Goal: Information Seeking & Learning: Compare options

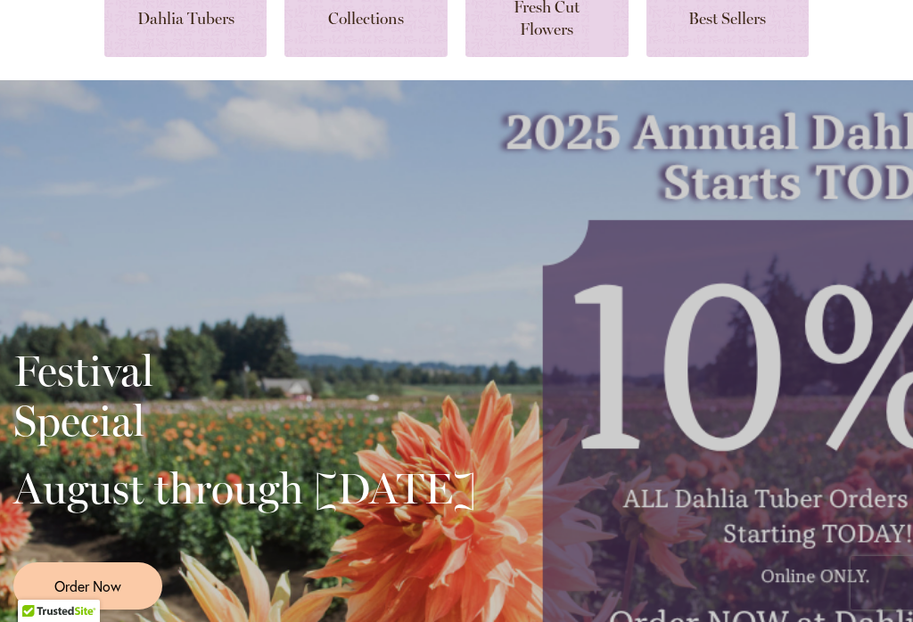
scroll to position [161, 0]
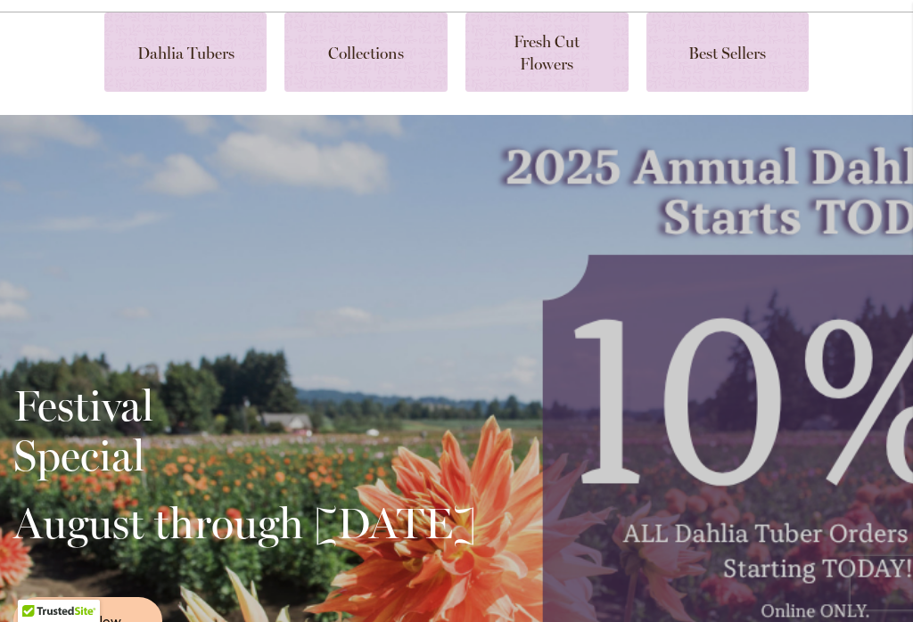
click at [170, 53] on link at bounding box center [185, 51] width 163 height 79
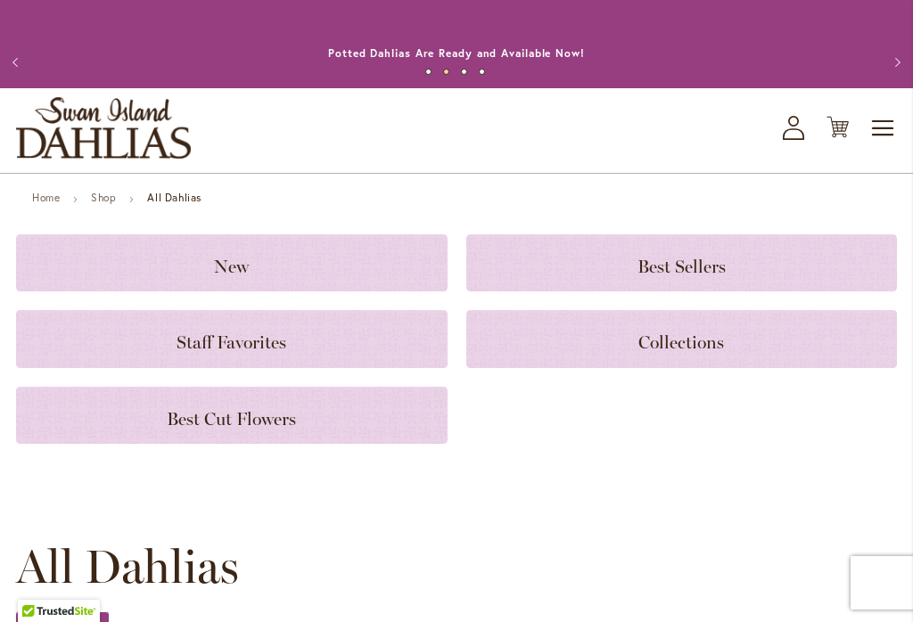
click at [206, 265] on h3 "New" at bounding box center [231, 263] width 389 height 20
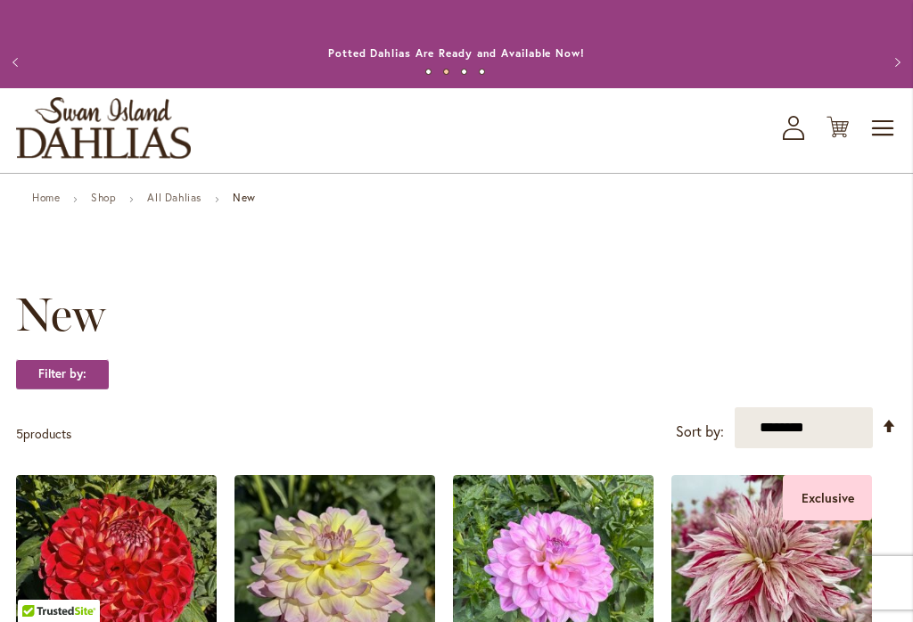
click at [105, 198] on link "Shop" at bounding box center [103, 197] width 25 height 13
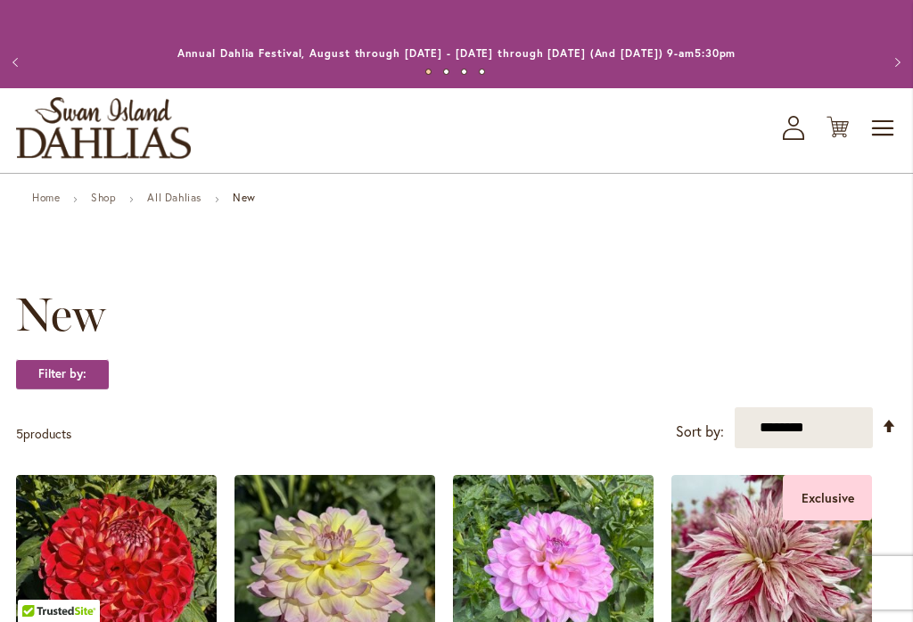
click at [194, 198] on link "All Dahlias" at bounding box center [174, 197] width 54 height 13
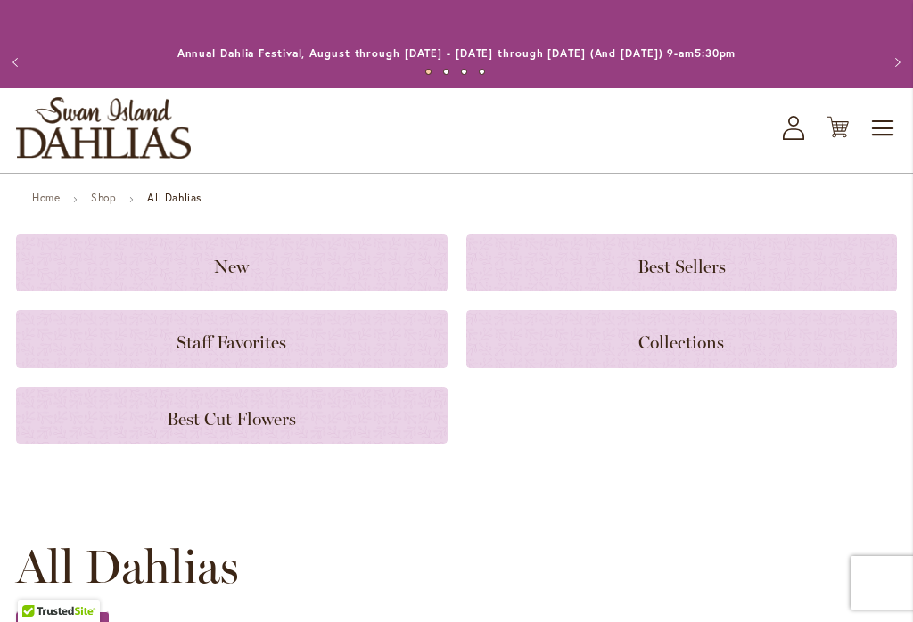
click at [636, 264] on h3 "Best Sellers" at bounding box center [682, 263] width 389 height 20
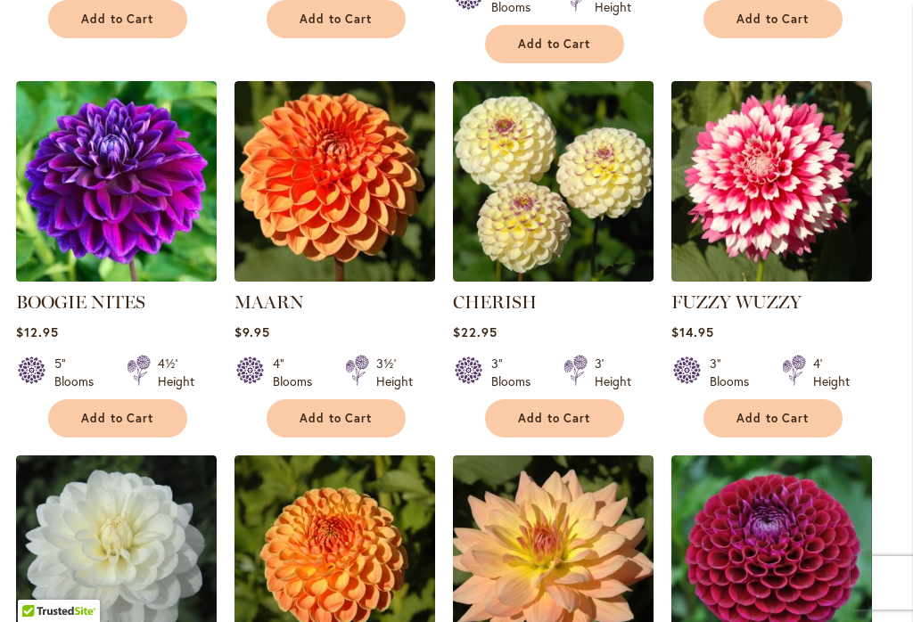
scroll to position [1170, 0]
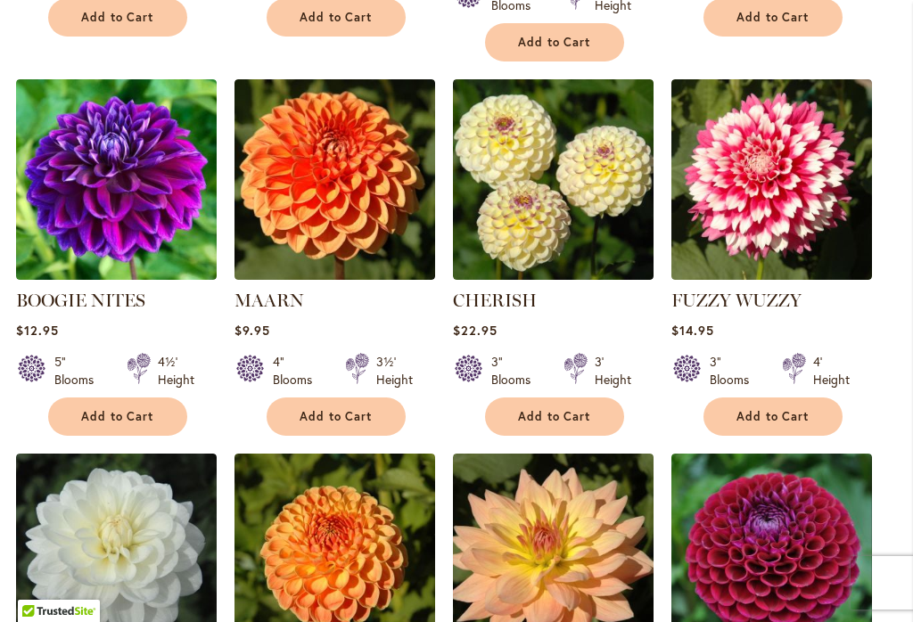
click at [80, 271] on img at bounding box center [116, 179] width 201 height 201
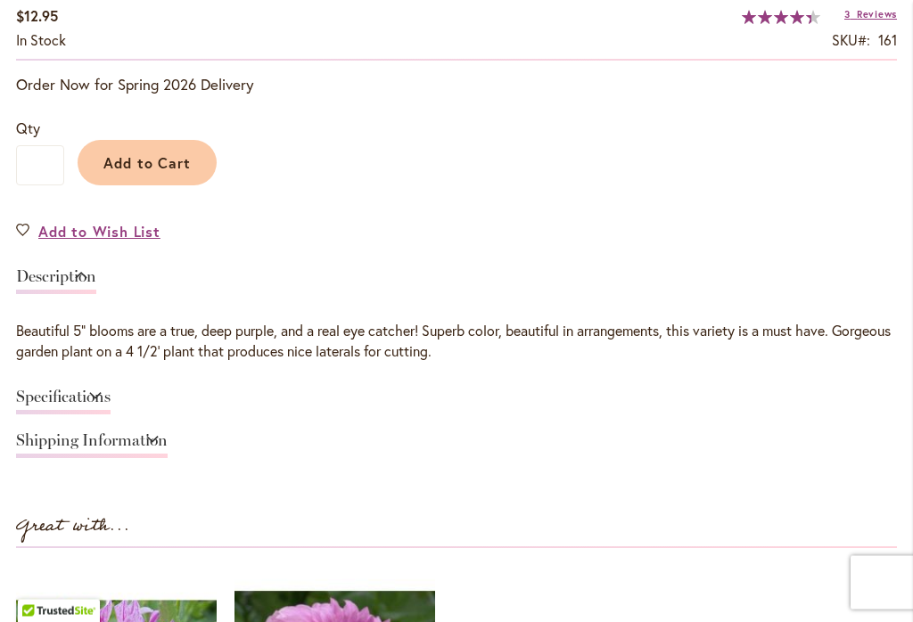
scroll to position [1265, 0]
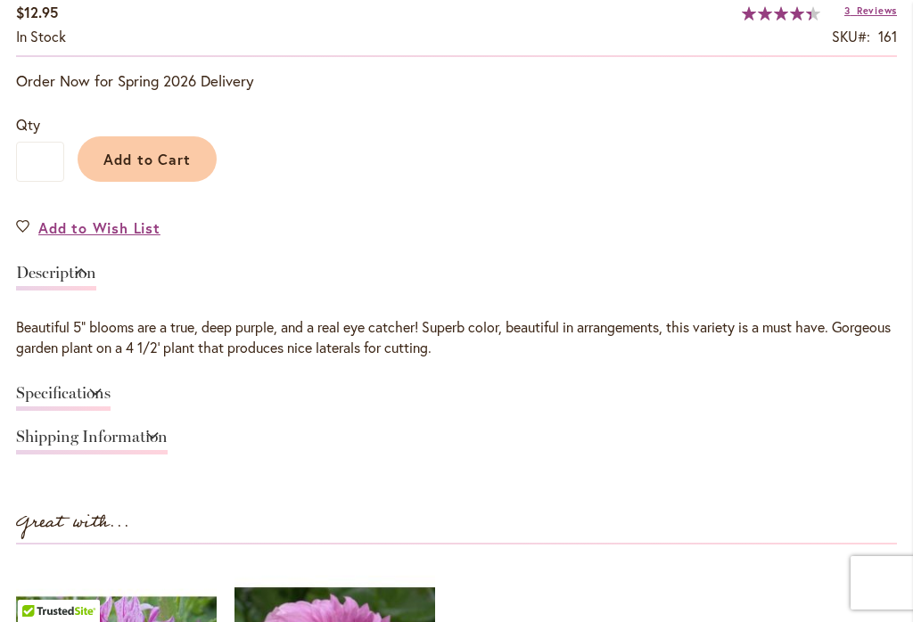
click at [111, 392] on link "Specifications" at bounding box center [63, 398] width 94 height 26
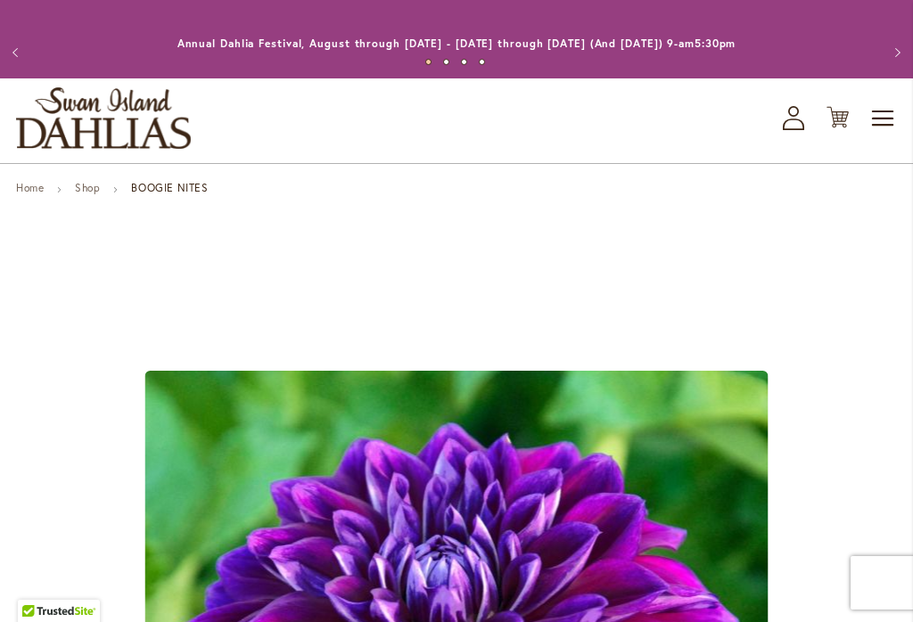
scroll to position [0, 0]
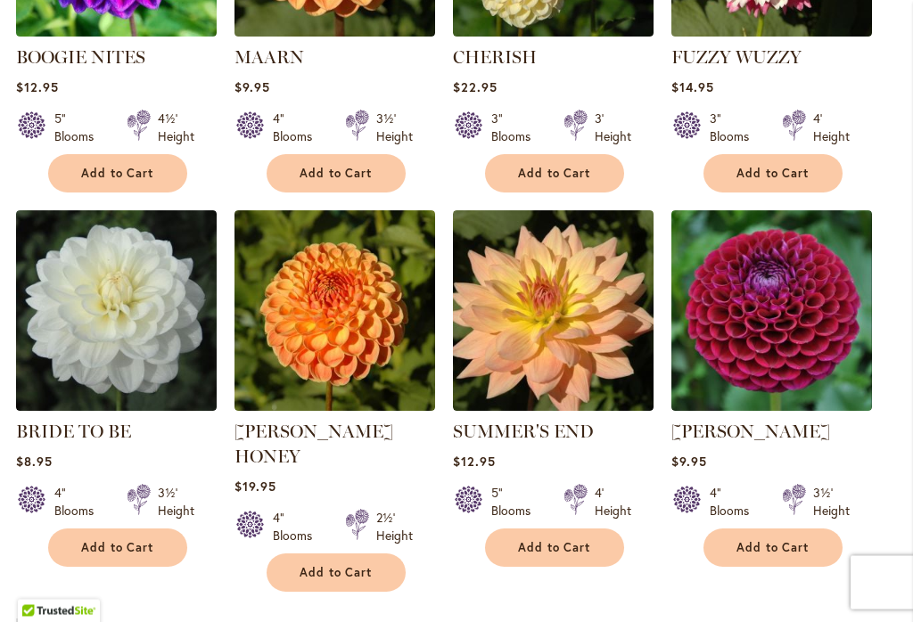
scroll to position [1414, 0]
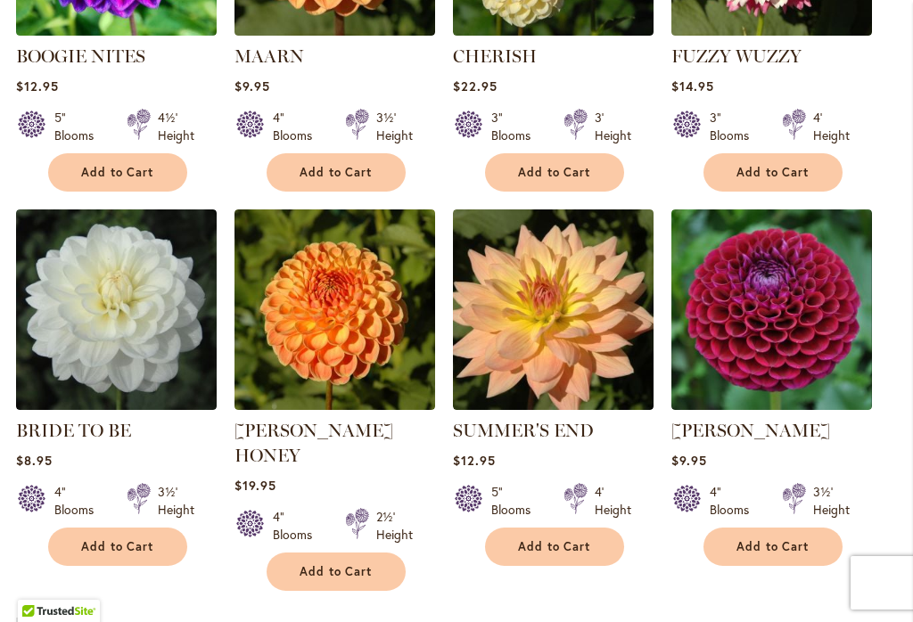
click at [113, 344] on img at bounding box center [116, 309] width 201 height 201
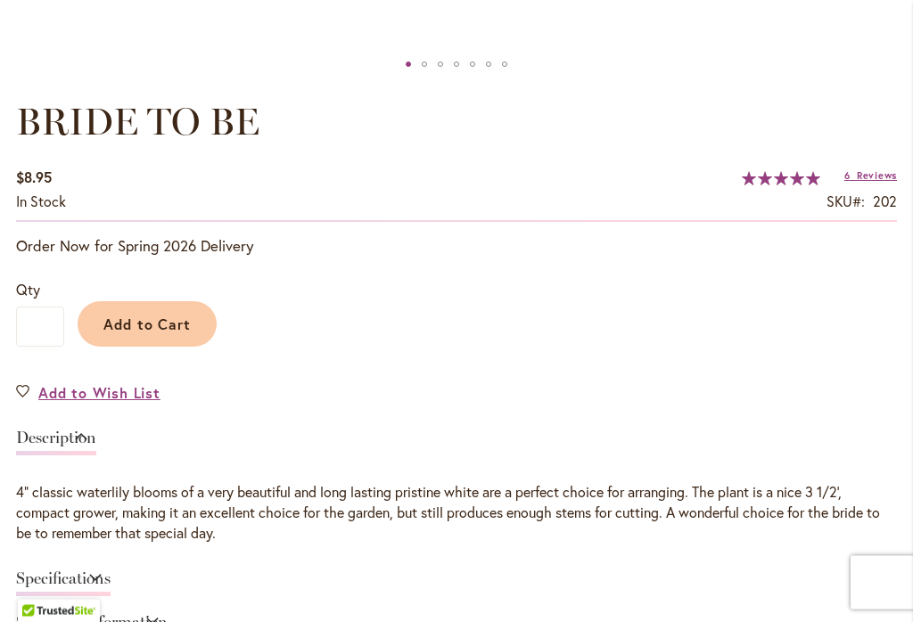
scroll to position [1088, 0]
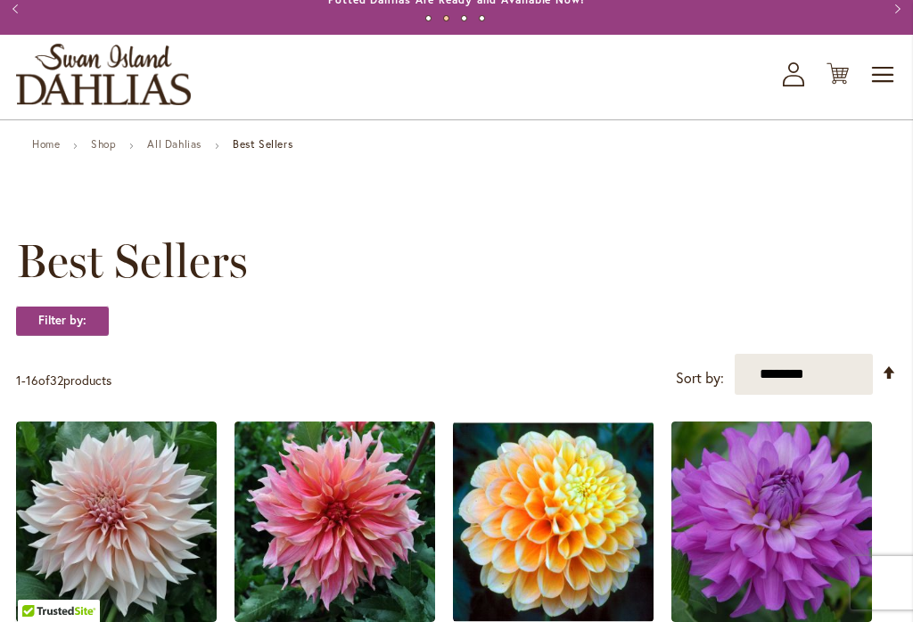
scroll to position [11, 0]
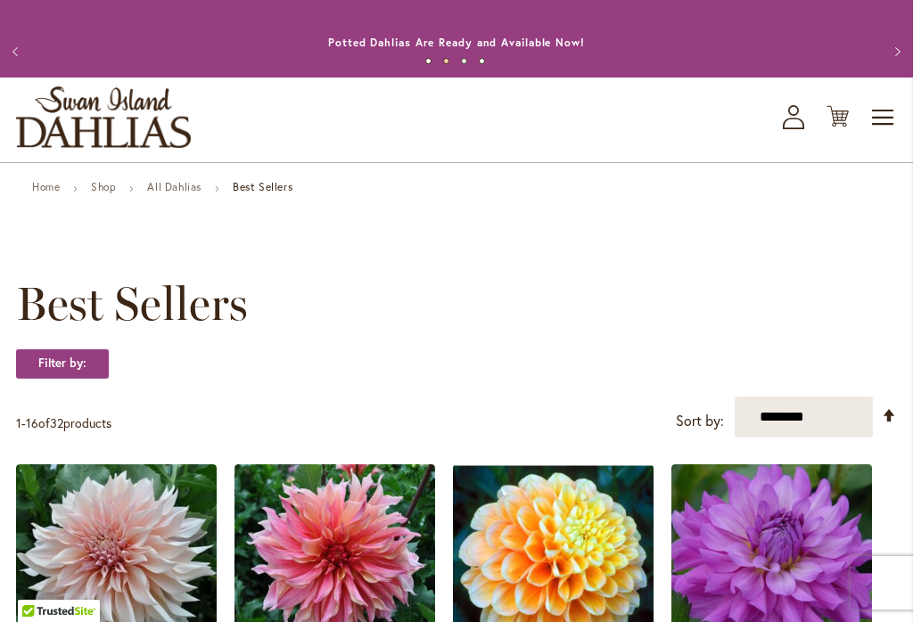
click at [185, 193] on link "All Dahlias" at bounding box center [174, 186] width 54 height 13
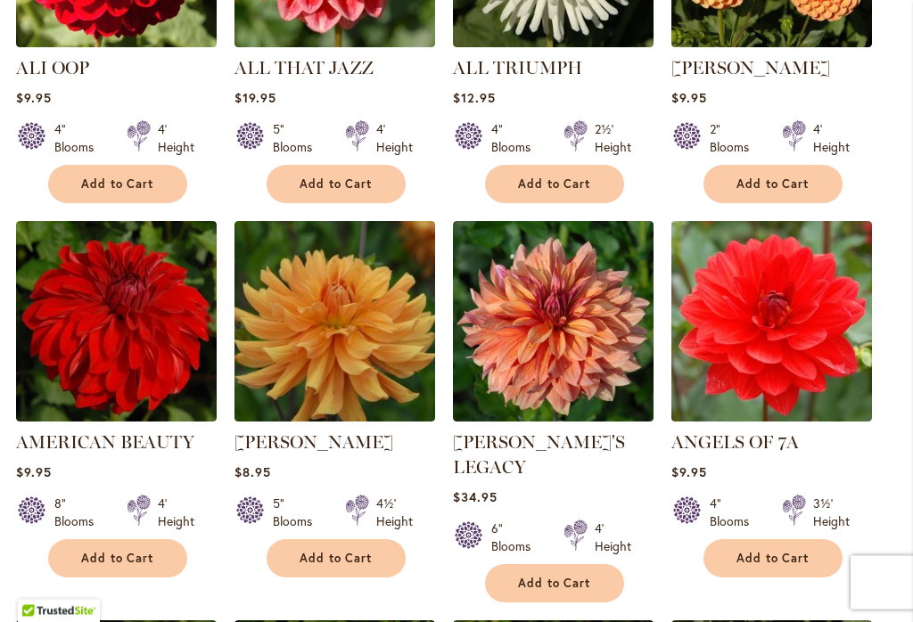
scroll to position [1255, 0]
click at [101, 347] on img at bounding box center [116, 321] width 201 height 201
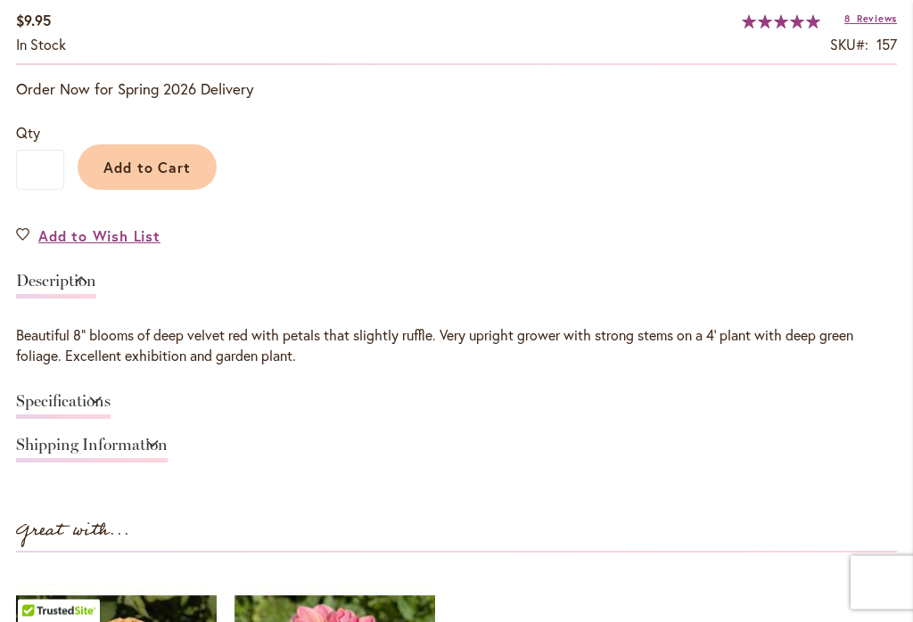
scroll to position [1261, 0]
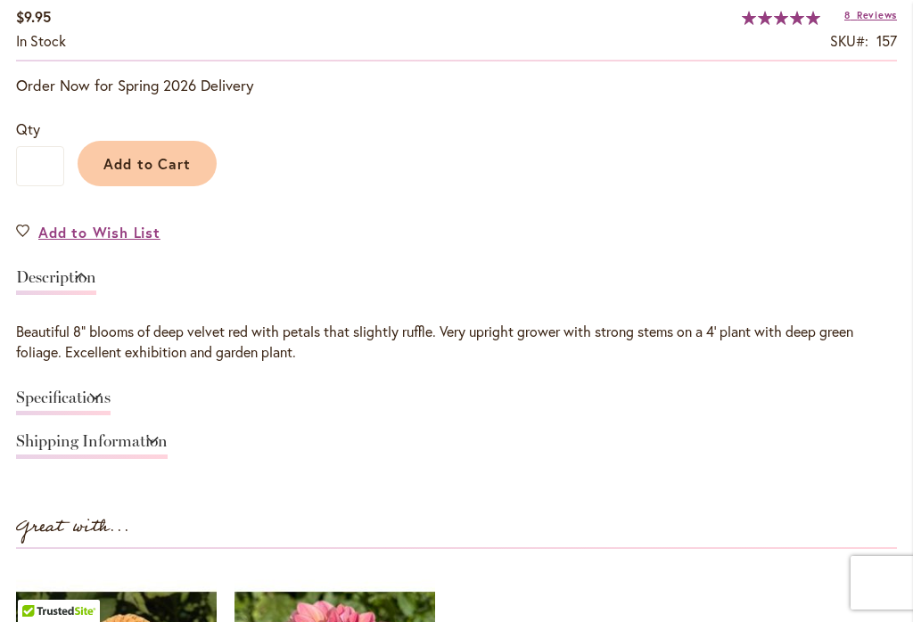
click at [111, 394] on link "Specifications" at bounding box center [63, 403] width 94 height 26
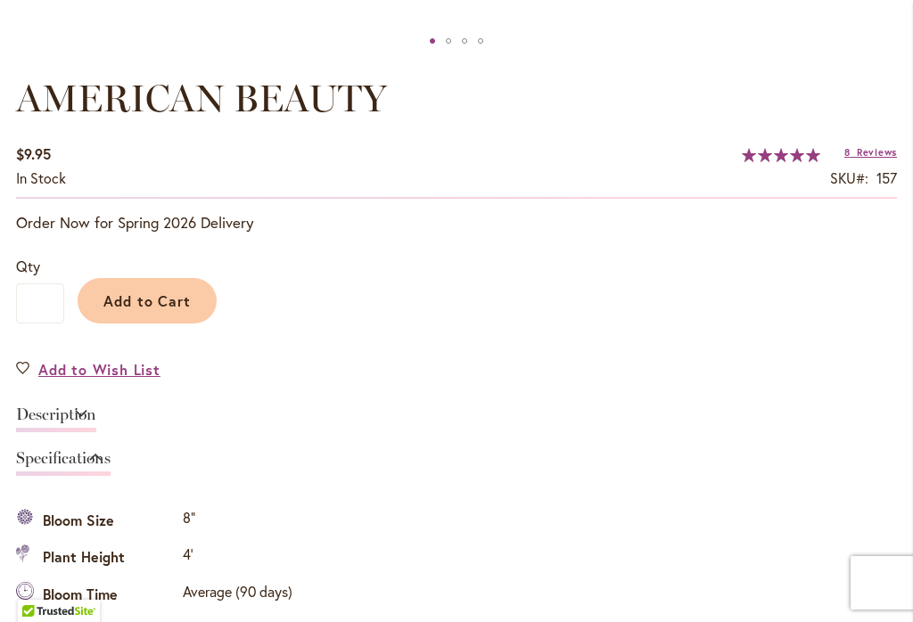
scroll to position [1122, 0]
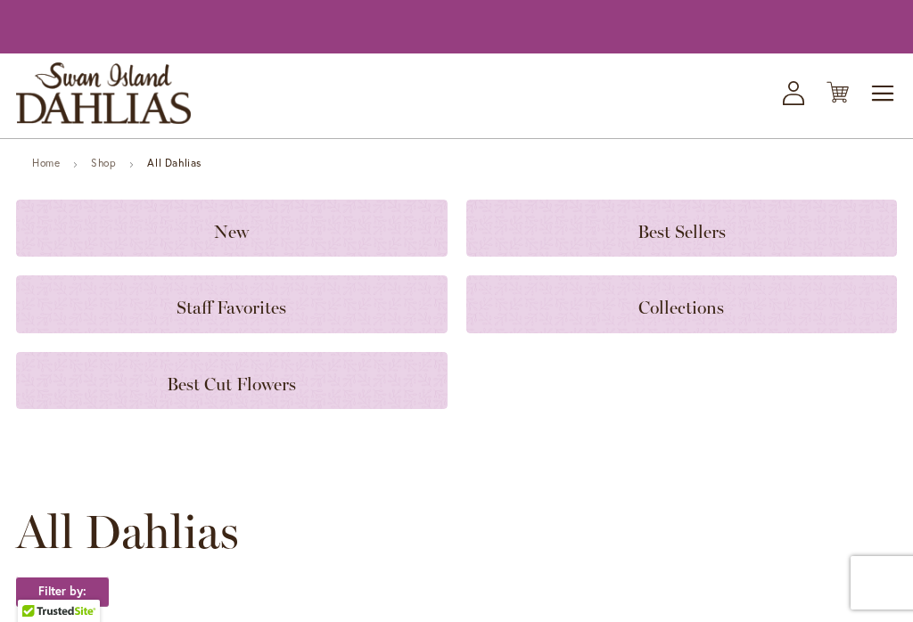
scroll to position [1283, 0]
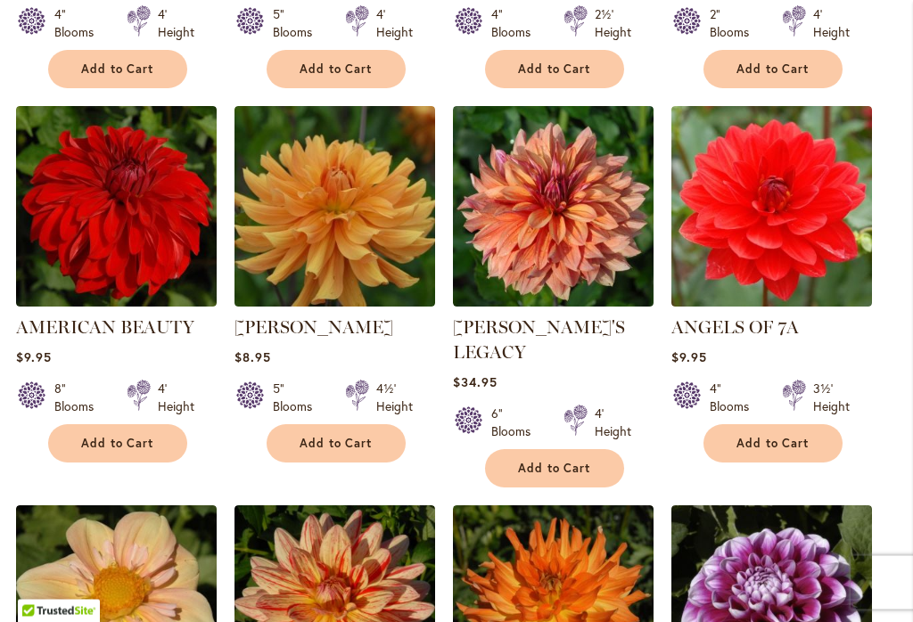
click at [324, 259] on img at bounding box center [334, 207] width 201 height 201
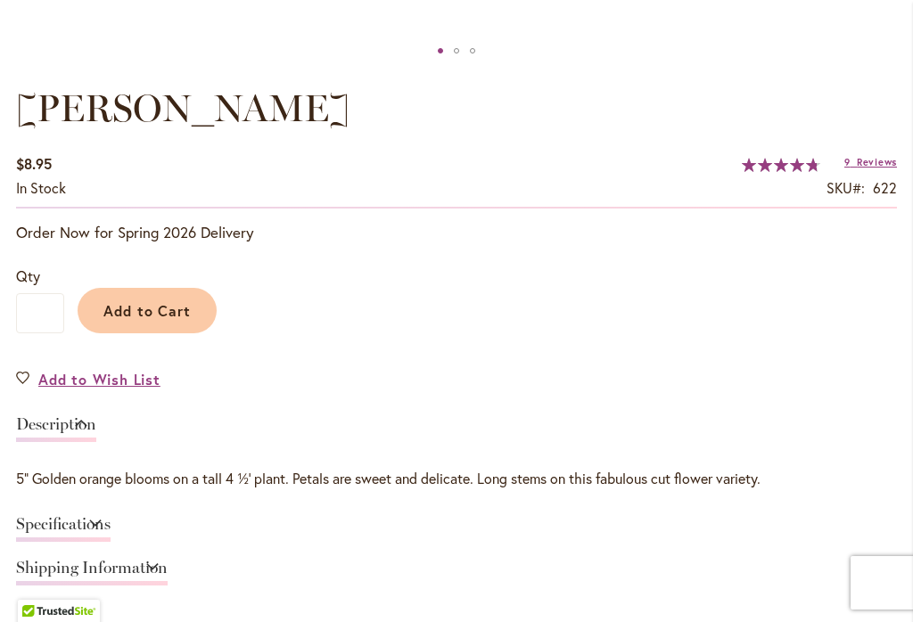
scroll to position [1139, 0]
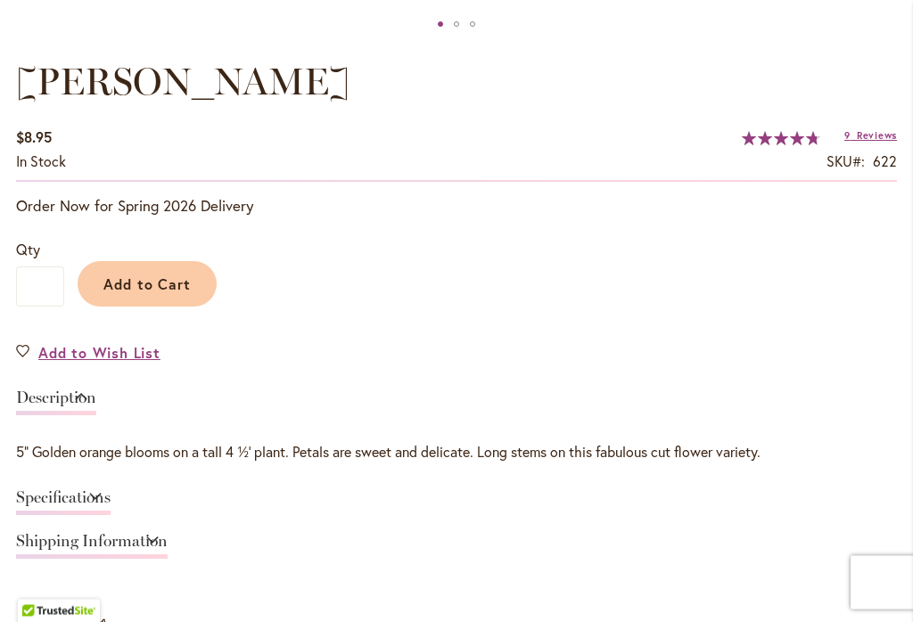
click at [111, 494] on link "Specifications" at bounding box center [63, 503] width 94 height 26
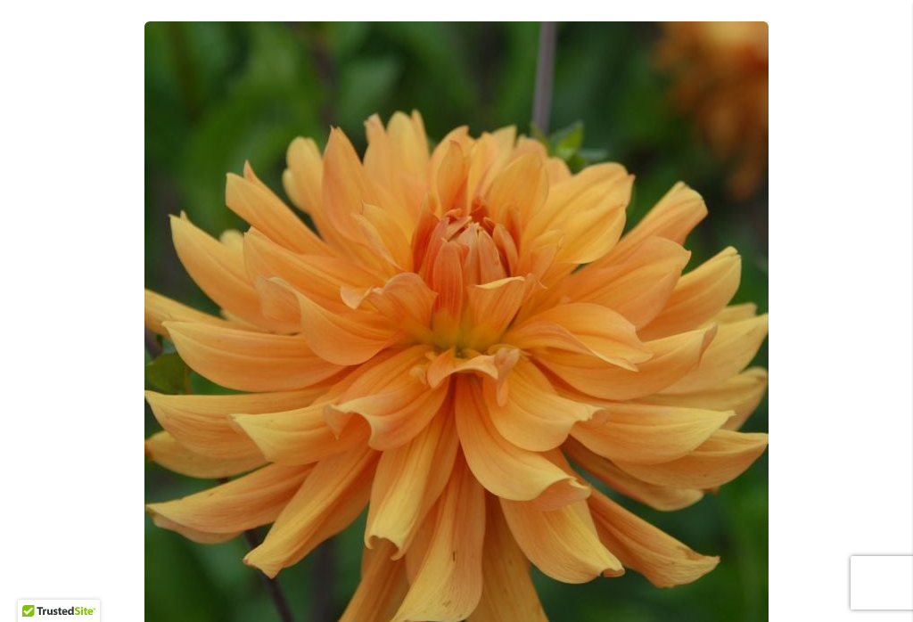
scroll to position [357, 0]
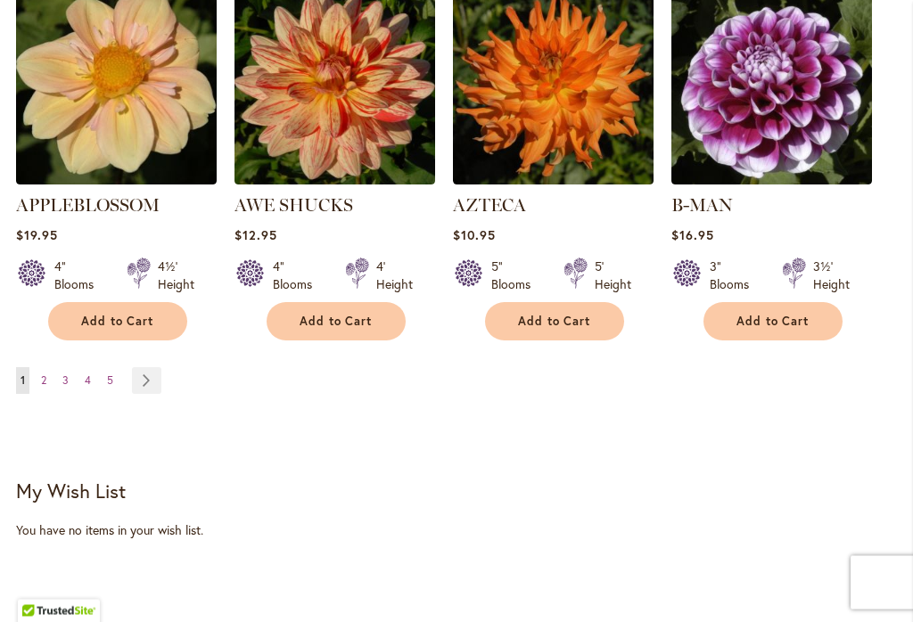
scroll to position [1892, 0]
click at [152, 367] on link "Page Next" at bounding box center [146, 380] width 29 height 27
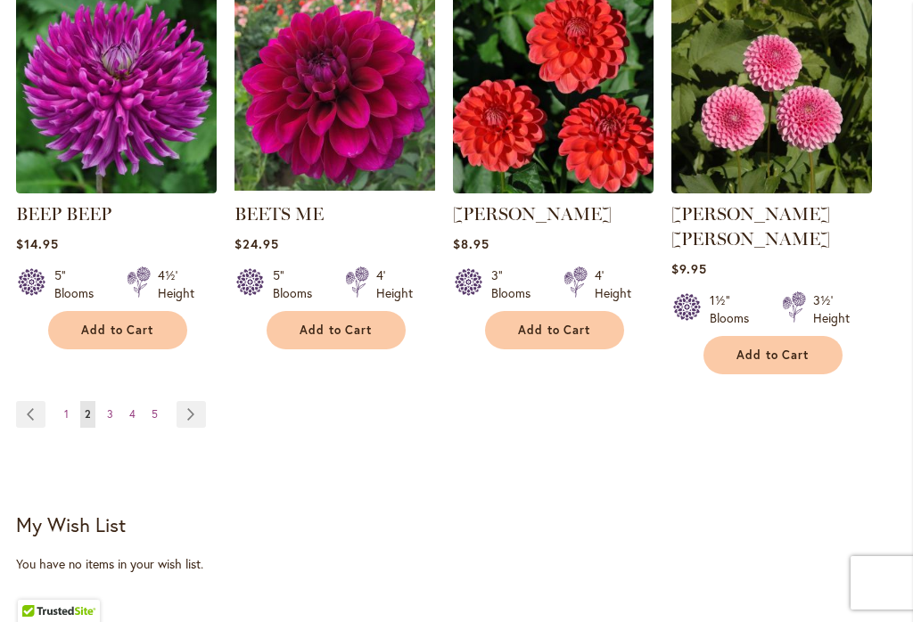
scroll to position [1857, 0]
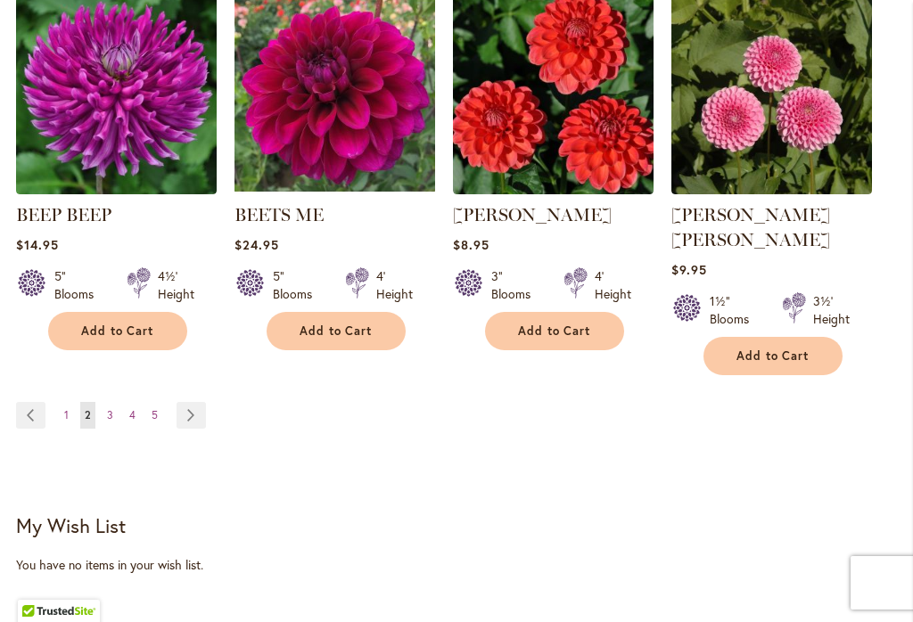
click at [177, 402] on link "Page Next" at bounding box center [191, 415] width 29 height 27
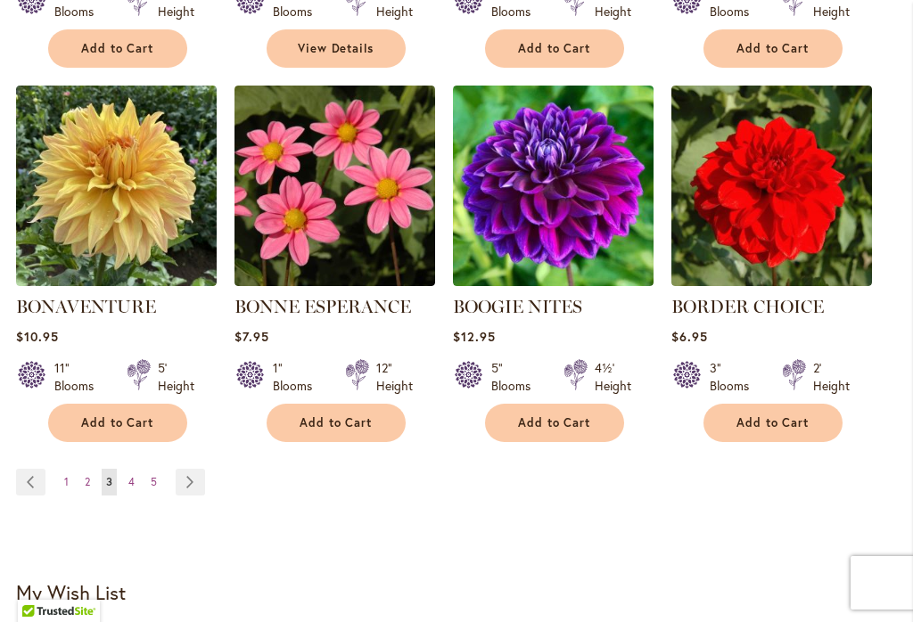
scroll to position [1769, 0]
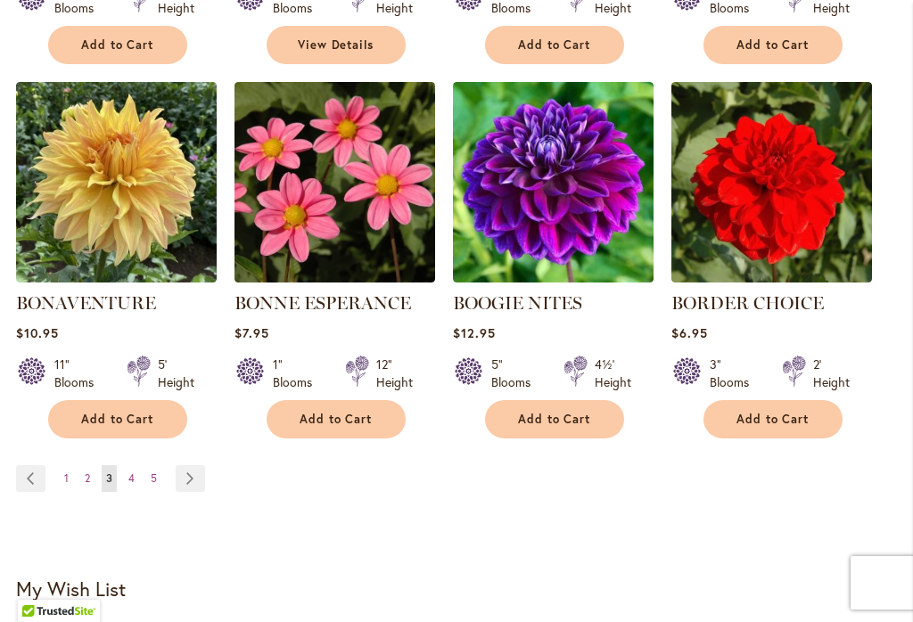
click at [283, 271] on img at bounding box center [334, 182] width 201 height 201
click at [333, 283] on img at bounding box center [334, 182] width 201 height 201
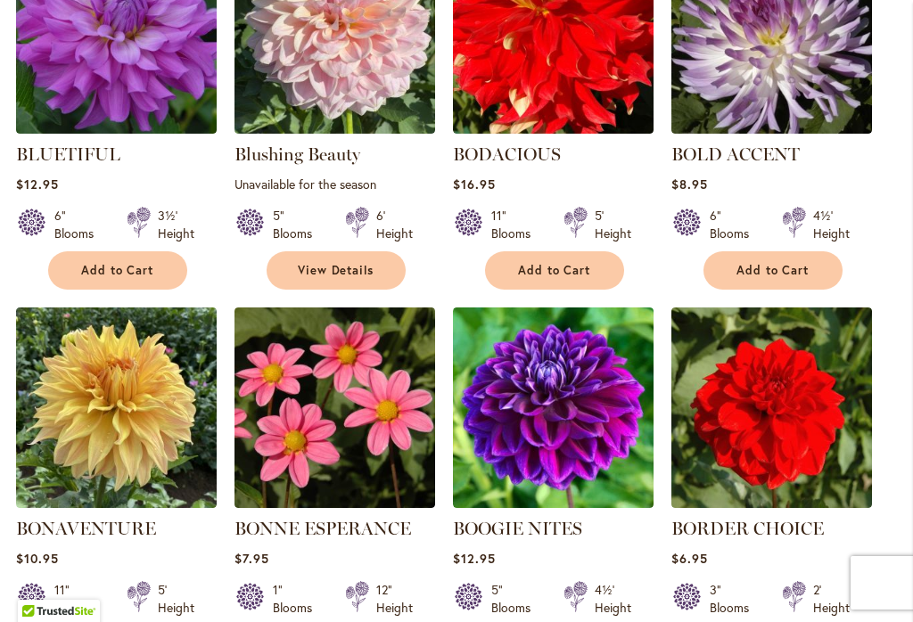
click at [339, 279] on link "View Details" at bounding box center [336, 270] width 139 height 38
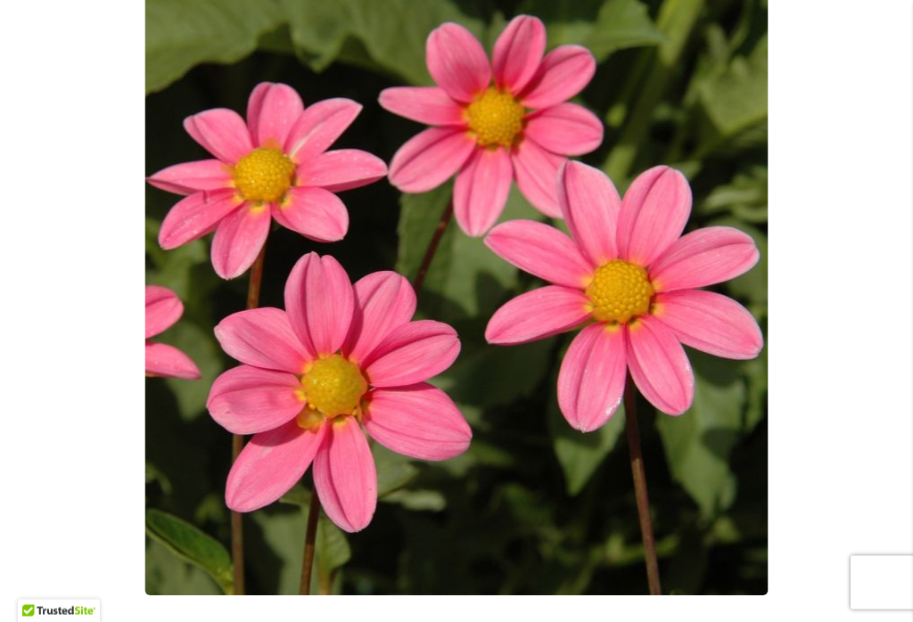
scroll to position [373, 0]
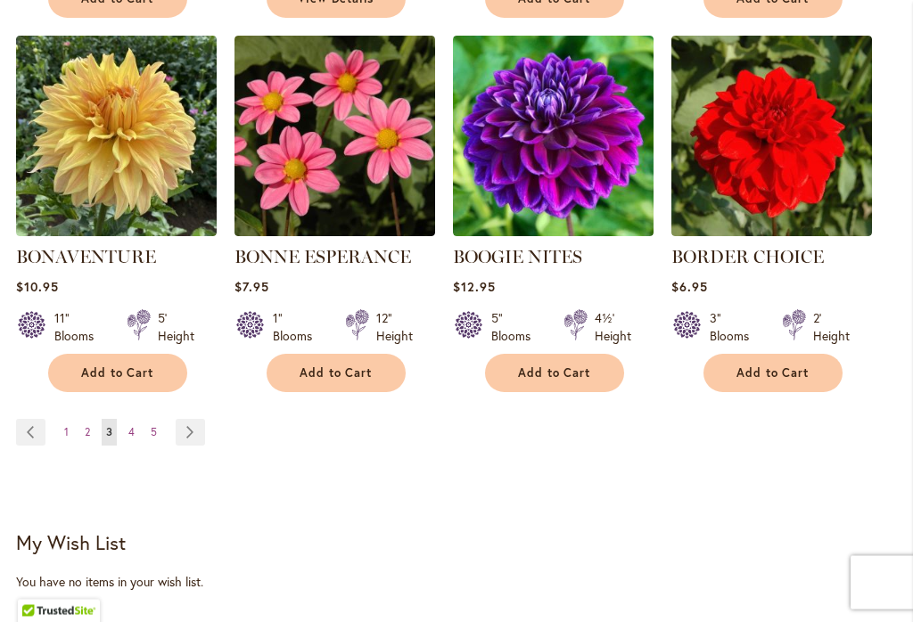
scroll to position [1817, 0]
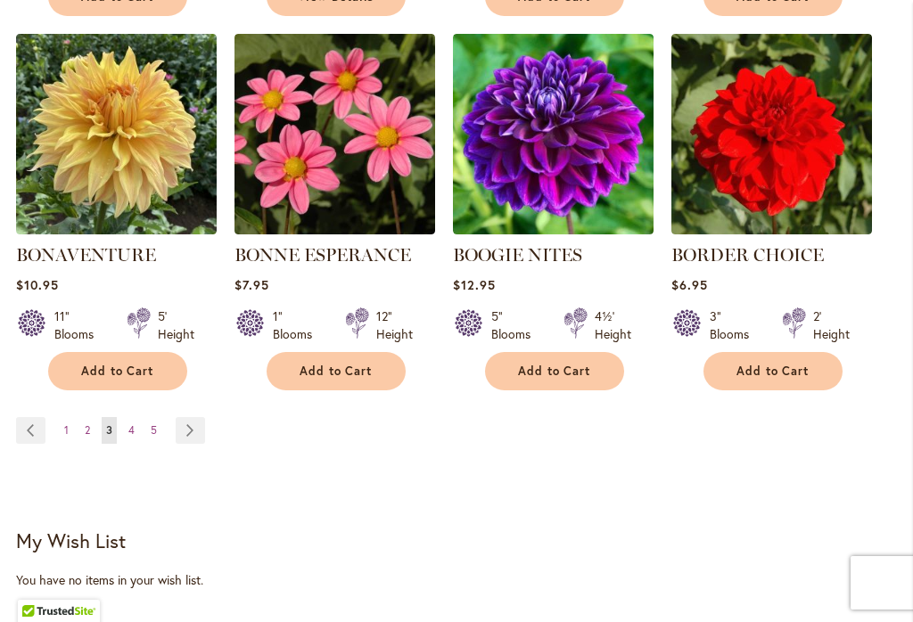
click at [202, 435] on link "Page Next" at bounding box center [190, 430] width 29 height 27
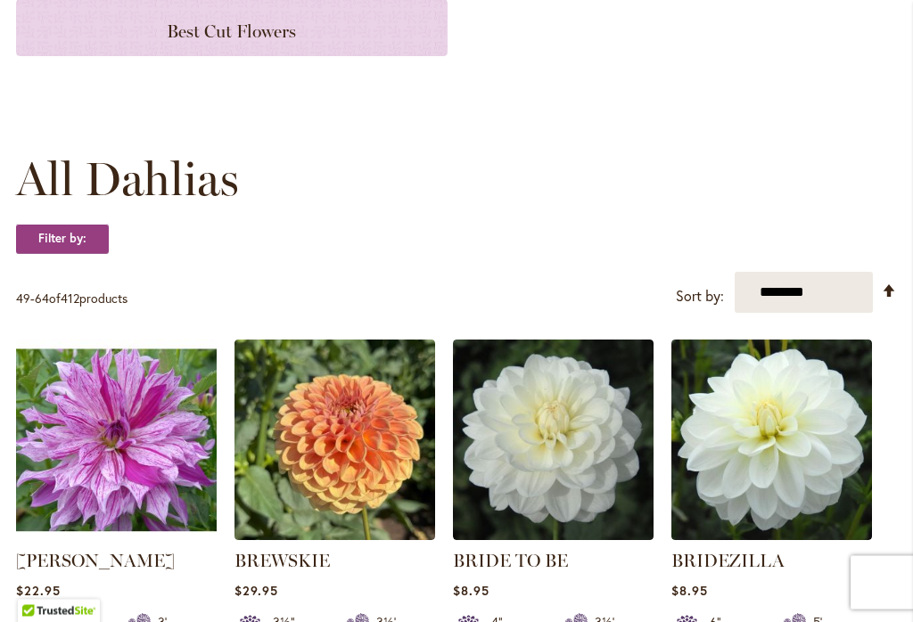
scroll to position [490, 0]
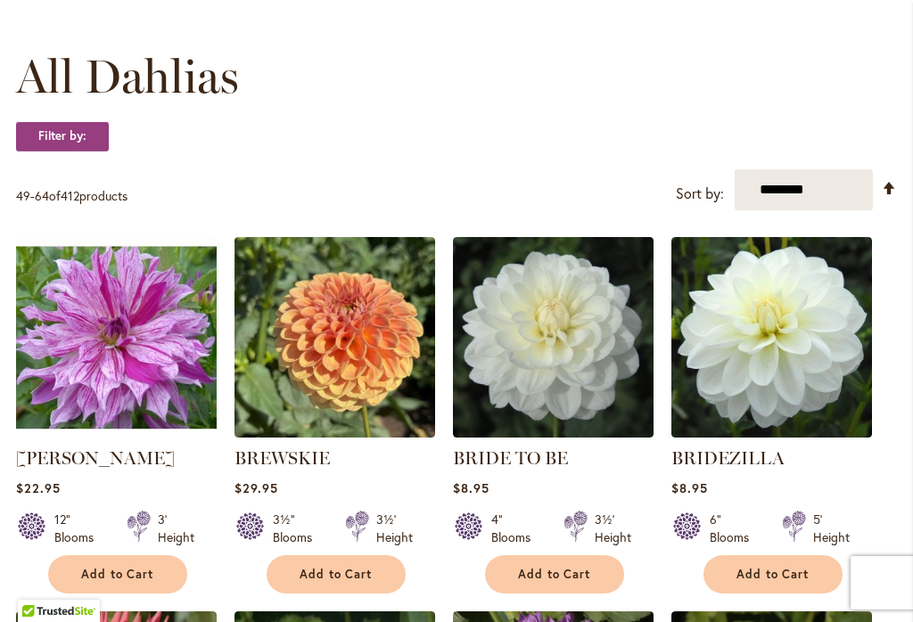
click at [781, 379] on img at bounding box center [771, 337] width 201 height 201
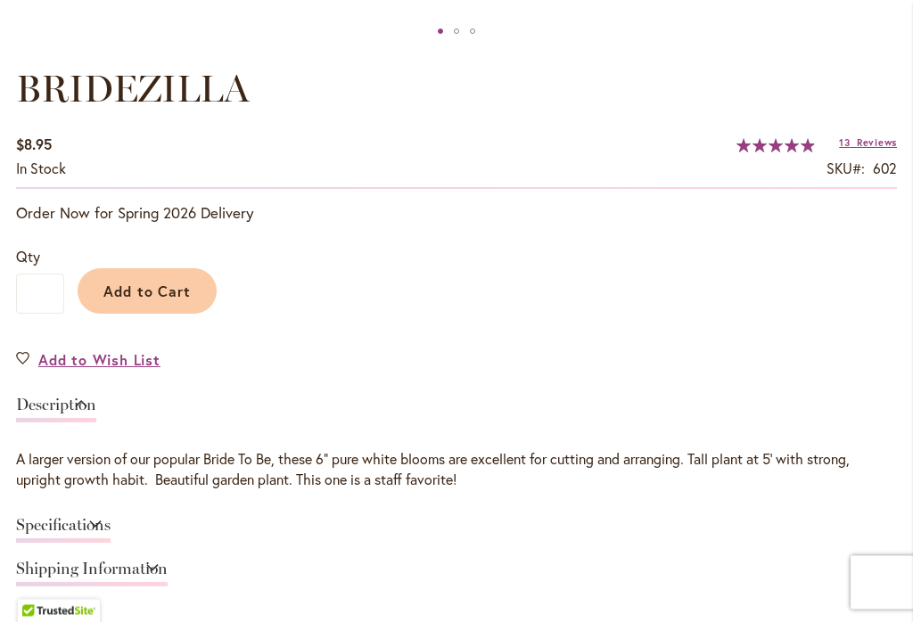
scroll to position [1138, 0]
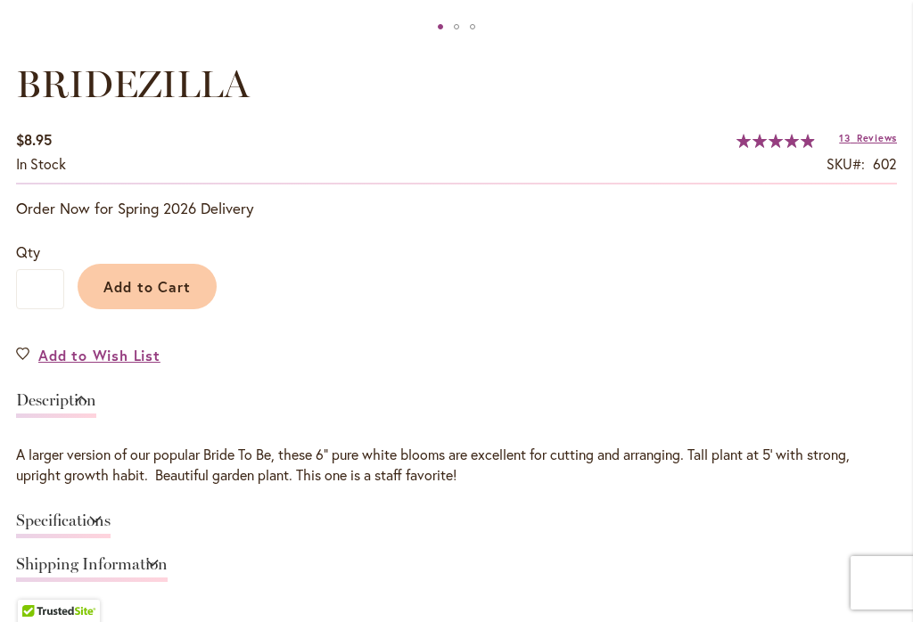
click at [111, 522] on link "Specifications" at bounding box center [63, 526] width 94 height 26
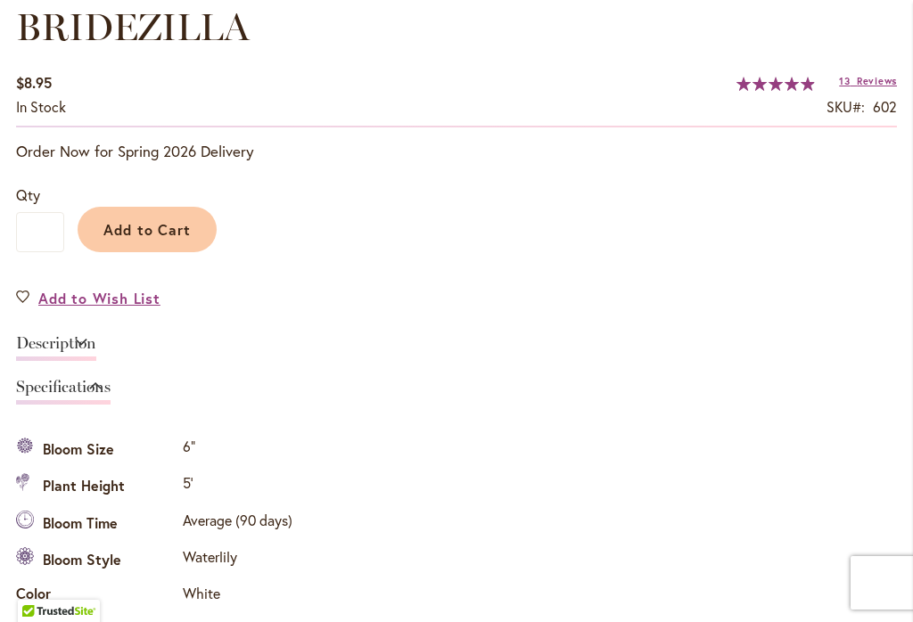
scroll to position [1192, 0]
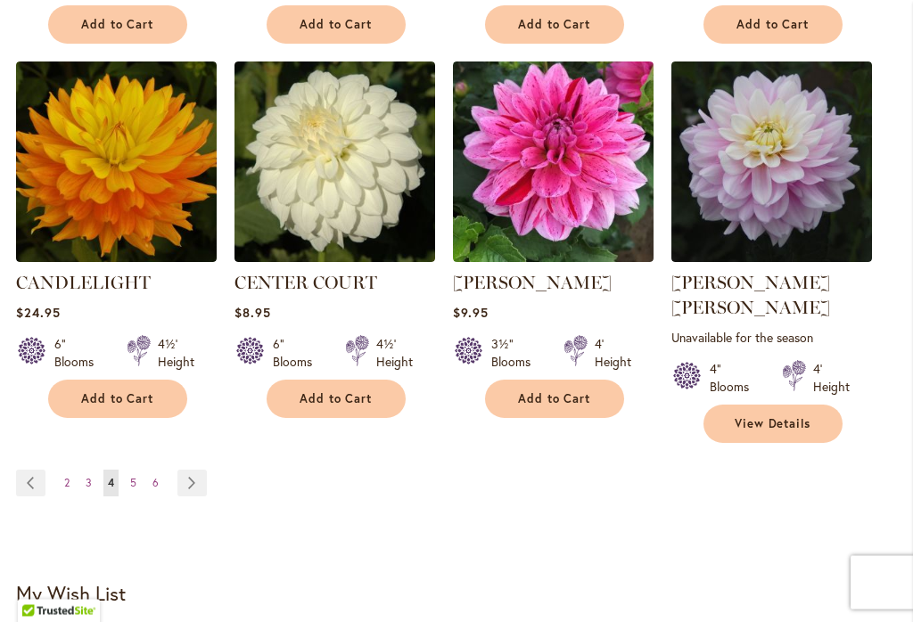
scroll to position [1820, 0]
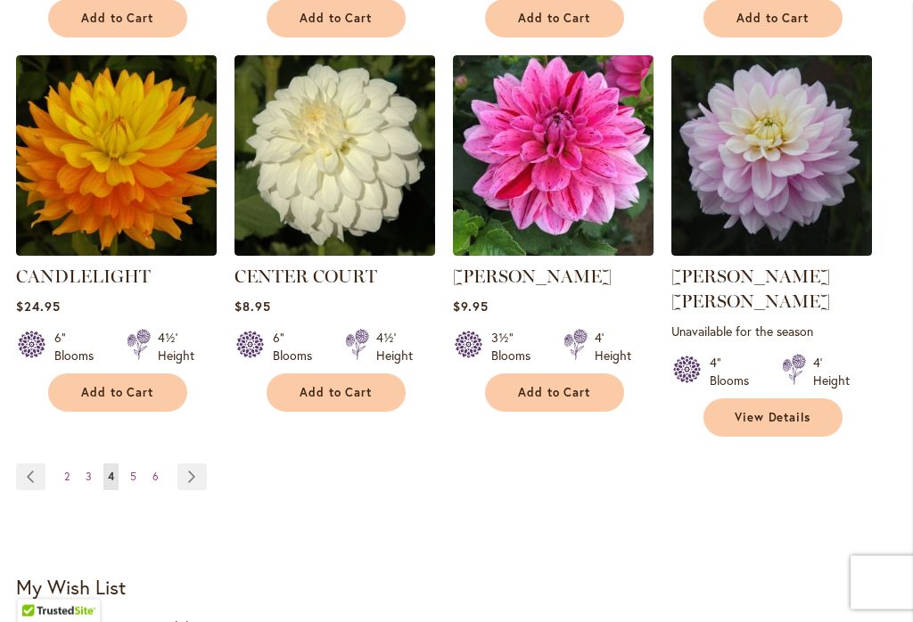
click at [193, 464] on link "Page Next" at bounding box center [191, 477] width 29 height 27
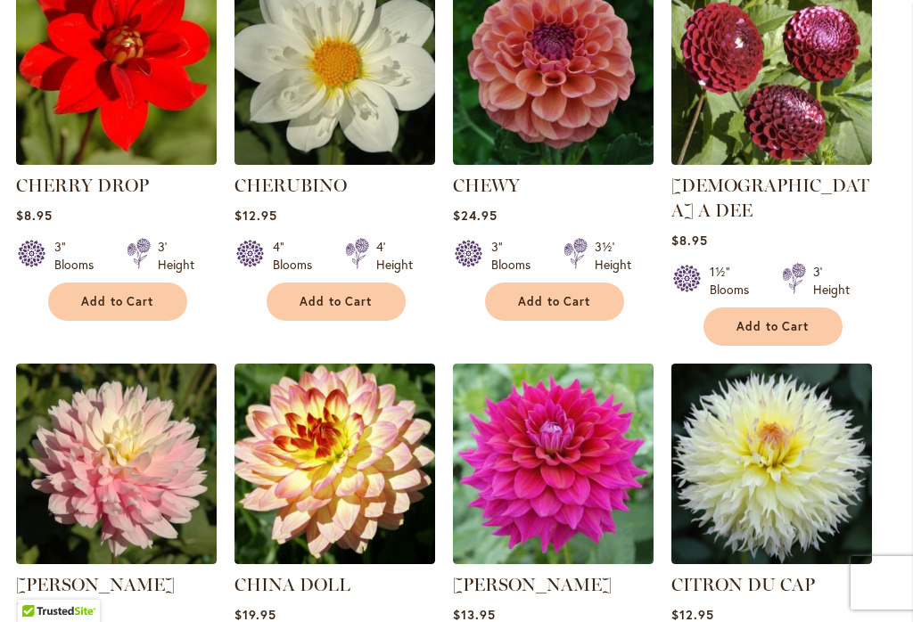
scroll to position [1143, 0]
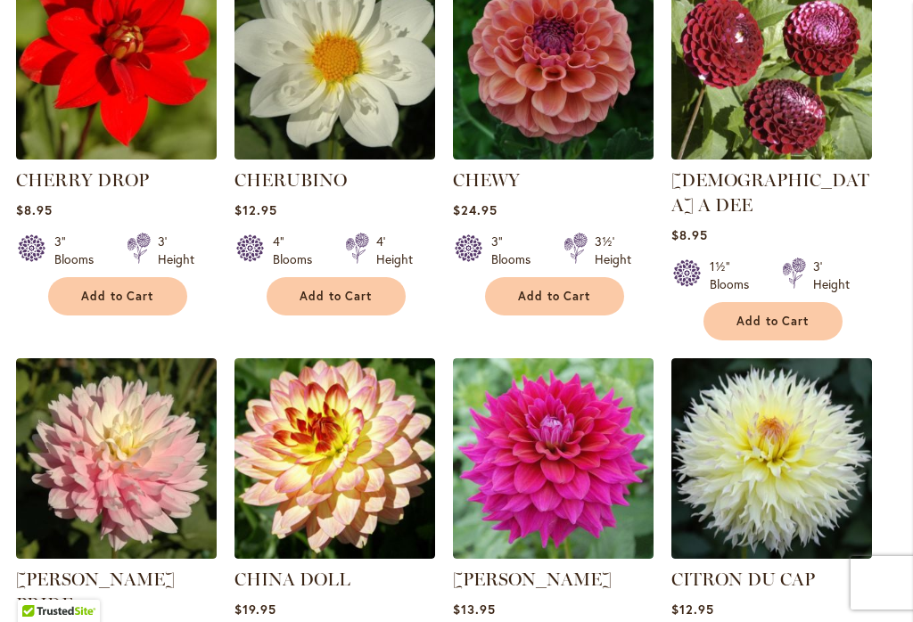
click at [122, 448] on img at bounding box center [116, 458] width 201 height 201
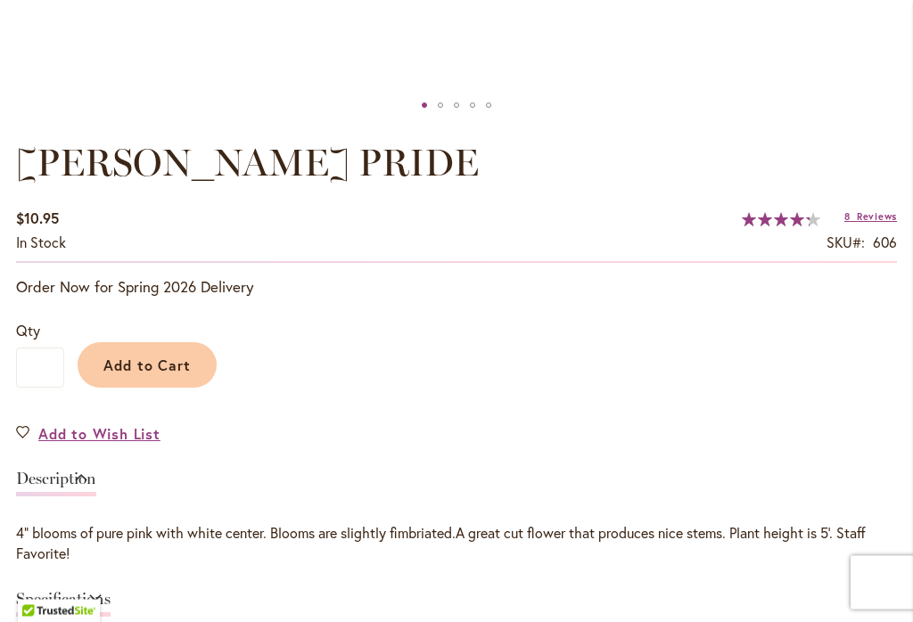
scroll to position [1060, 0]
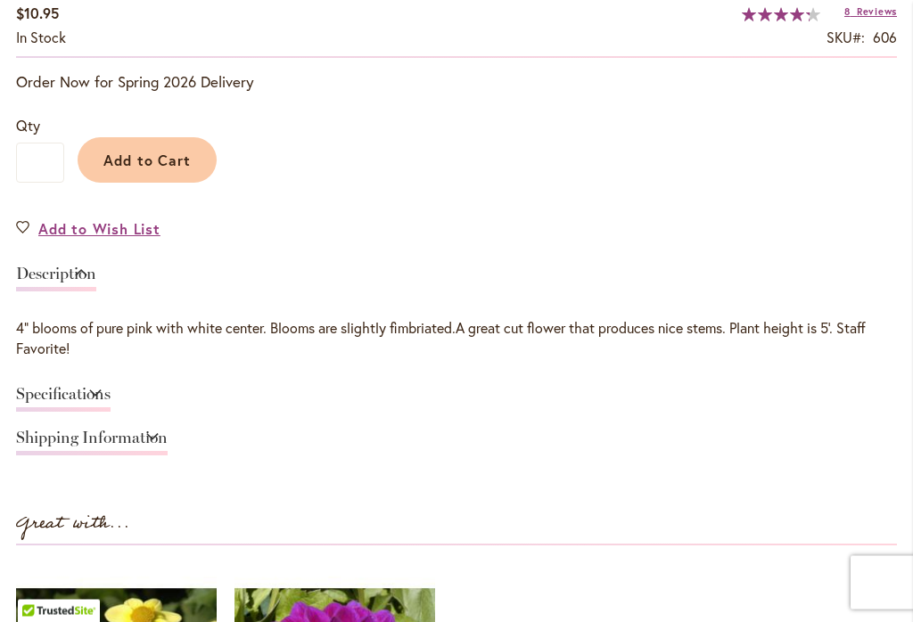
click at [168, 446] on link "Shipping Information" at bounding box center [92, 444] width 152 height 26
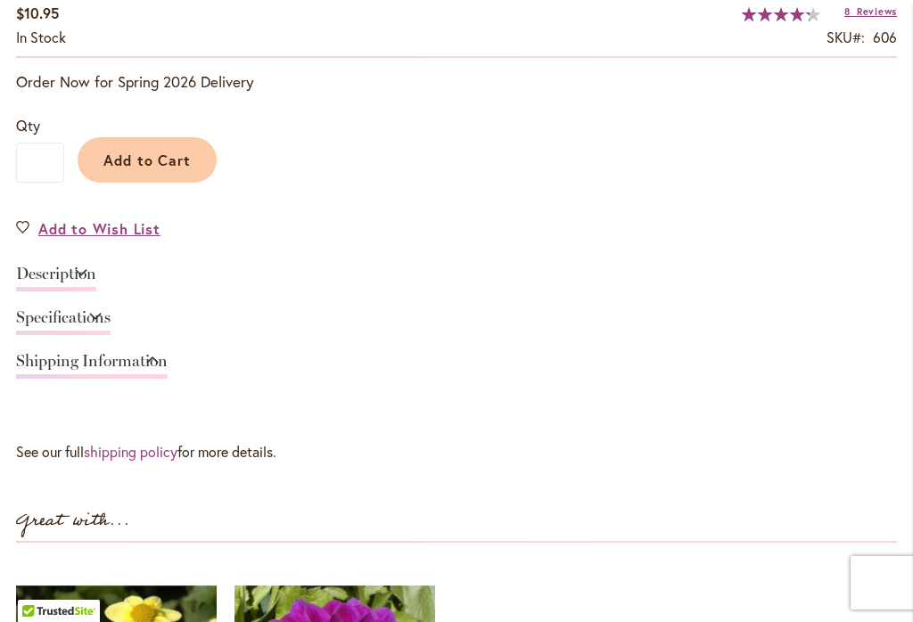
click at [111, 311] on link "Specifications" at bounding box center [63, 322] width 94 height 26
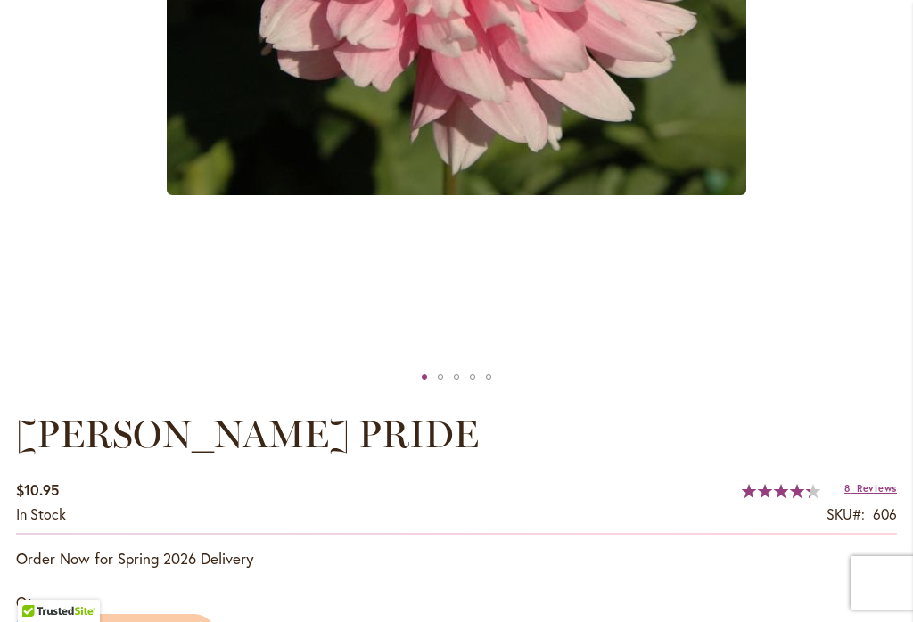
scroll to position [783, 0]
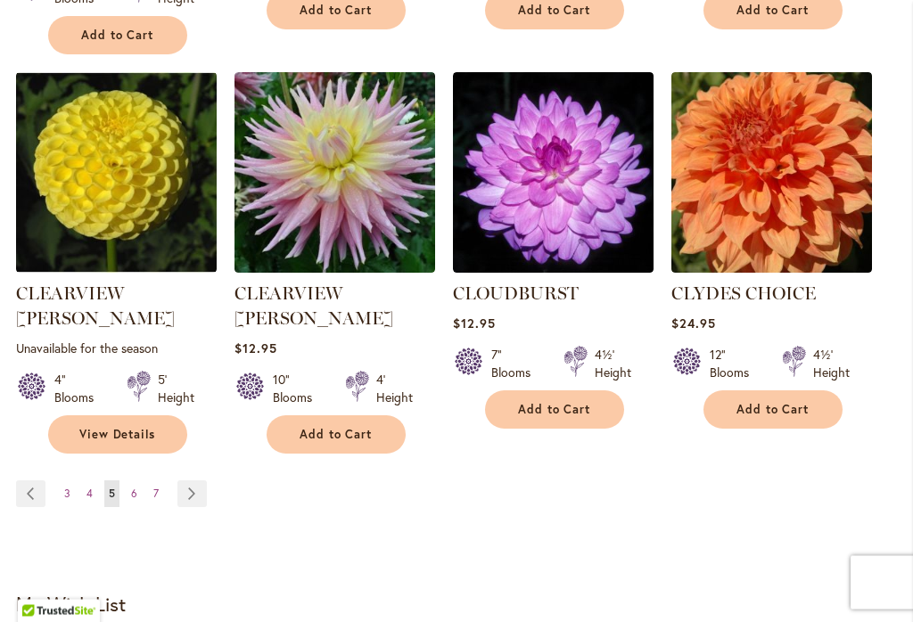
scroll to position [1830, 0]
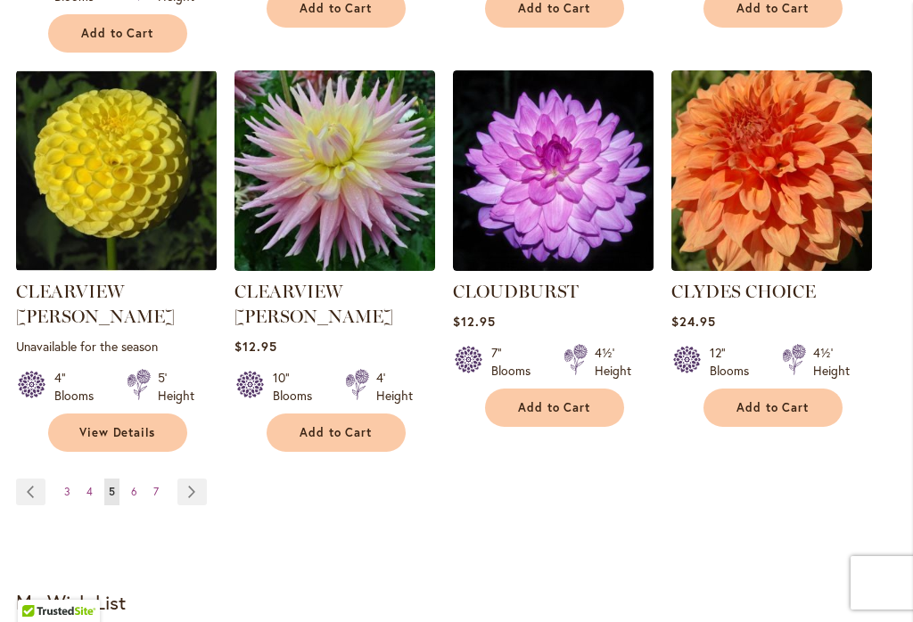
click at [190, 479] on link "Page Next" at bounding box center [191, 492] width 29 height 27
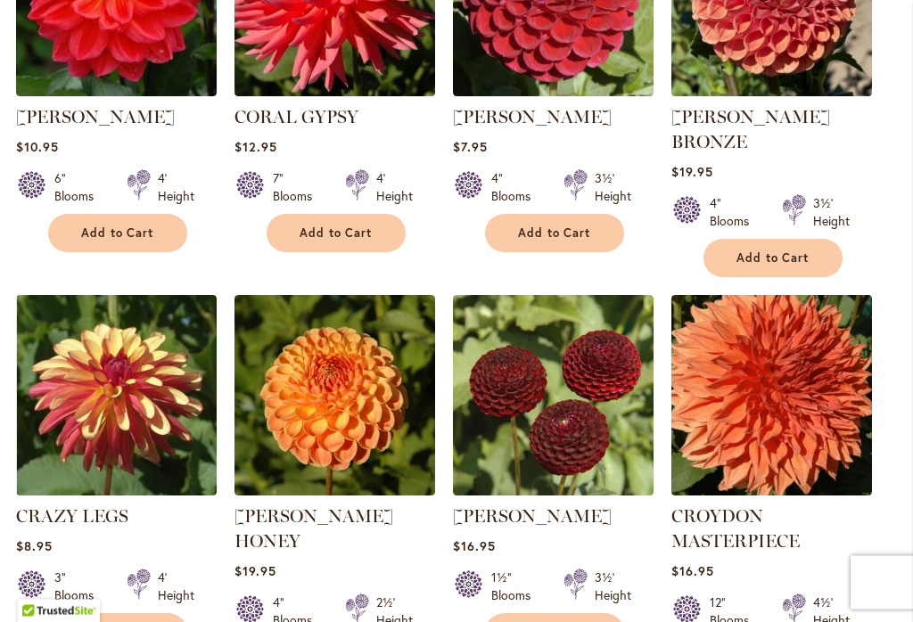
scroll to position [834, 0]
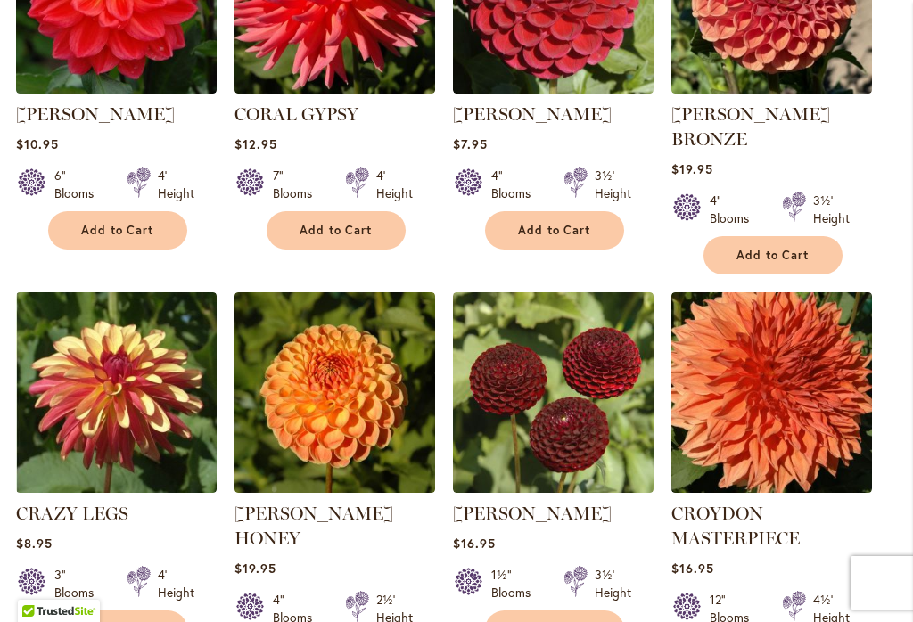
click at [800, 503] on link "CROYDON MASTERPIECE" at bounding box center [735, 526] width 128 height 46
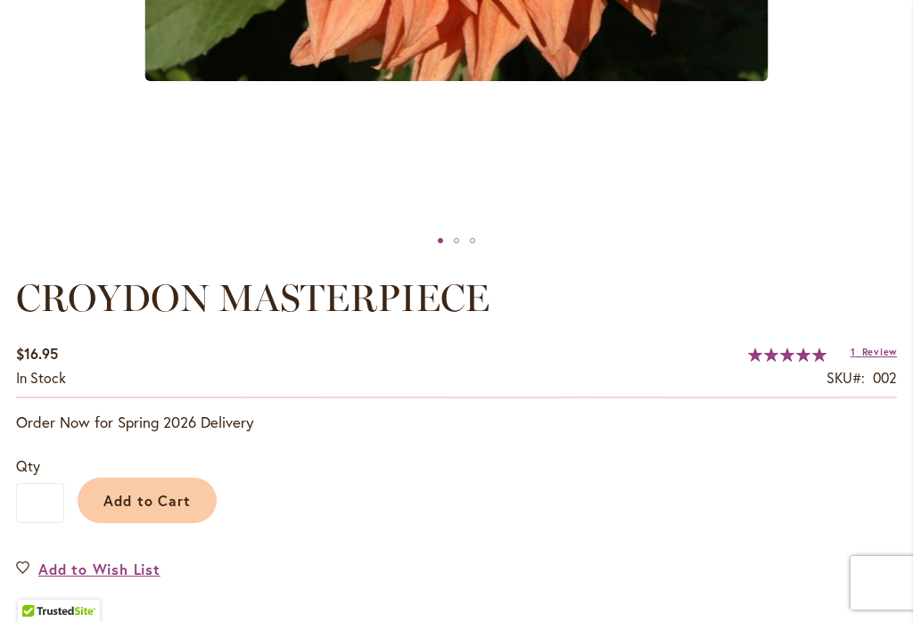
scroll to position [930, 0]
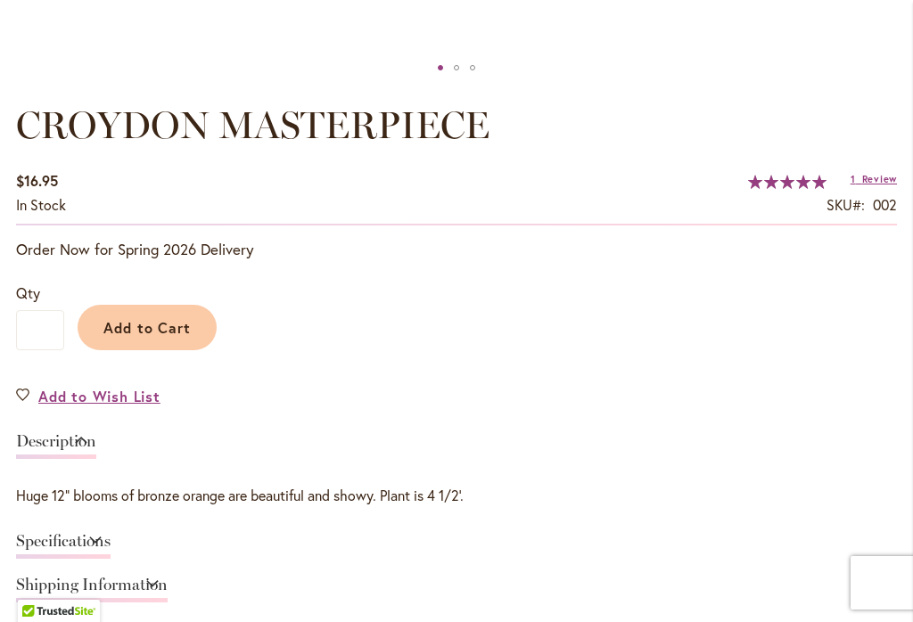
click at [111, 539] on link "Specifications" at bounding box center [63, 546] width 94 height 26
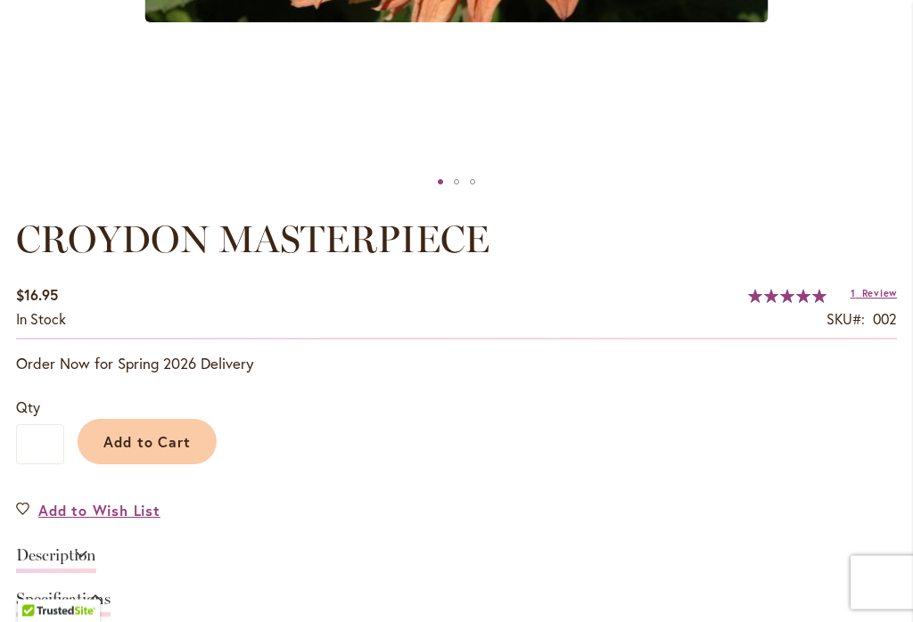
scroll to position [953, 0]
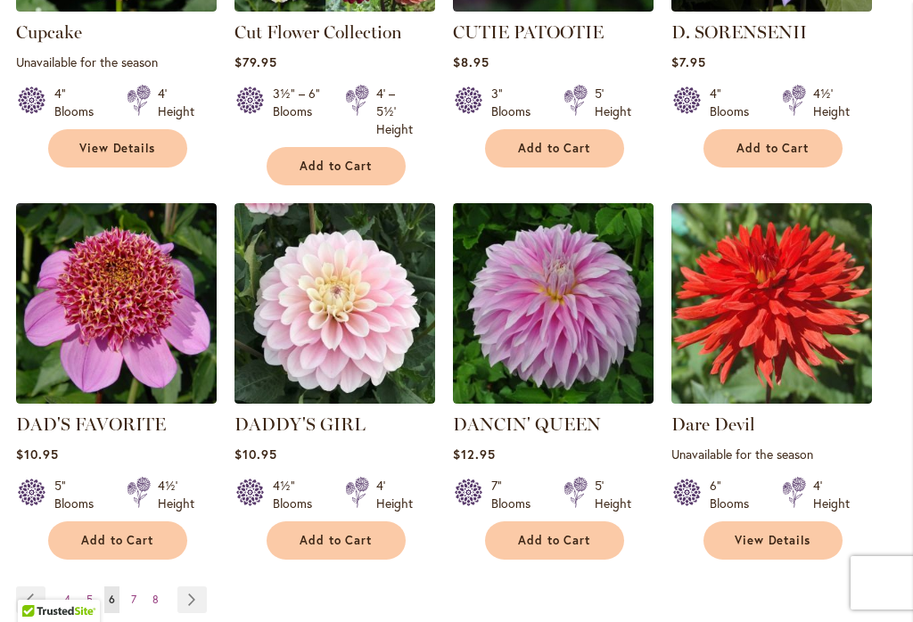
scroll to position [1722, 0]
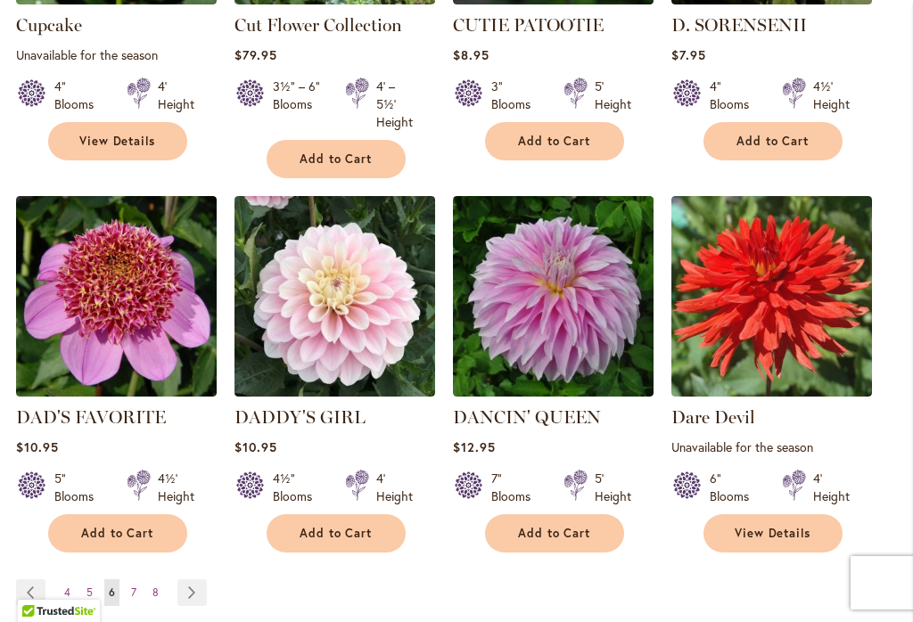
click at [199, 579] on link "Page Next" at bounding box center [191, 592] width 29 height 27
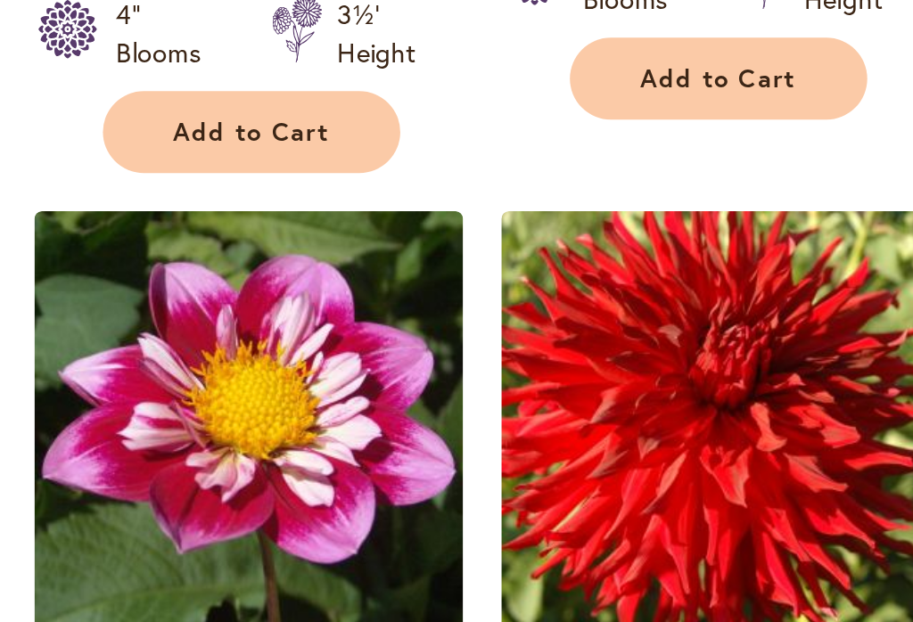
scroll to position [1170, 0]
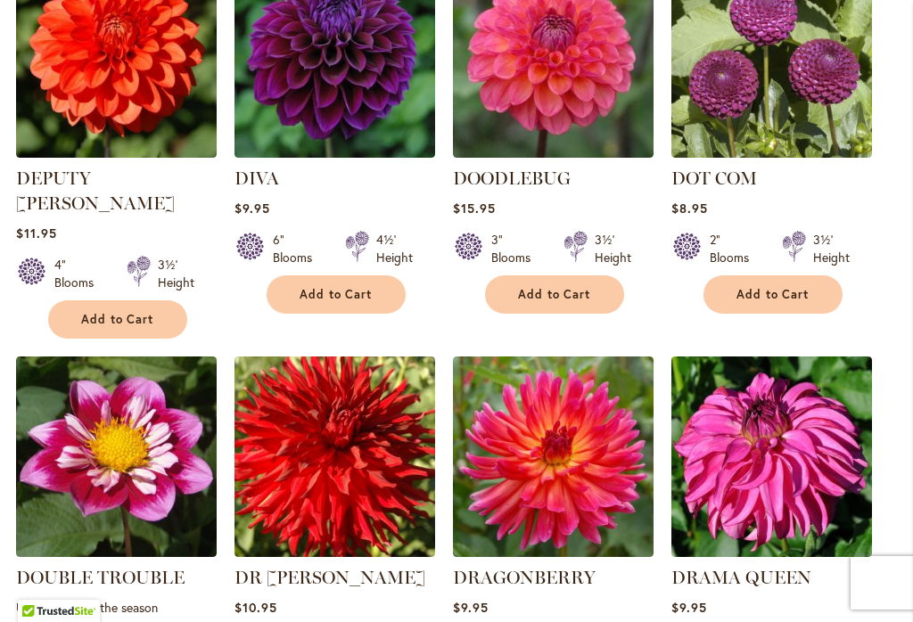
click at [805, 427] on img at bounding box center [771, 457] width 201 height 201
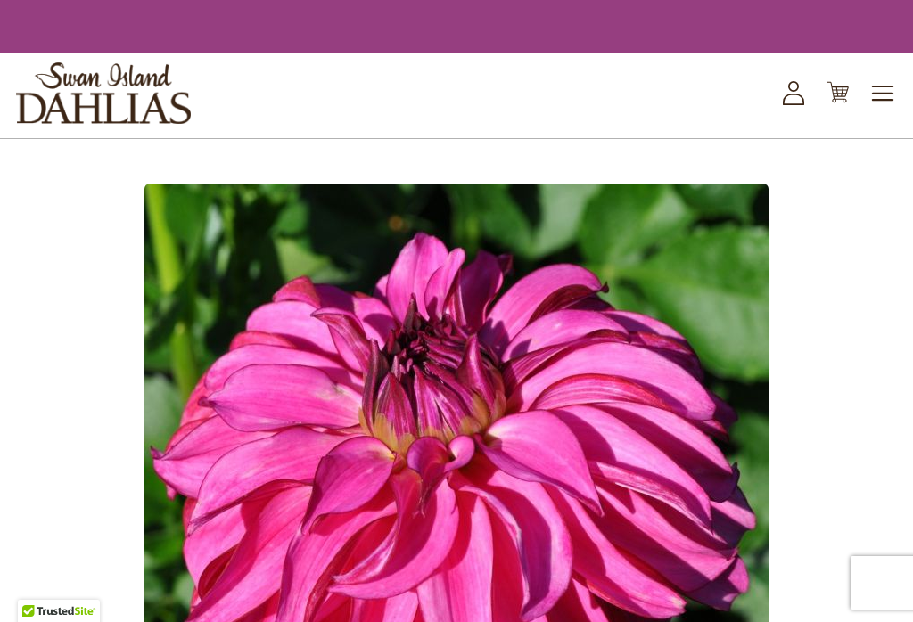
scroll to position [352, 0]
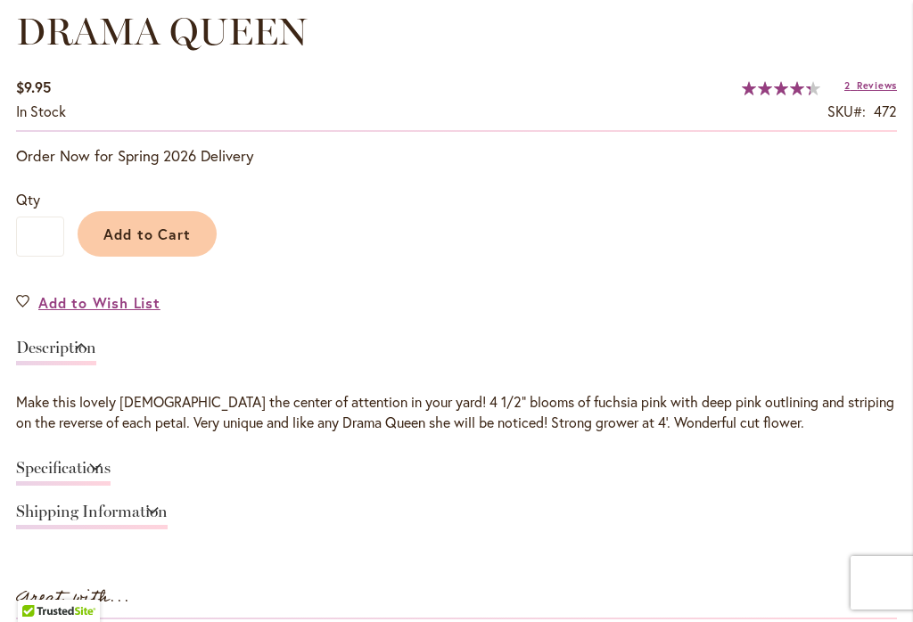
click at [111, 472] on link "Specifications" at bounding box center [63, 473] width 94 height 26
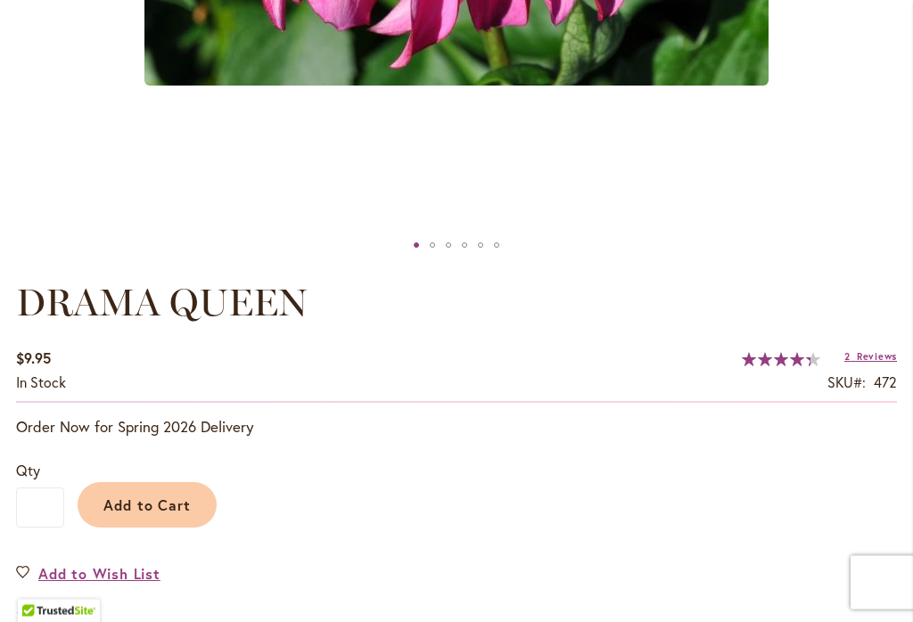
scroll to position [901, 0]
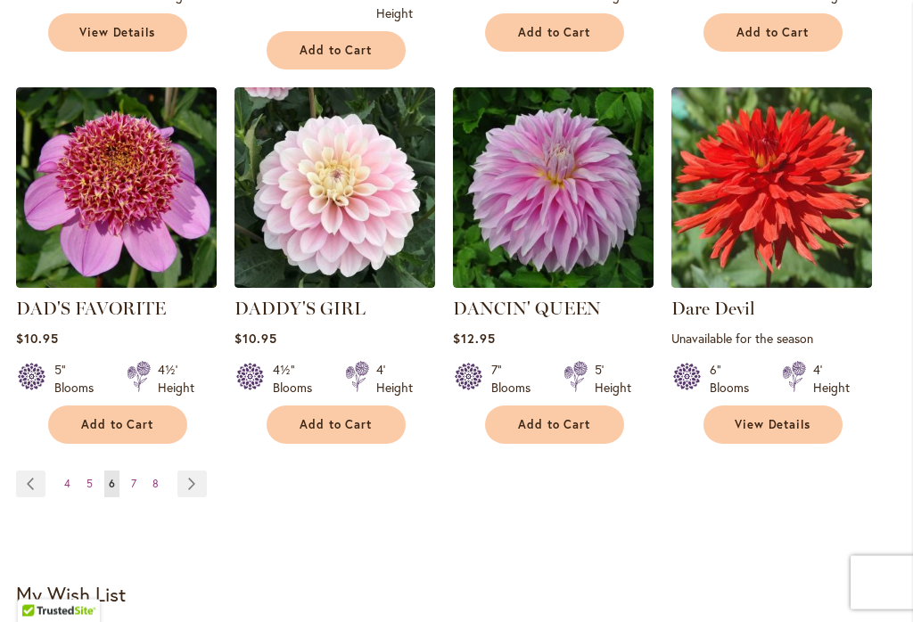
scroll to position [1831, 0]
click at [205, 471] on link "Page Next" at bounding box center [191, 484] width 29 height 27
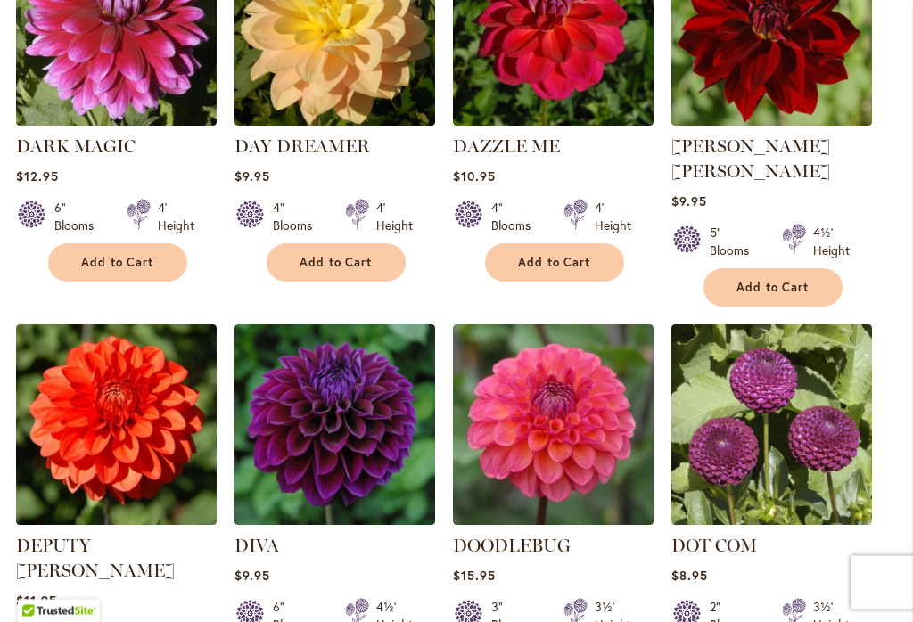
scroll to position [803, 0]
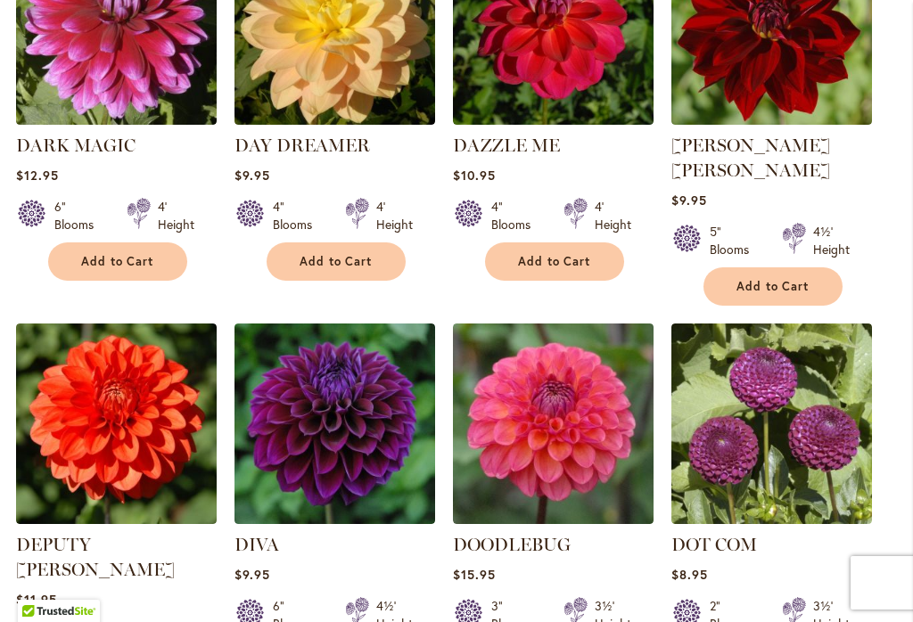
click at [333, 428] on img at bounding box center [334, 424] width 201 height 201
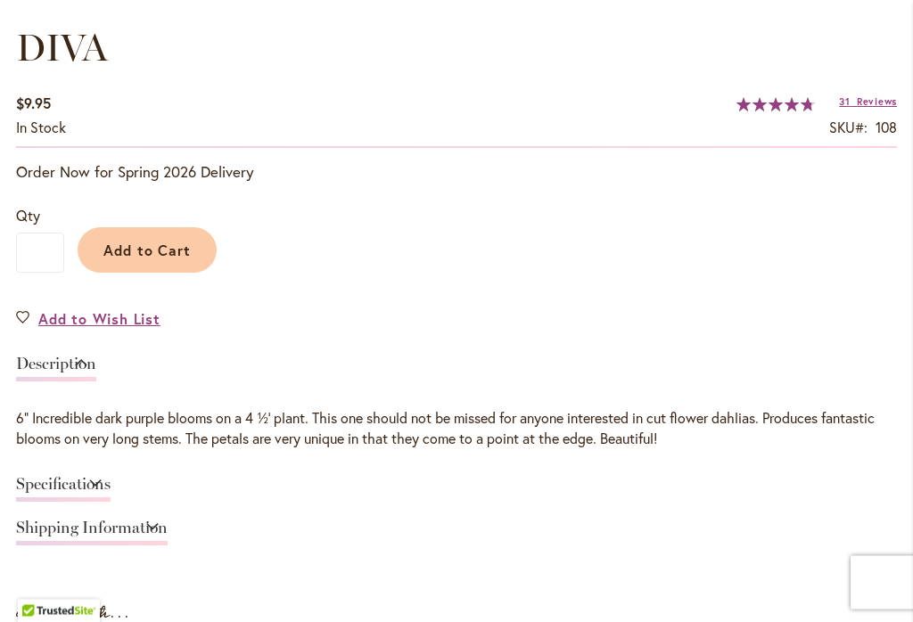
scroll to position [1176, 0]
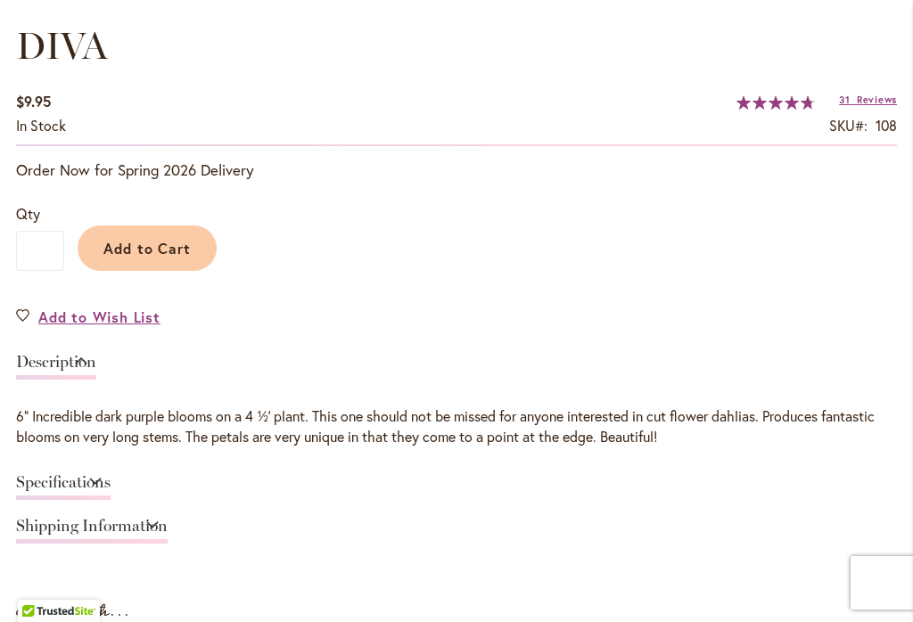
click at [111, 477] on link "Specifications" at bounding box center [63, 487] width 94 height 26
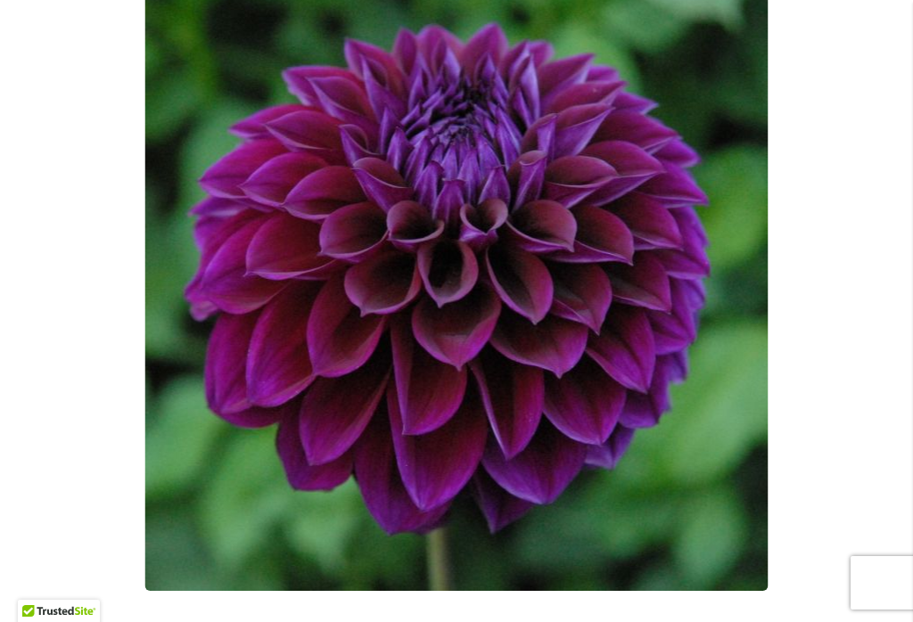
scroll to position [412, 0]
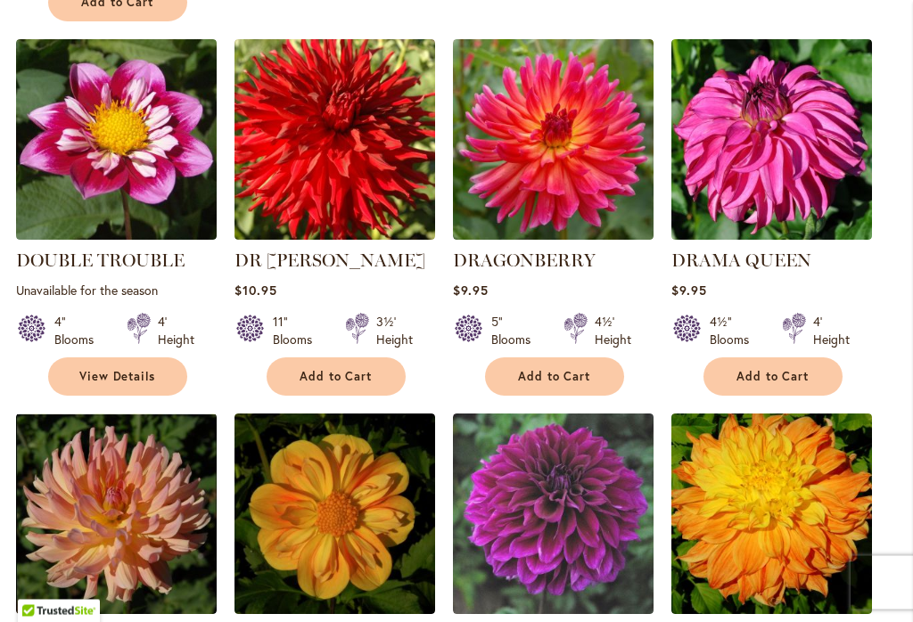
scroll to position [1534, 0]
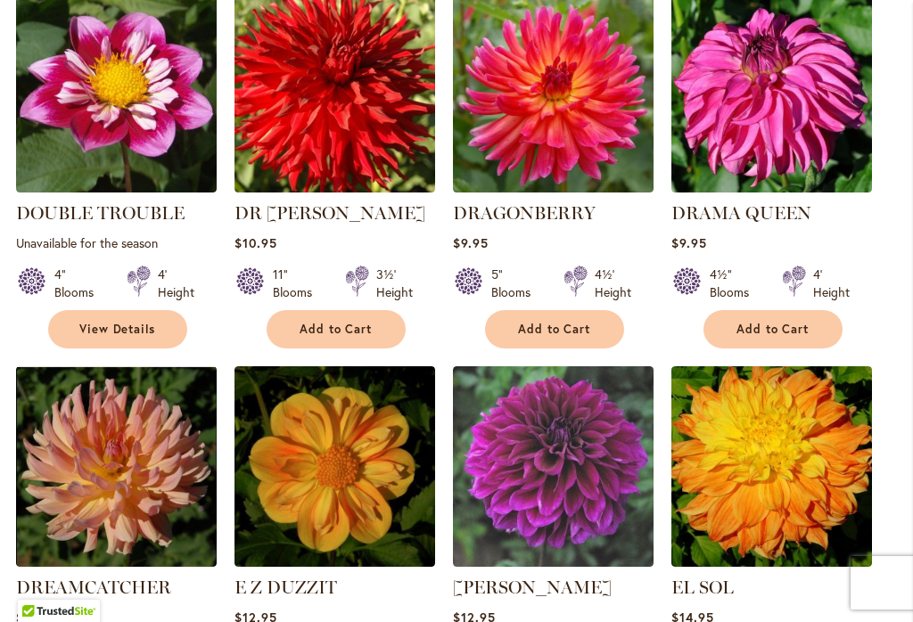
click at [335, 429] on img at bounding box center [334, 466] width 201 height 201
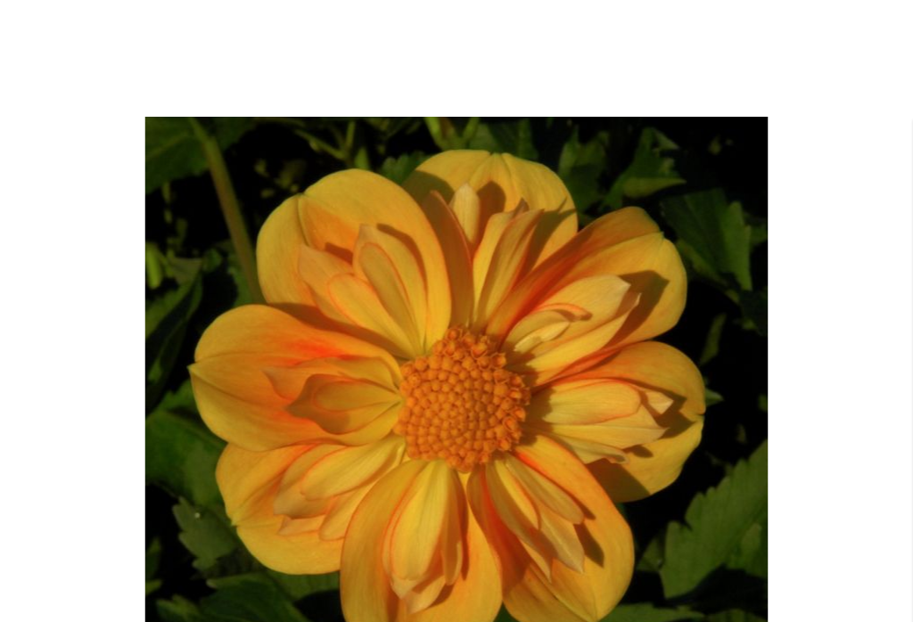
scroll to position [200, 0]
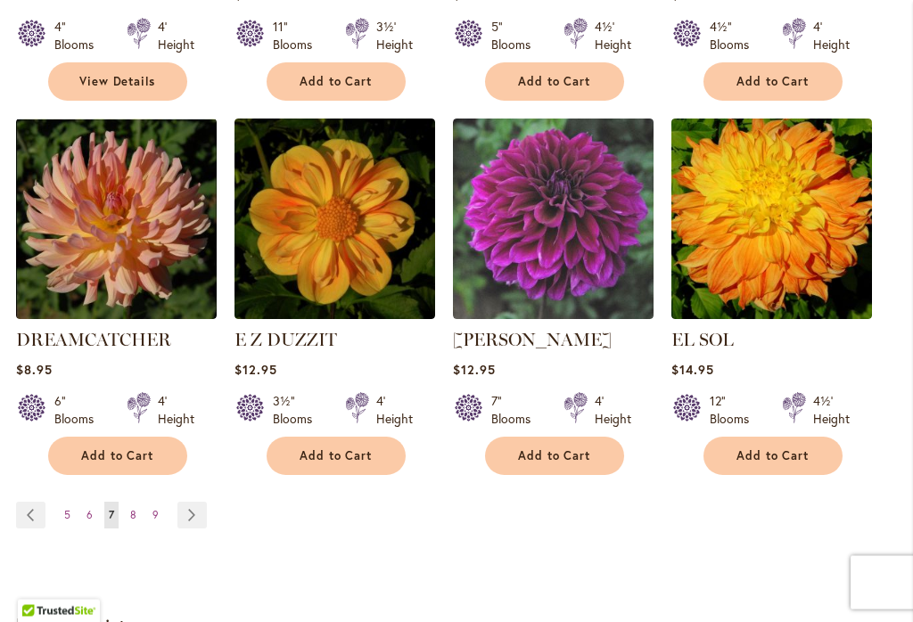
scroll to position [1782, 0]
click at [204, 502] on link "Page Next" at bounding box center [191, 515] width 29 height 27
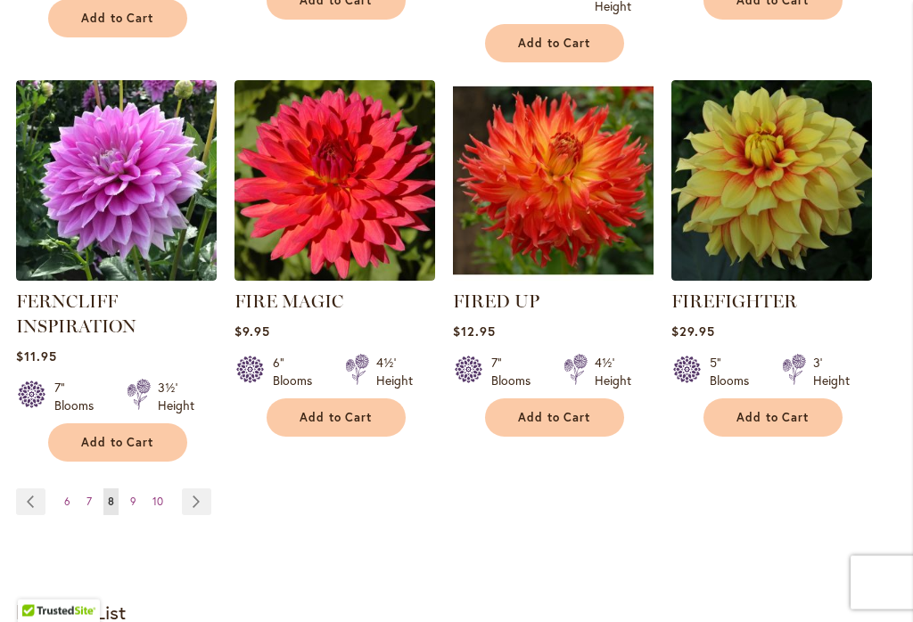
scroll to position [1815, 0]
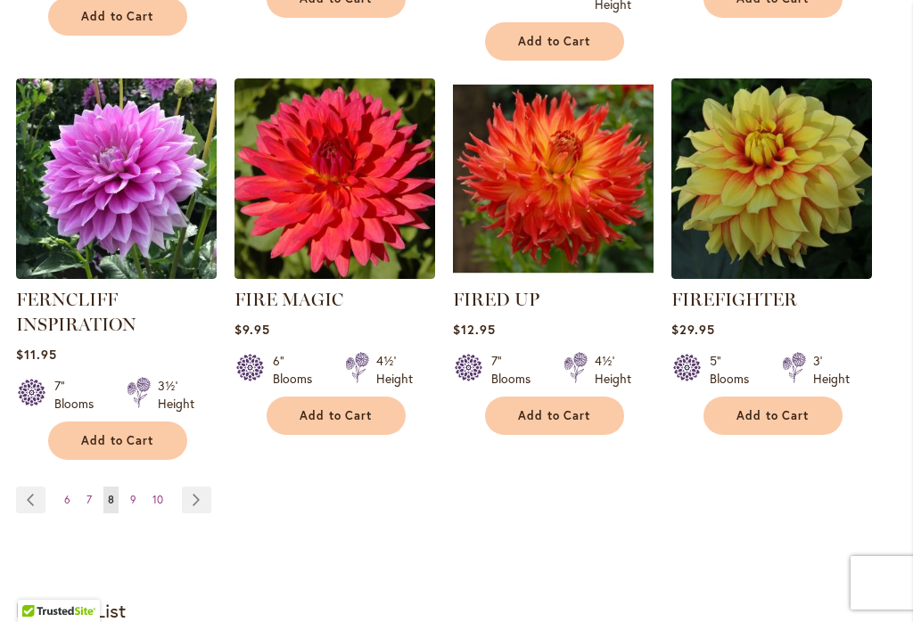
click at [185, 501] on link "Page Next" at bounding box center [196, 500] width 29 height 27
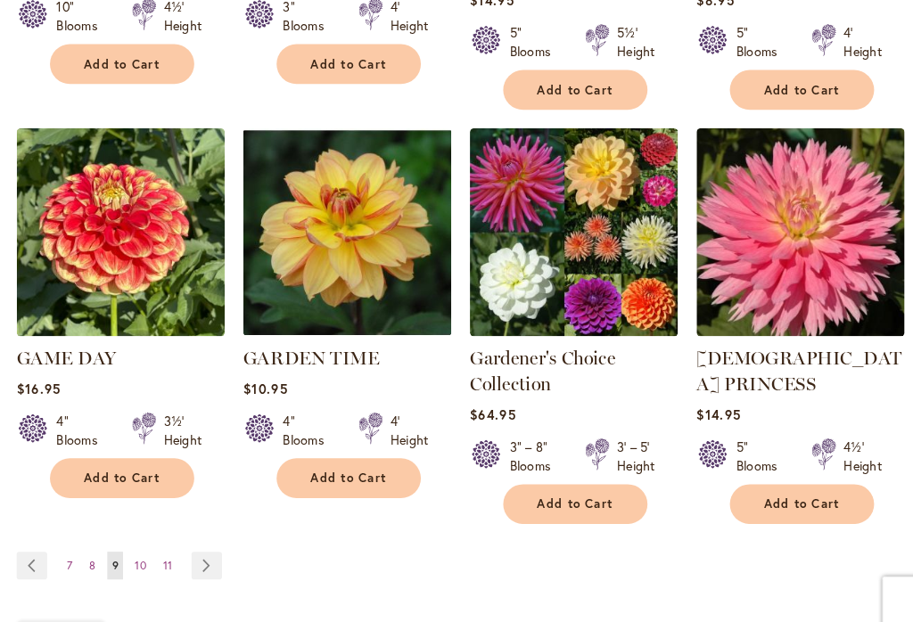
scroll to position [1803, 0]
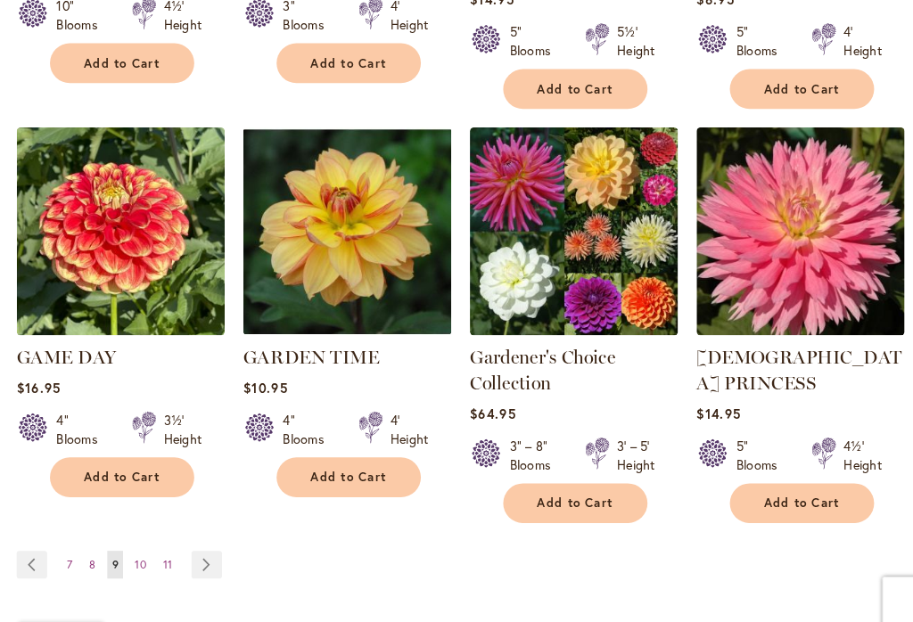
click at [202, 531] on link "Page Next" at bounding box center [199, 544] width 29 height 27
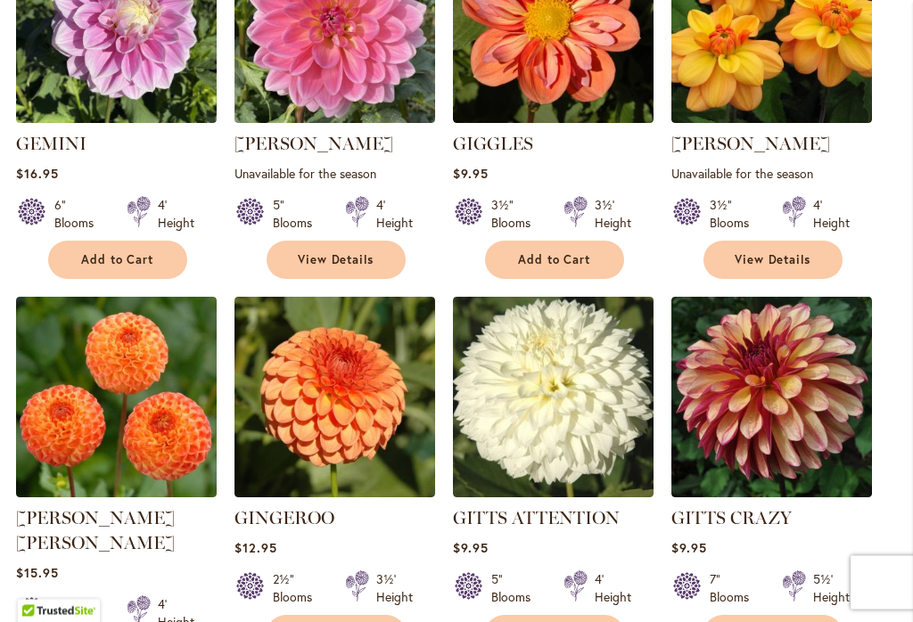
scroll to position [805, 0]
click at [804, 419] on img at bounding box center [771, 397] width 201 height 201
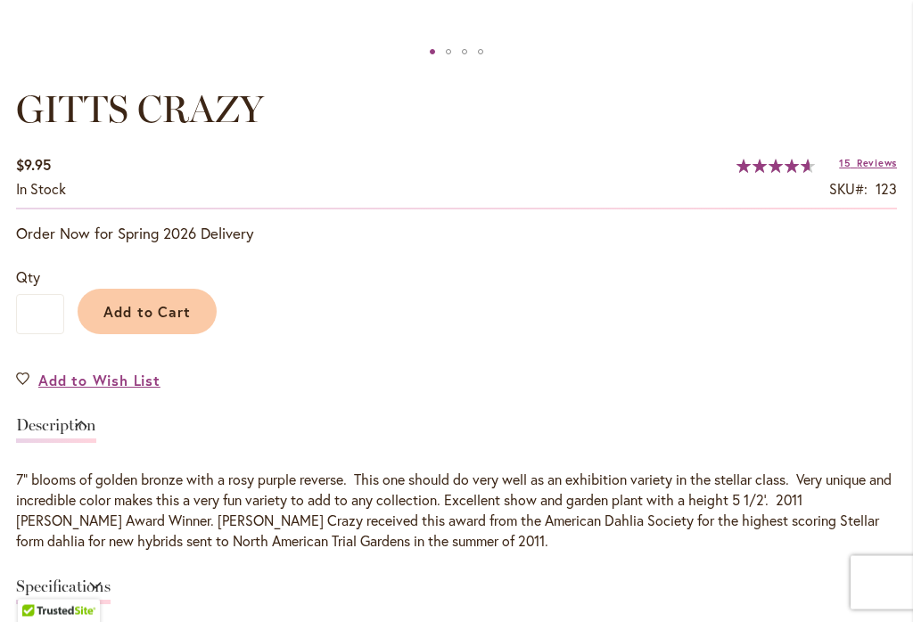
scroll to position [1134, 0]
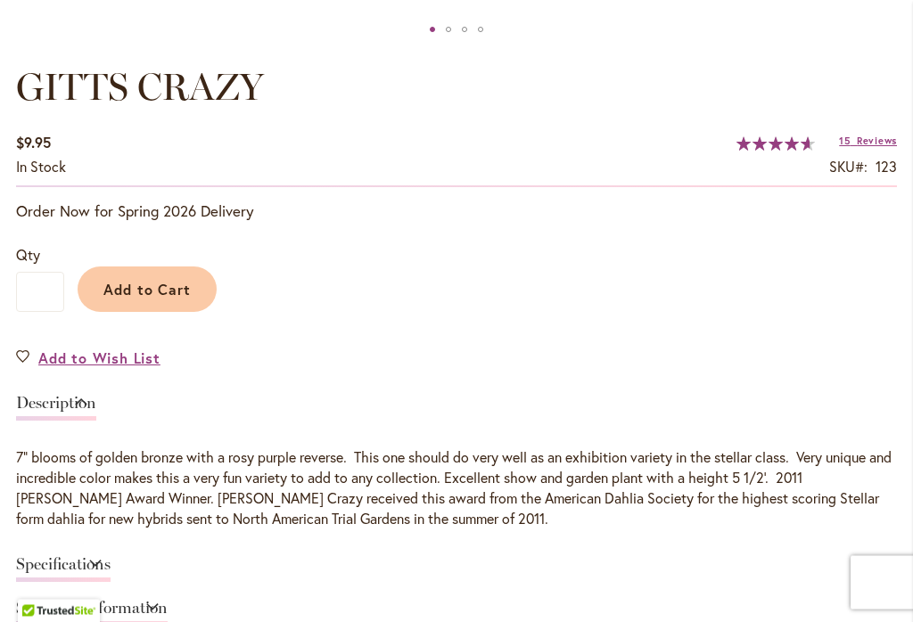
click at [111, 562] on link "Specifications" at bounding box center [63, 570] width 94 height 26
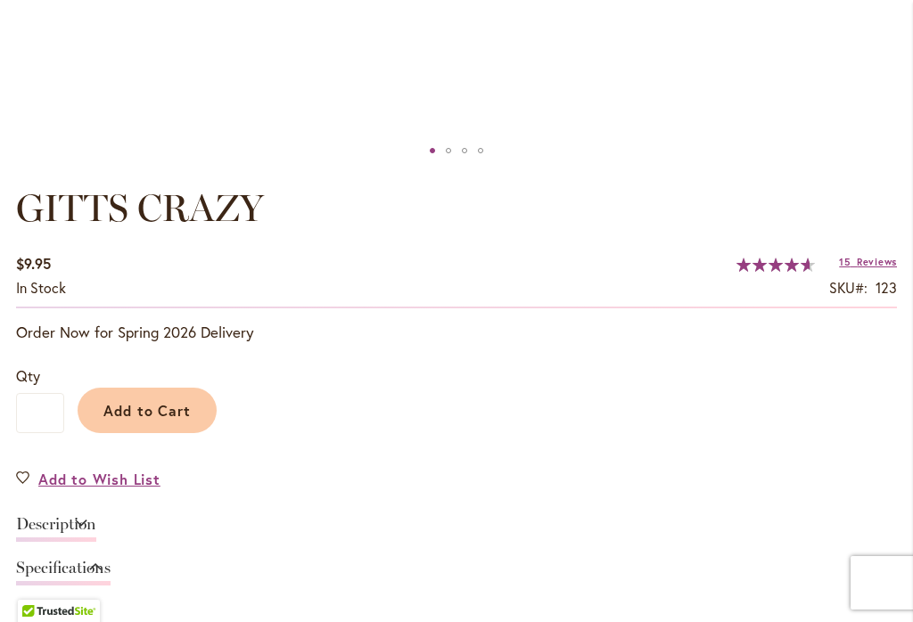
scroll to position [1013, 0]
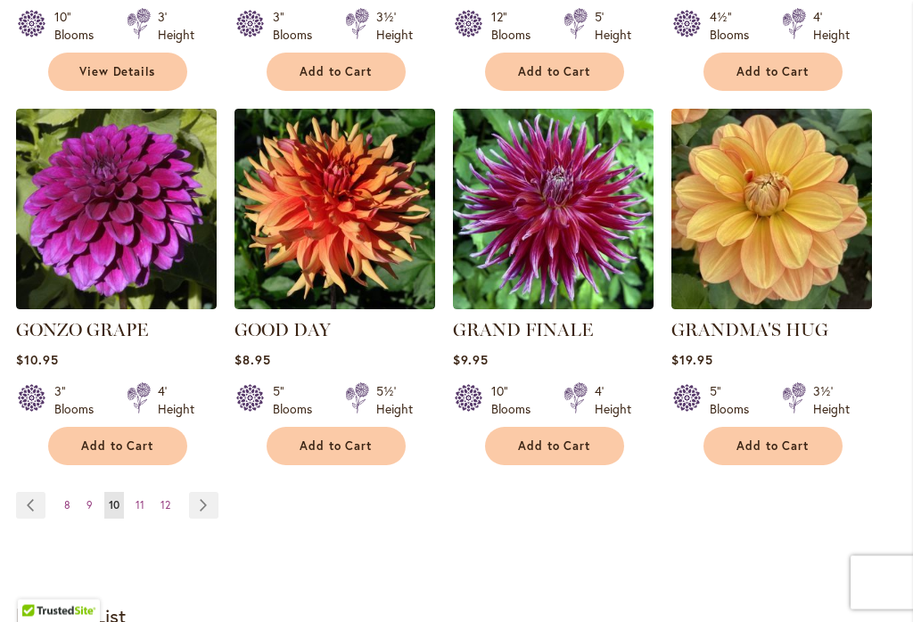
scroll to position [1767, 0]
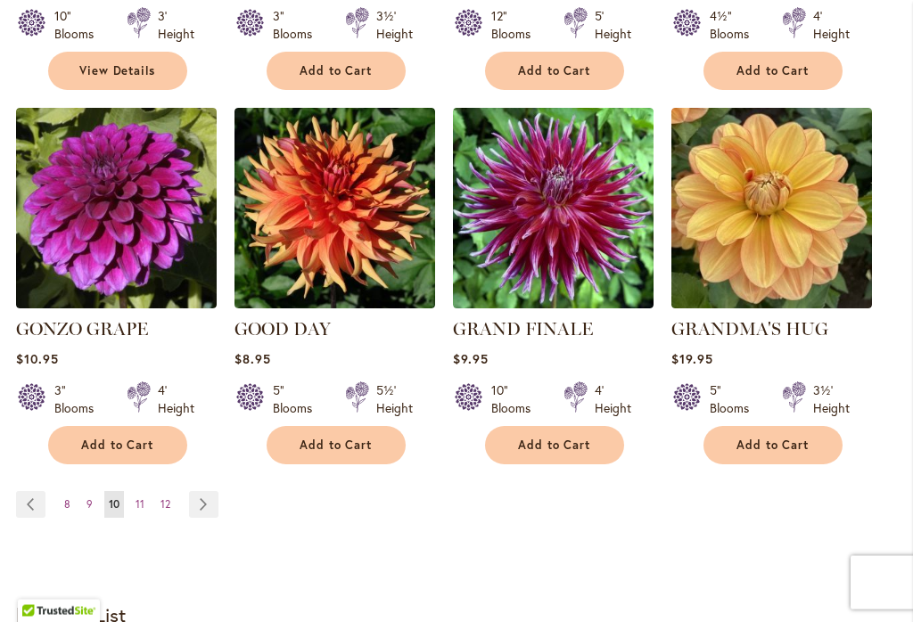
click at [202, 492] on link "Page Next" at bounding box center [203, 505] width 29 height 27
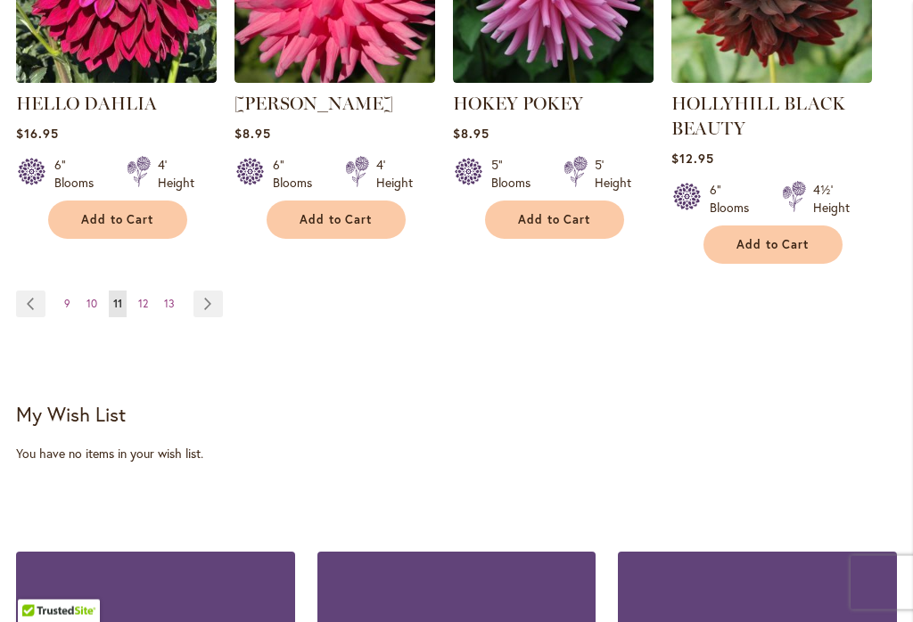
scroll to position [2037, 0]
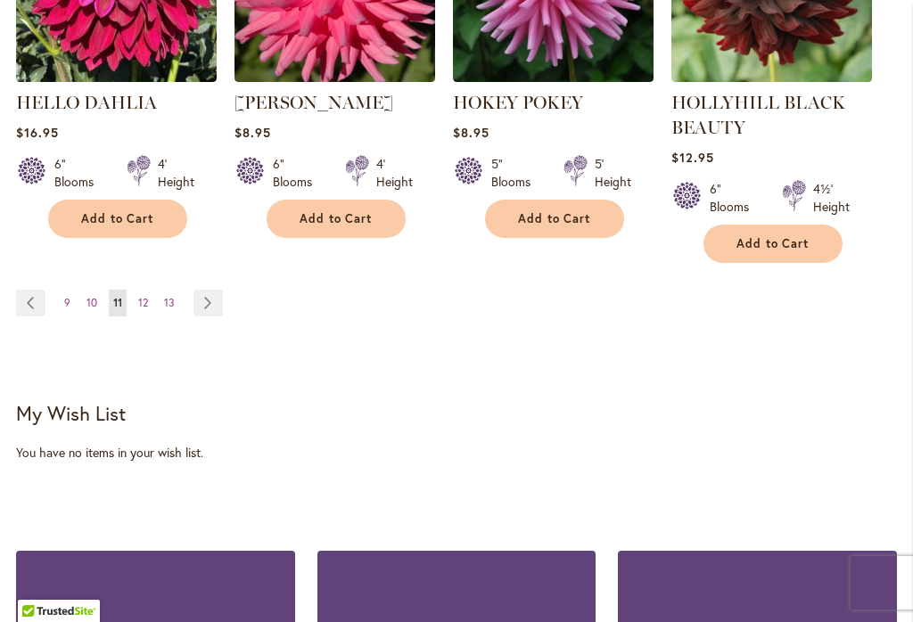
click at [210, 296] on link "Page Next" at bounding box center [207, 303] width 29 height 27
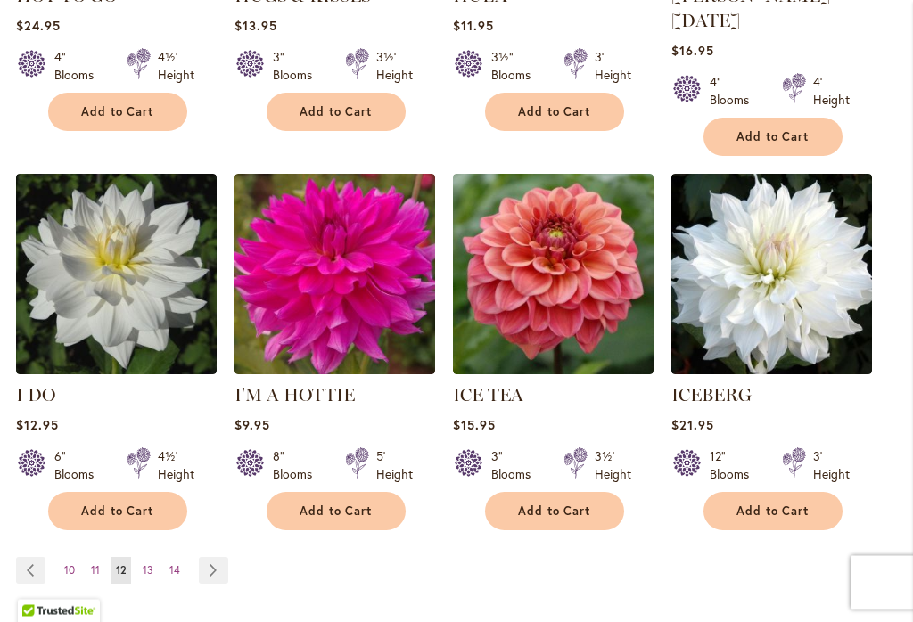
scroll to position [1702, 0]
click at [793, 292] on img at bounding box center [771, 274] width 201 height 201
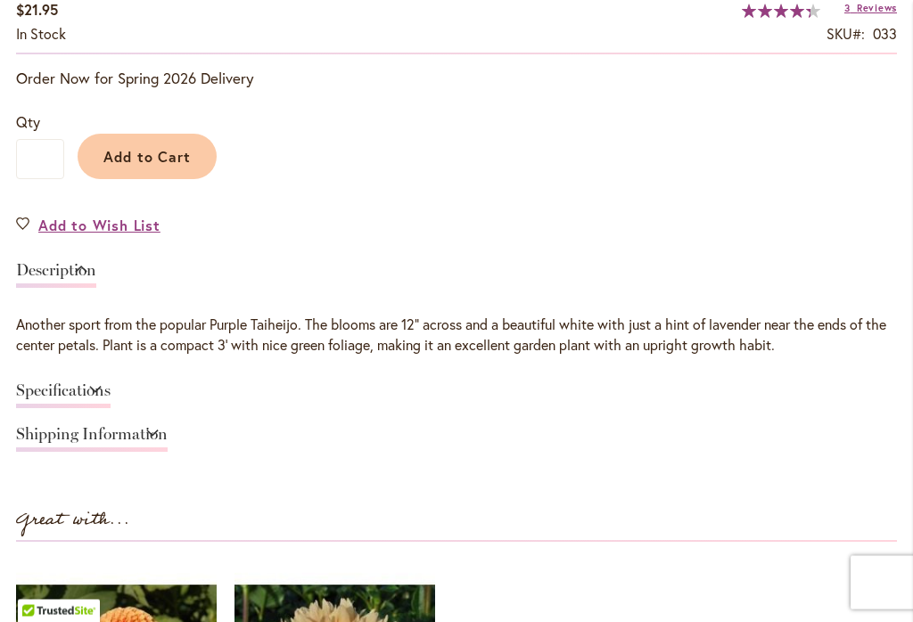
click at [111, 394] on link "Specifications" at bounding box center [63, 396] width 94 height 26
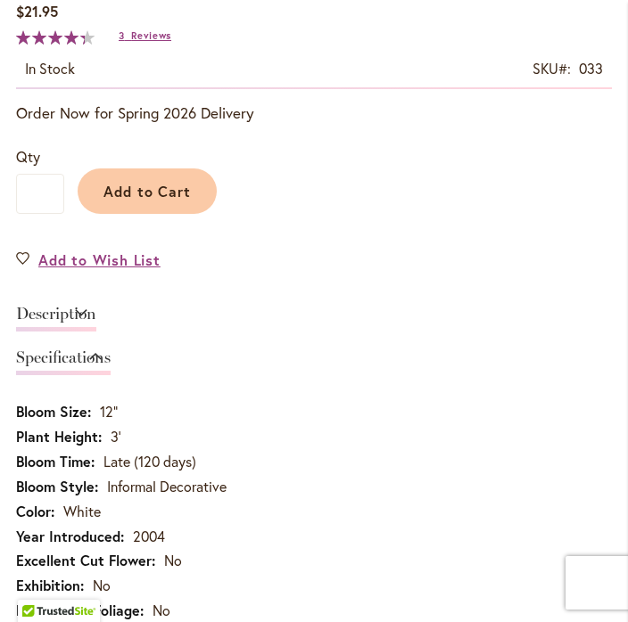
scroll to position [981, 0]
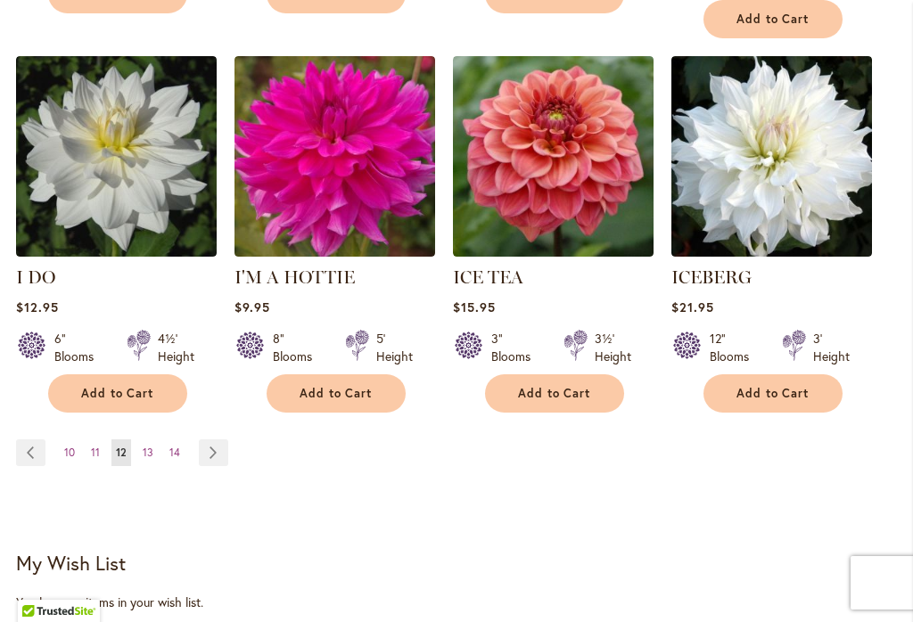
scroll to position [1821, 0]
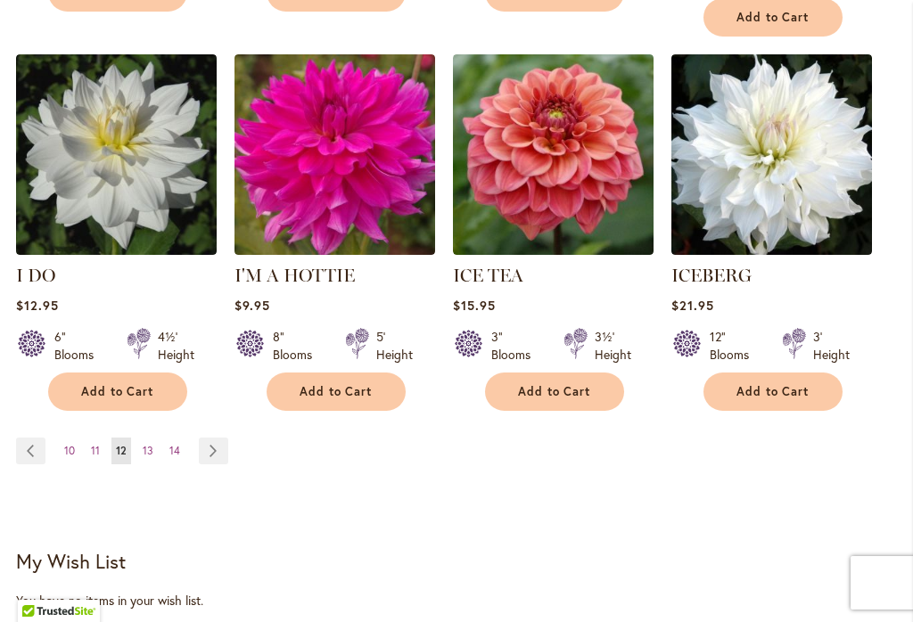
click at [218, 438] on link "Page Next" at bounding box center [213, 451] width 29 height 27
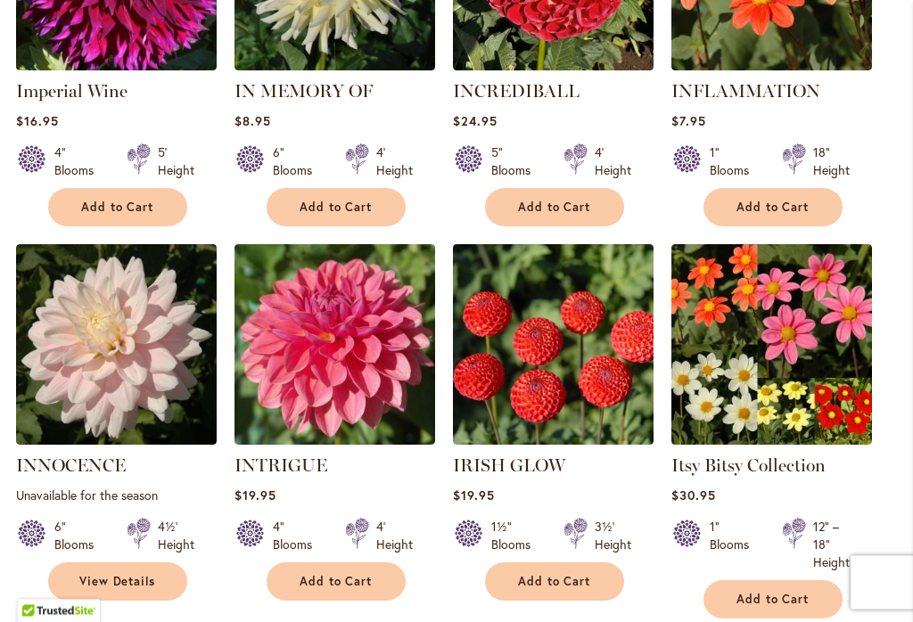
scroll to position [858, 0]
click at [792, 416] on img at bounding box center [771, 344] width 201 height 201
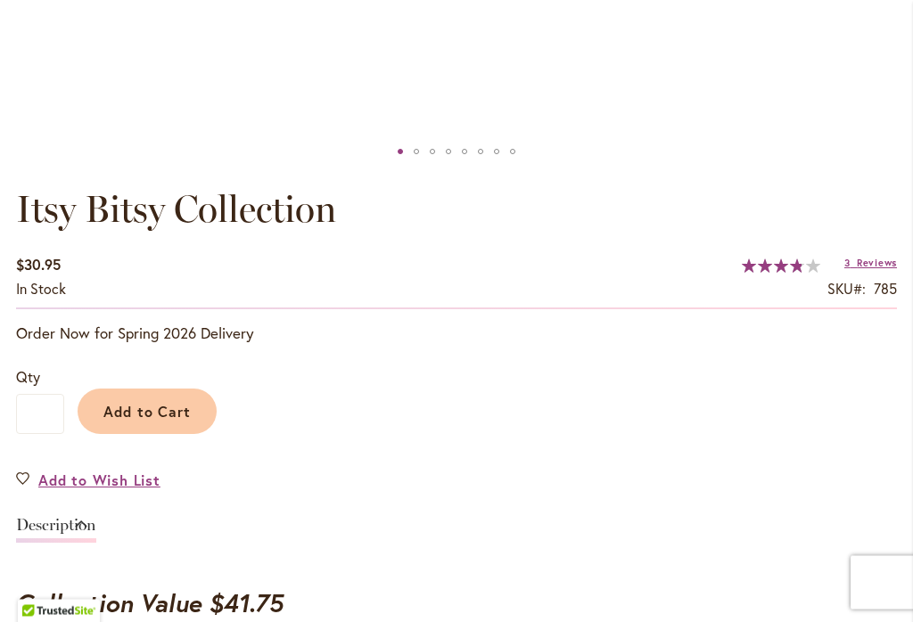
scroll to position [999, 0]
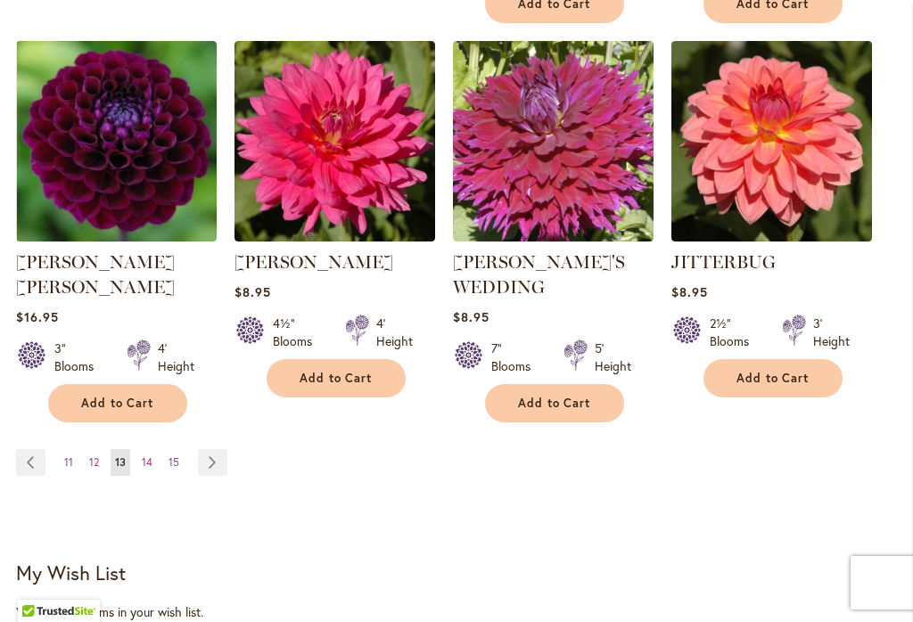
scroll to position [1836, 0]
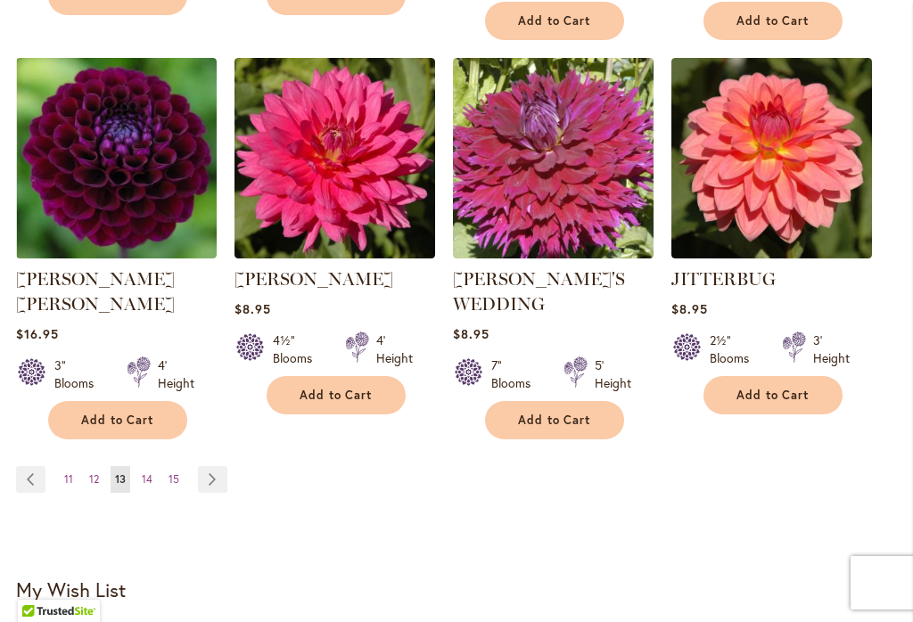
click at [225, 466] on link "Page Next" at bounding box center [212, 479] width 29 height 27
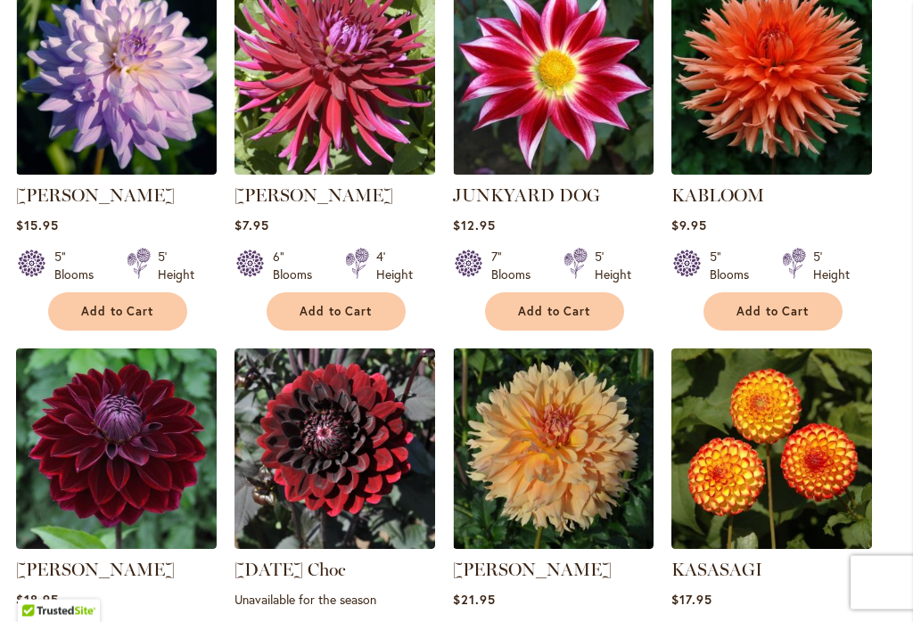
scroll to position [754, 0]
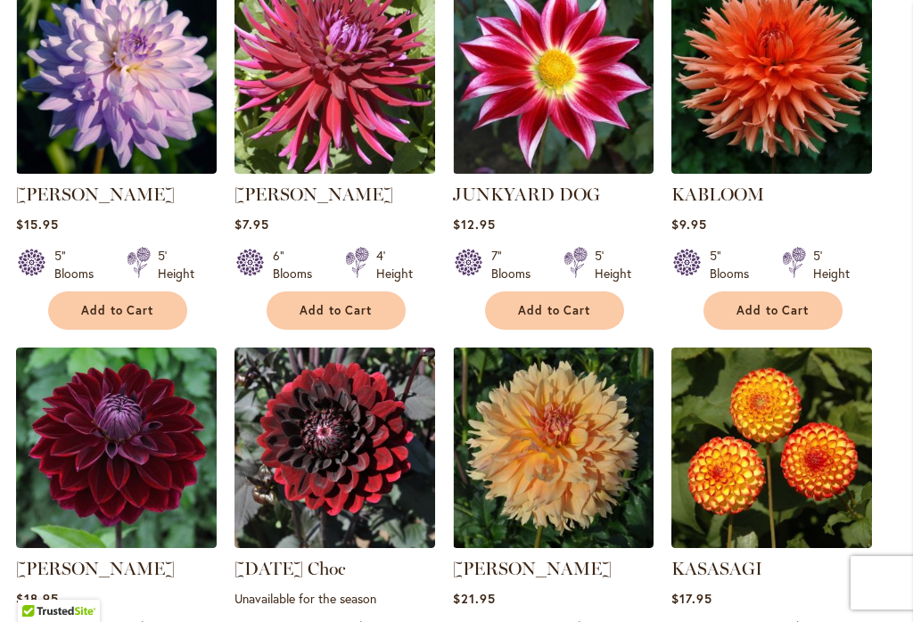
click at [760, 544] on img at bounding box center [771, 448] width 201 height 201
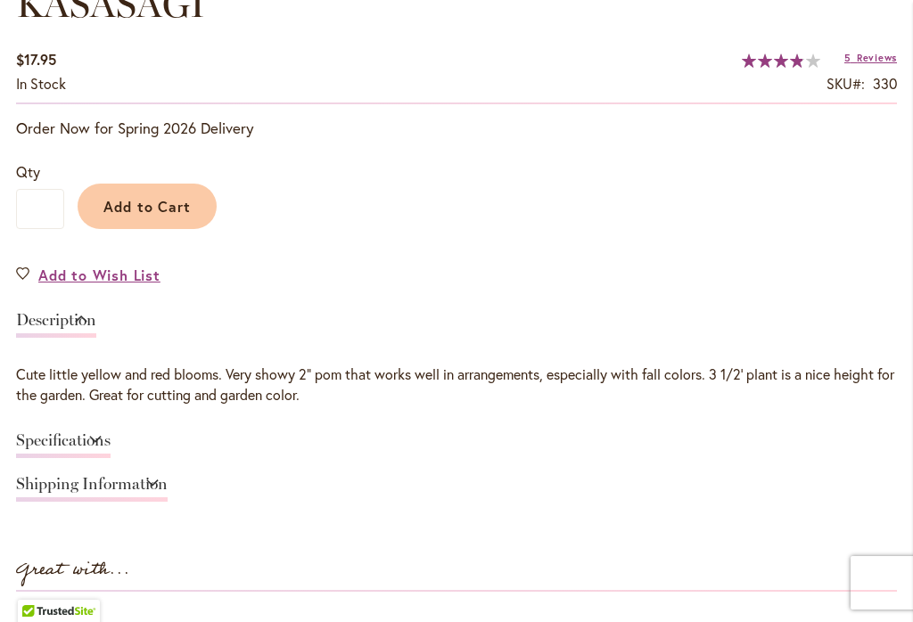
scroll to position [1224, 0]
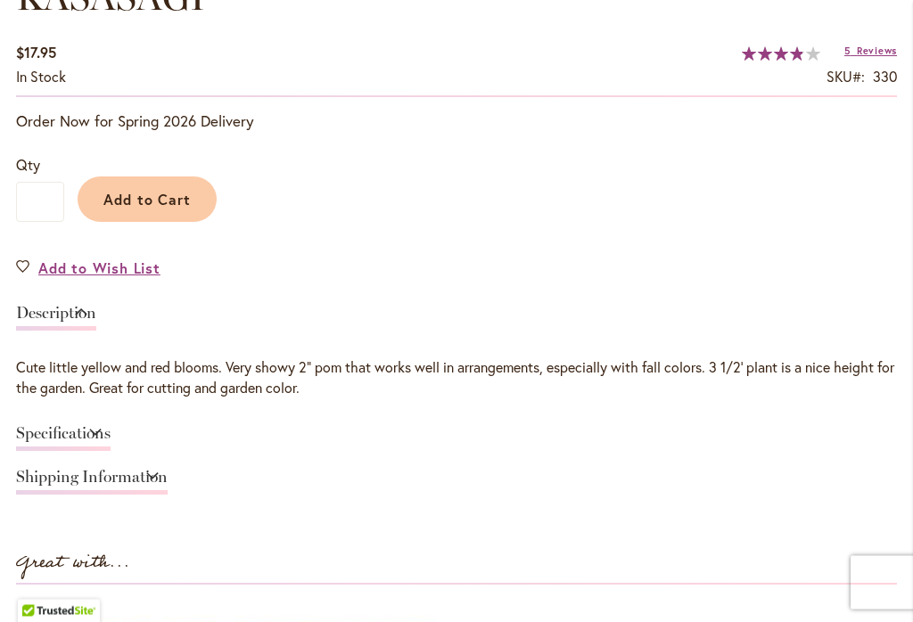
click at [111, 444] on link "Specifications" at bounding box center [63, 439] width 94 height 26
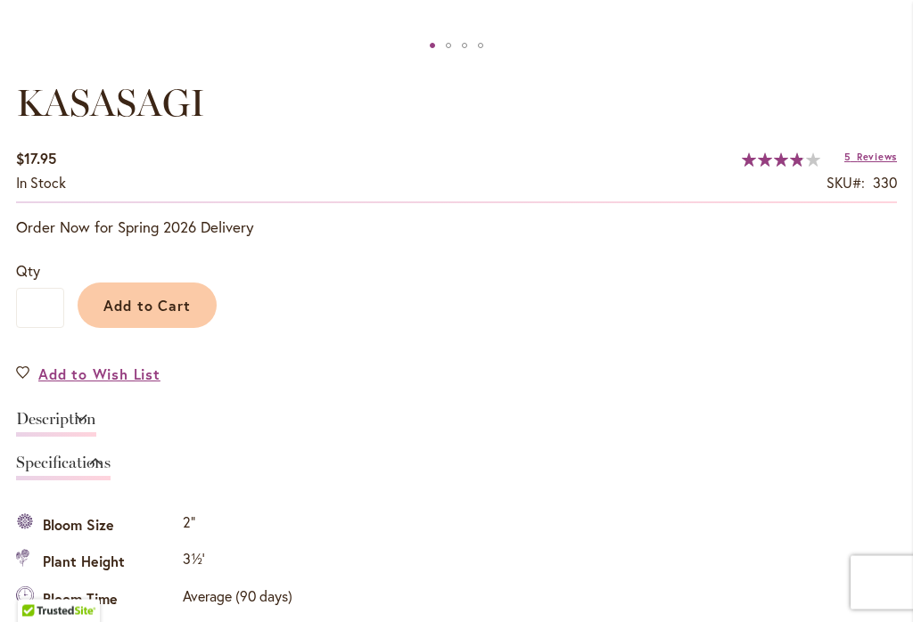
scroll to position [1097, 0]
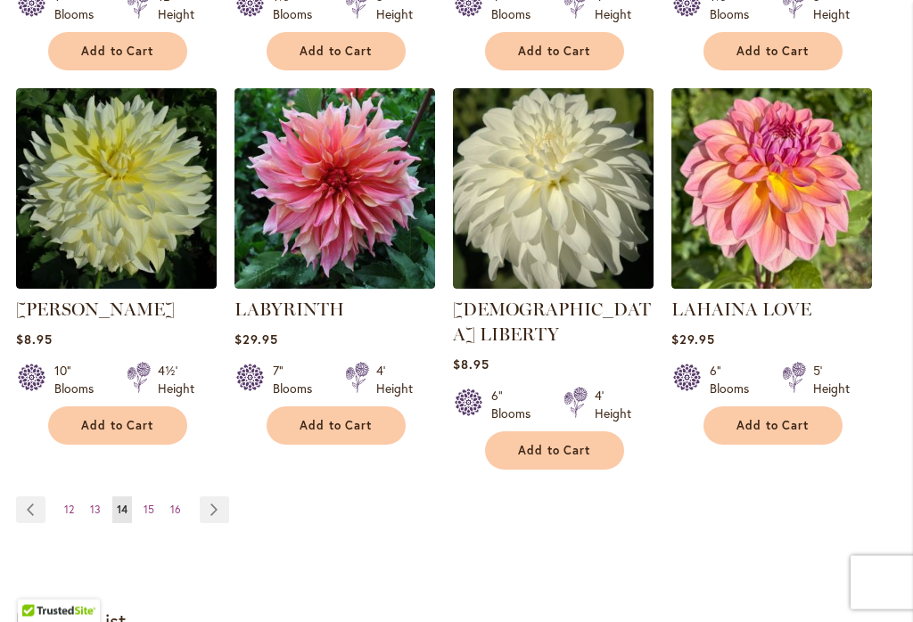
scroll to position [1763, 0]
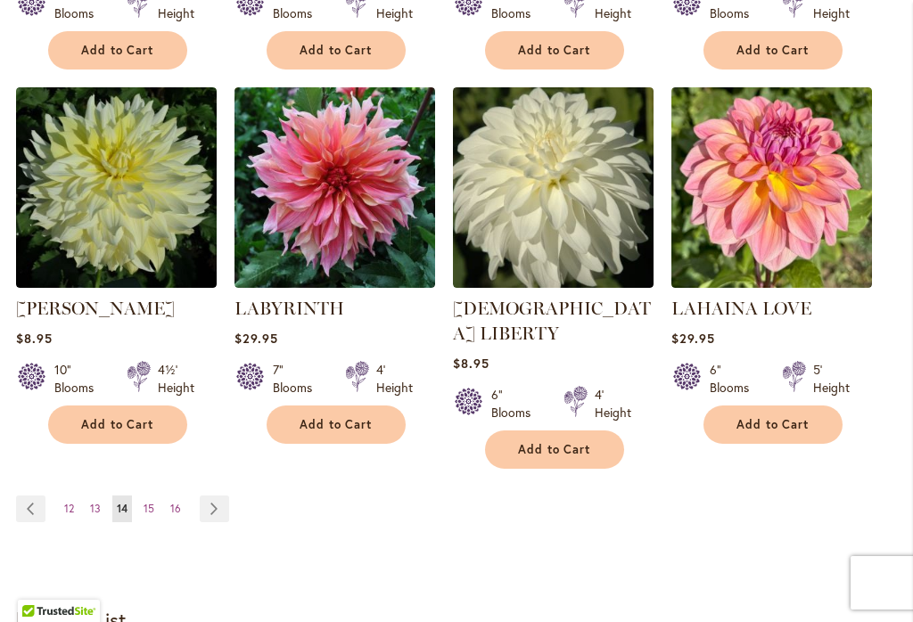
click at [316, 196] on img at bounding box center [334, 187] width 201 height 201
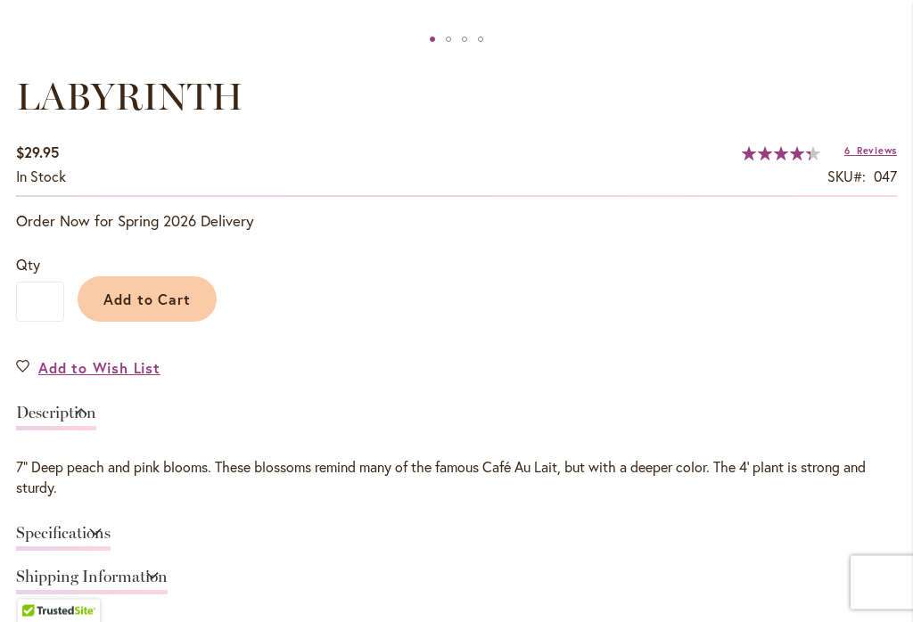
scroll to position [1189, 0]
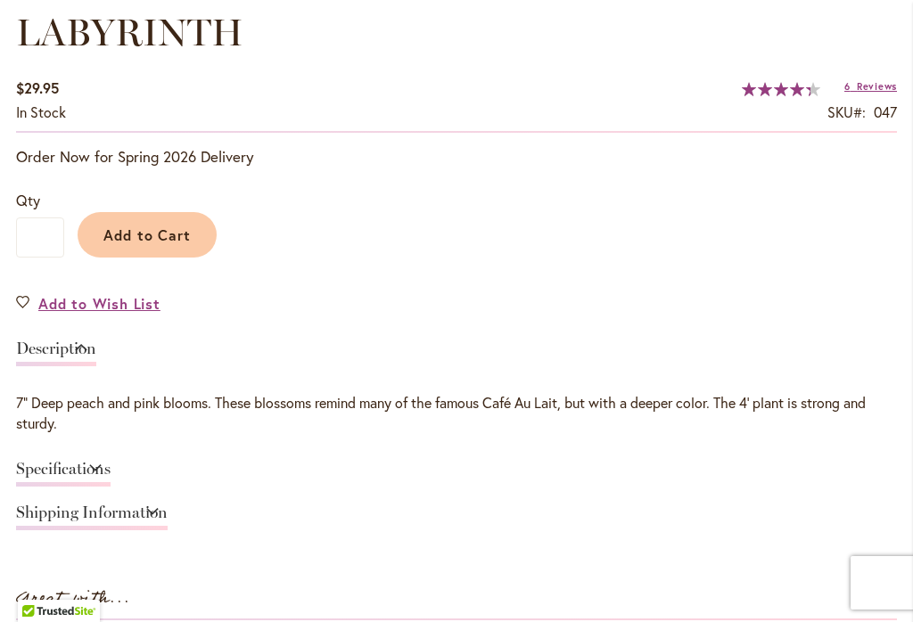
click at [111, 475] on link "Specifications" at bounding box center [63, 474] width 94 height 26
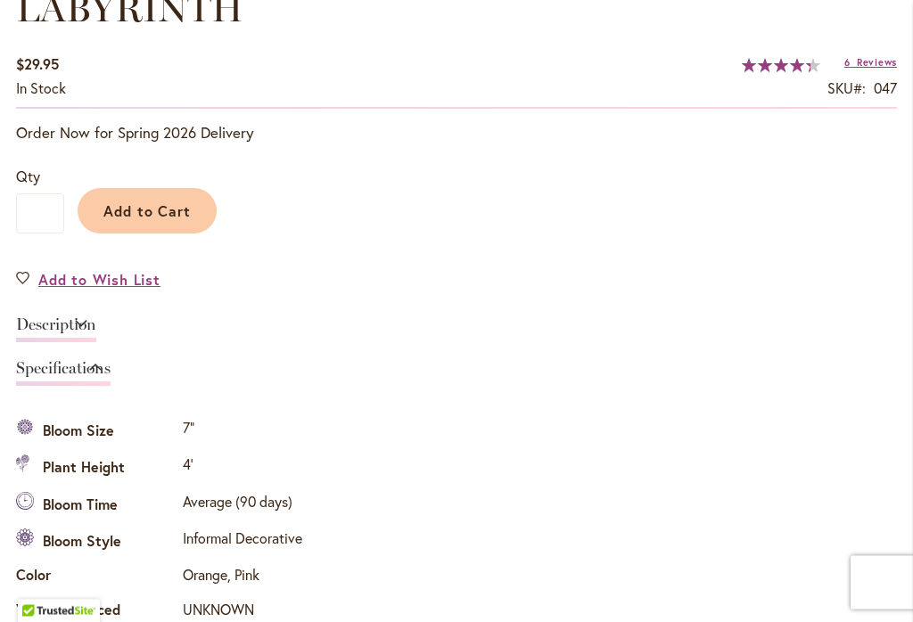
scroll to position [1179, 0]
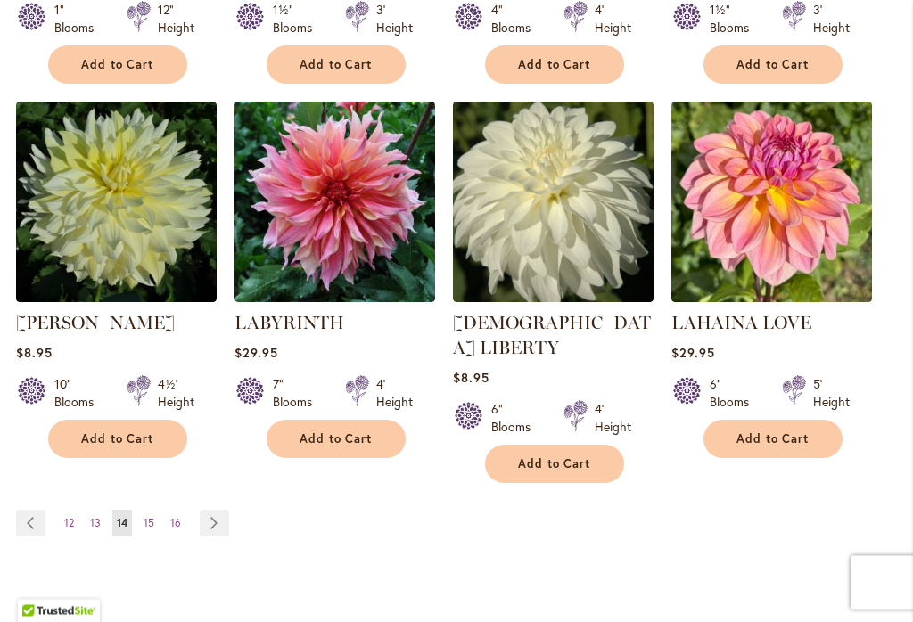
scroll to position [1750, 0]
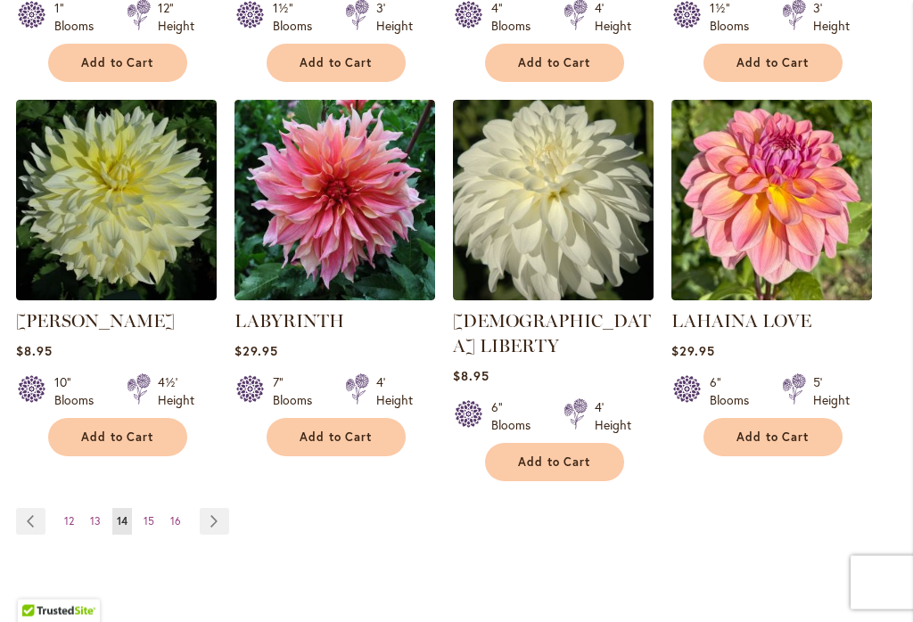
click at [216, 509] on link "Page Next" at bounding box center [214, 522] width 29 height 27
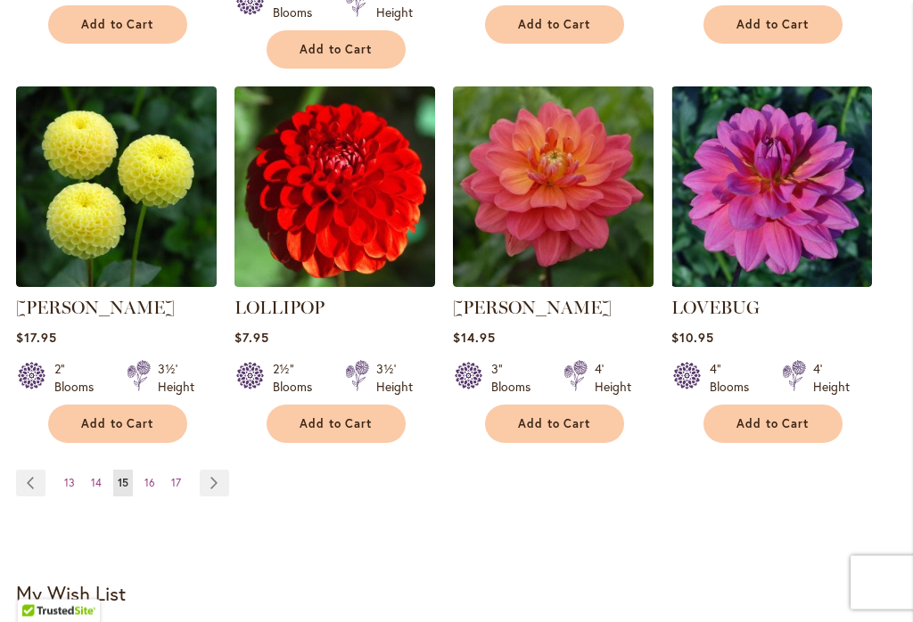
scroll to position [1816, 0]
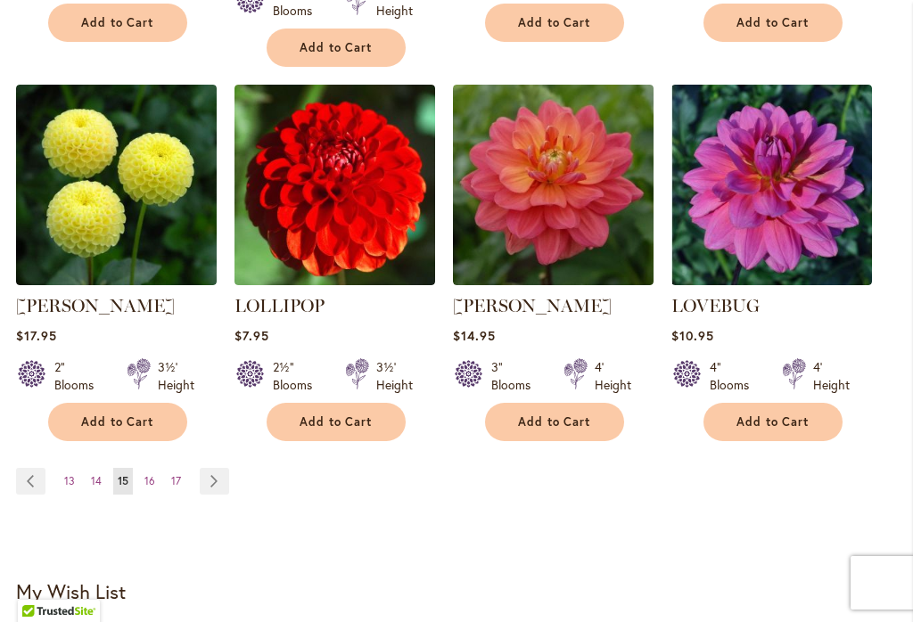
click at [211, 468] on link "Page Next" at bounding box center [214, 481] width 29 height 27
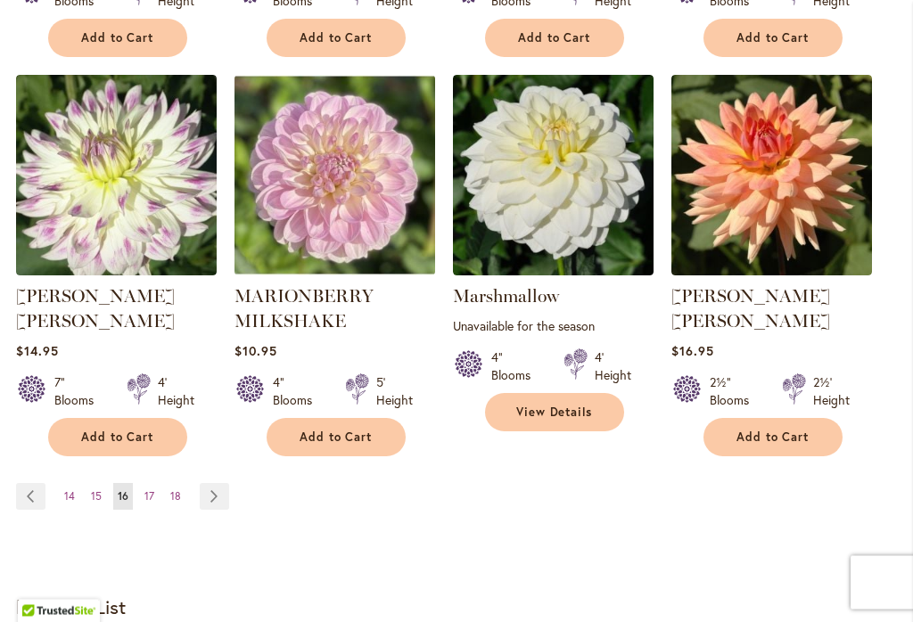
scroll to position [1823, 0]
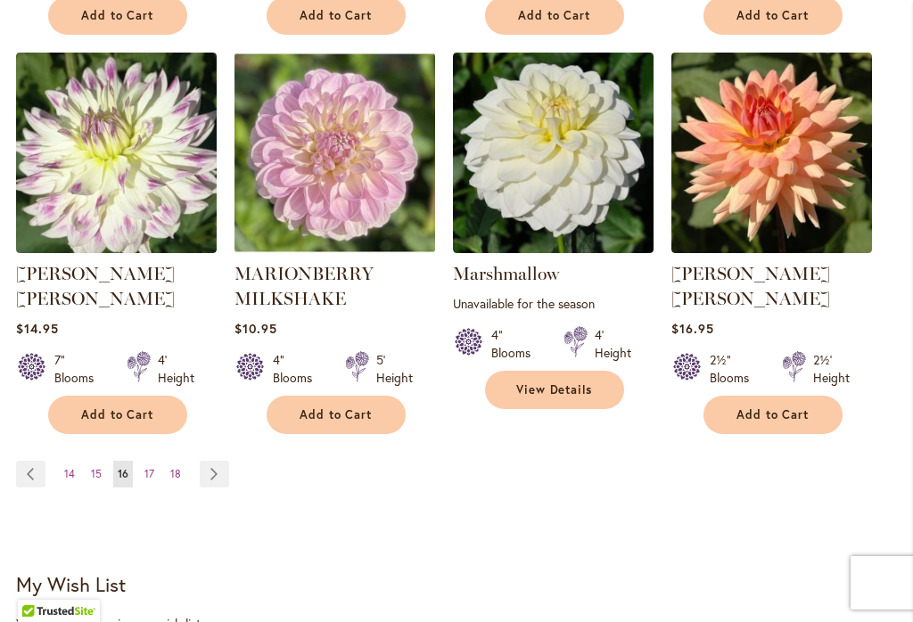
click at [222, 461] on link "Page Next" at bounding box center [214, 474] width 29 height 27
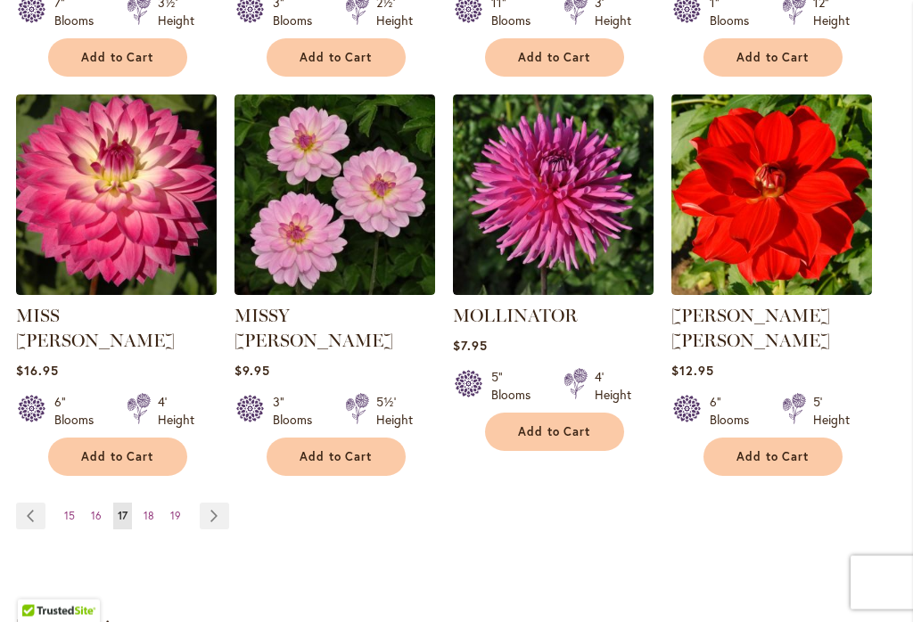
scroll to position [1771, 0]
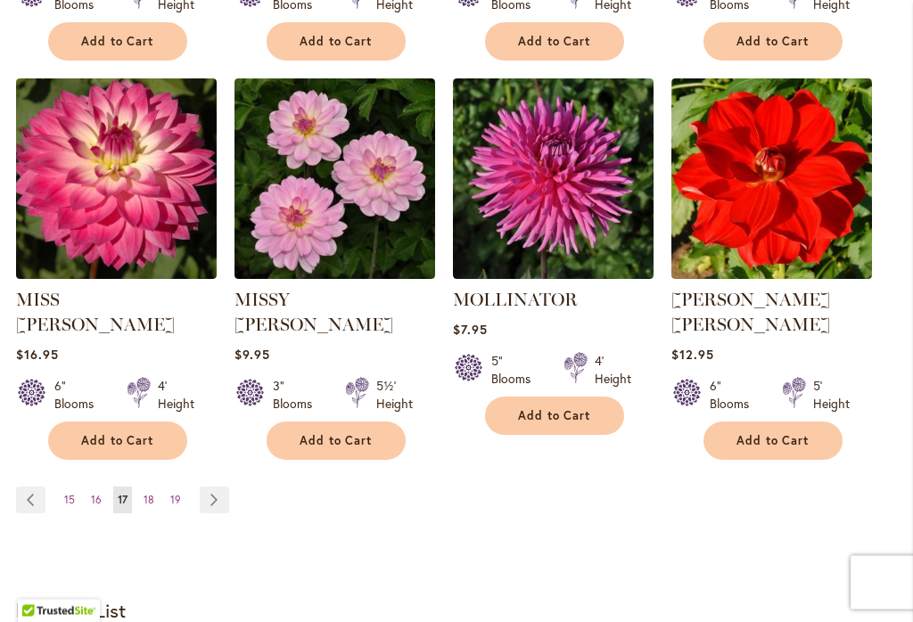
click at [222, 488] on link "Page Next" at bounding box center [214, 501] width 29 height 27
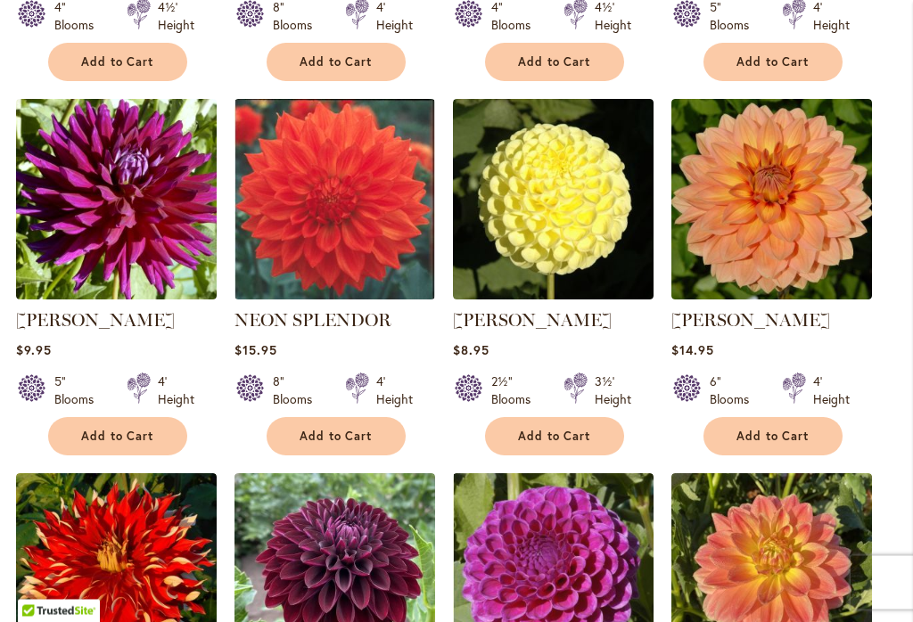
scroll to position [1377, 0]
click at [101, 262] on img at bounding box center [116, 199] width 201 height 201
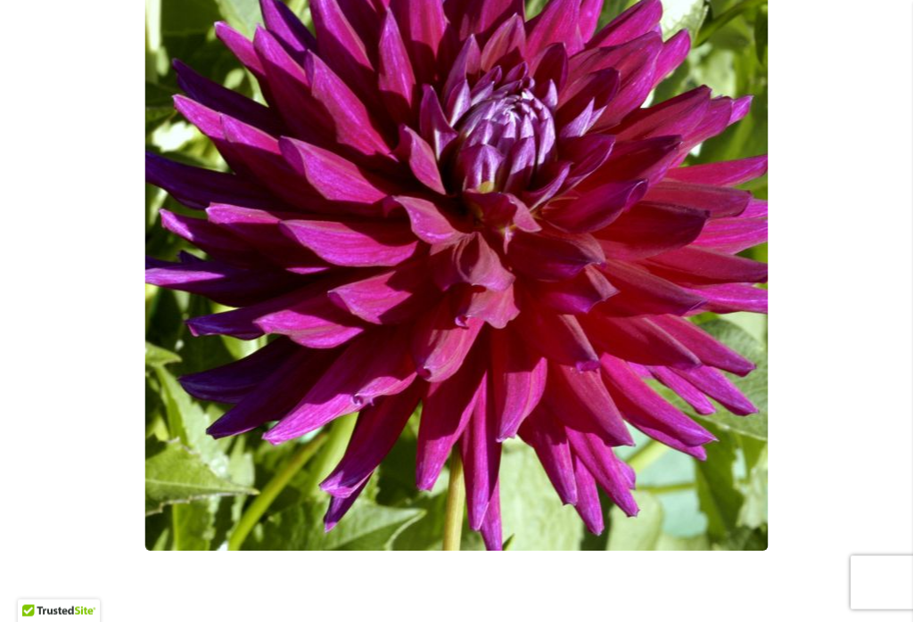
scroll to position [440, 0]
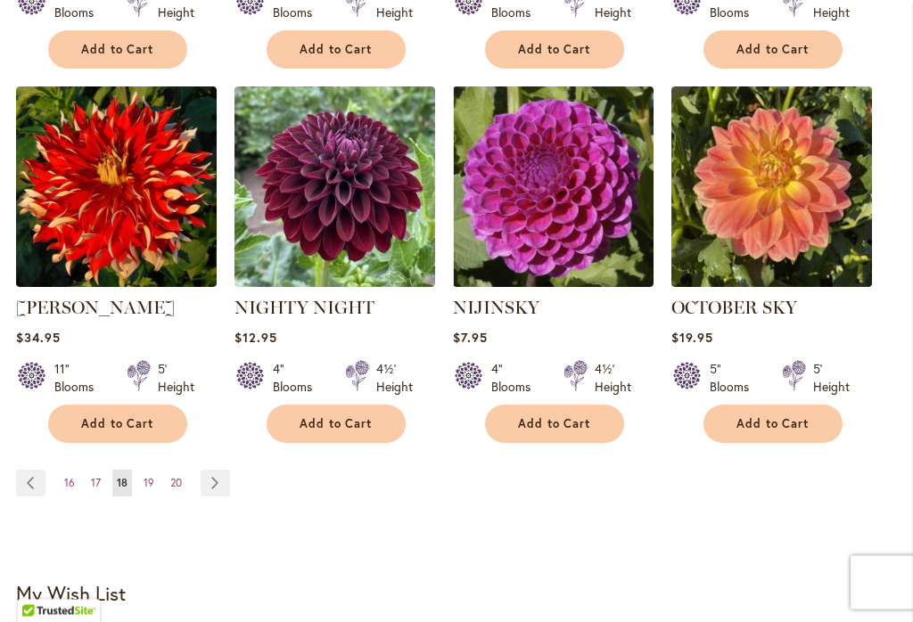
scroll to position [1764, 0]
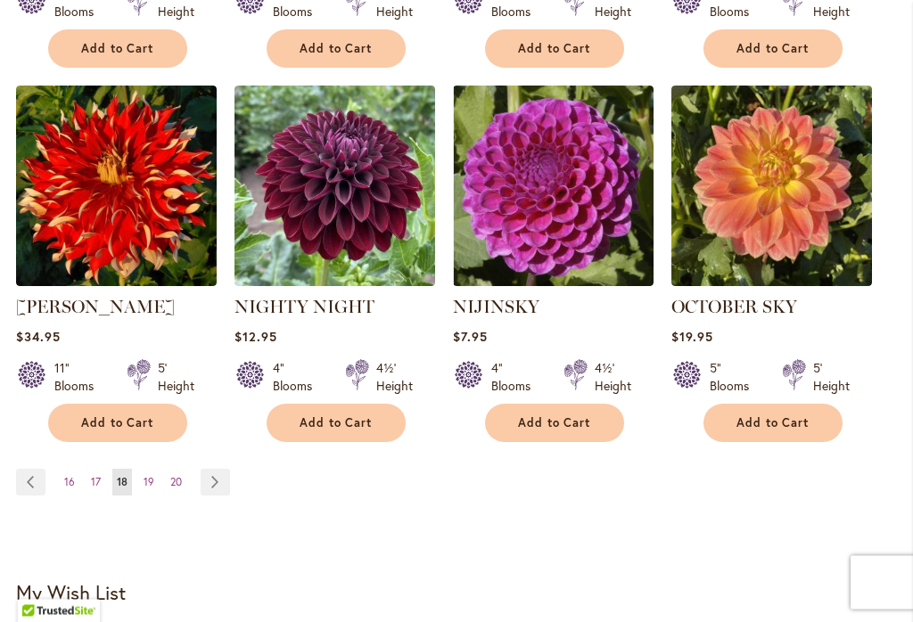
click at [214, 480] on link "Page Next" at bounding box center [215, 483] width 29 height 27
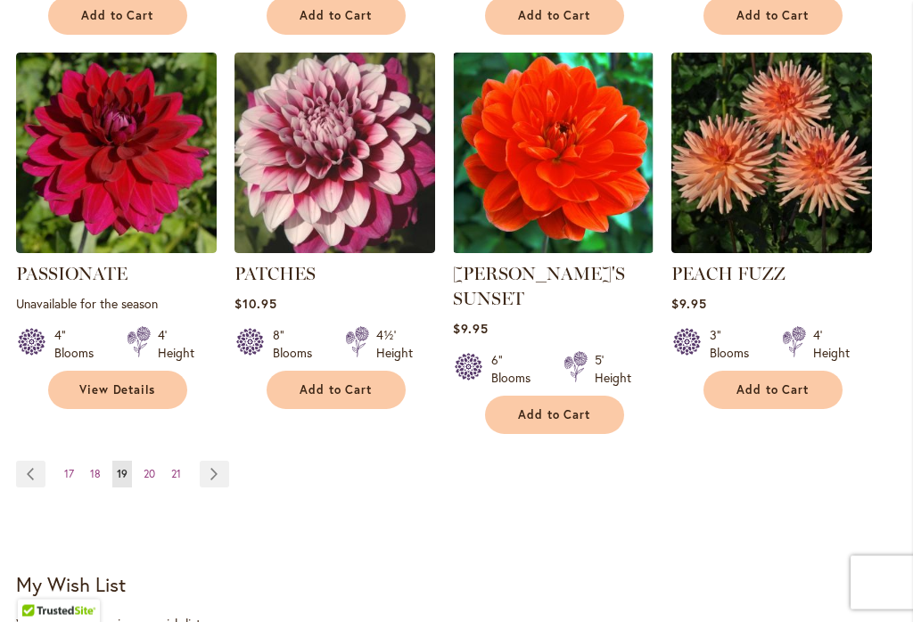
scroll to position [1823, 0]
click at [220, 461] on link "Page Next" at bounding box center [214, 474] width 29 height 27
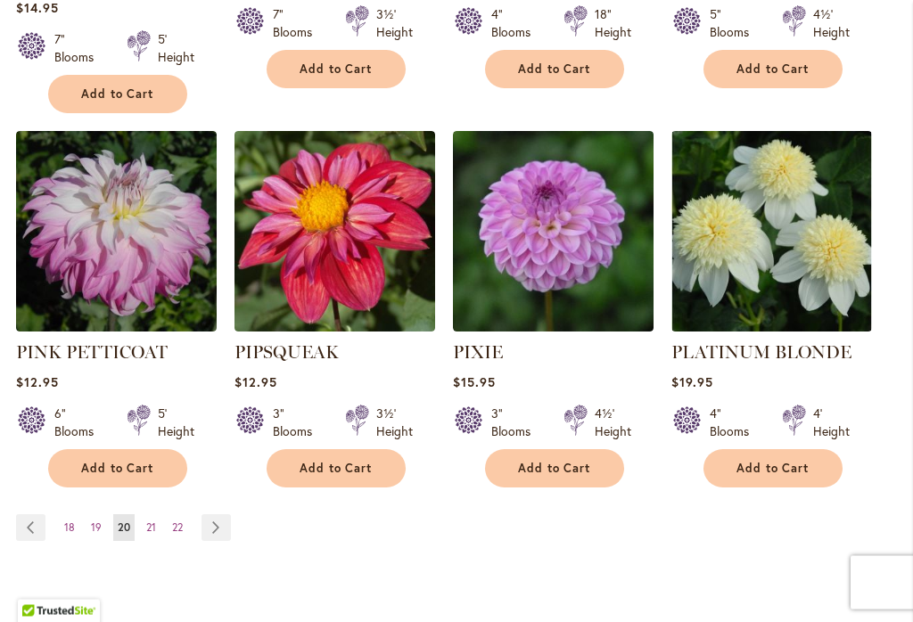
scroll to position [1815, 0]
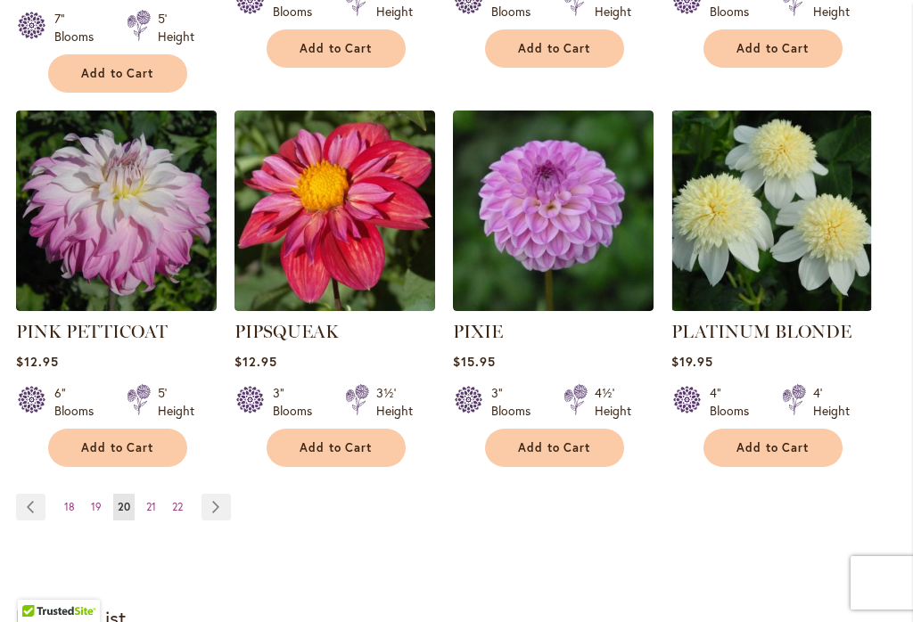
click at [223, 494] on link "Page Next" at bounding box center [215, 507] width 29 height 27
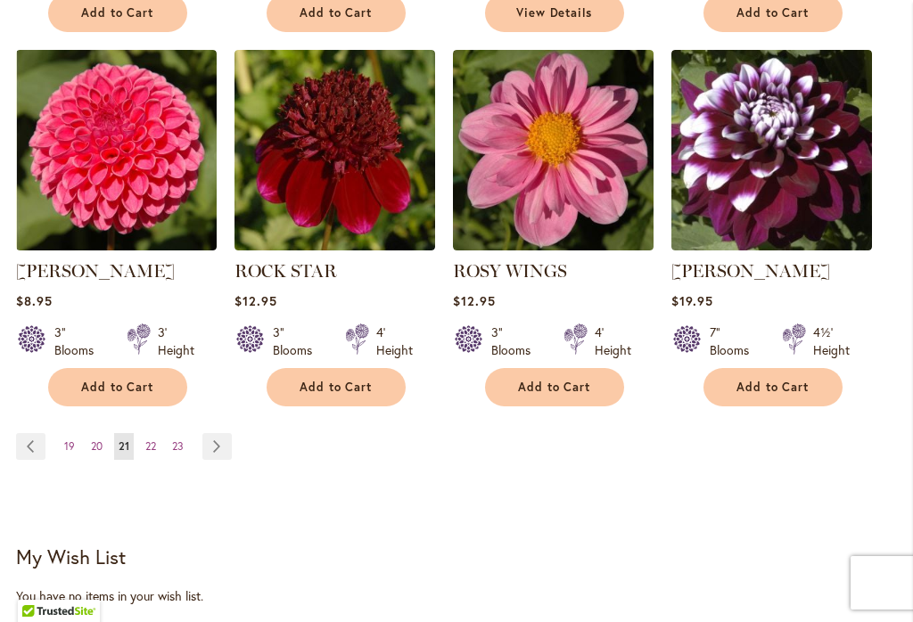
scroll to position [1825, 0]
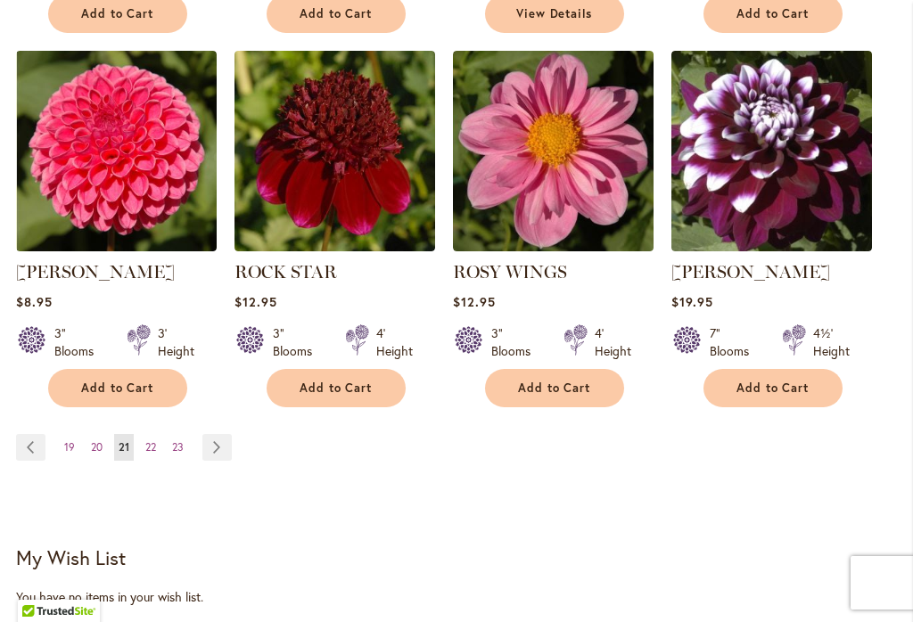
click at [218, 444] on link "Page Next" at bounding box center [216, 447] width 29 height 27
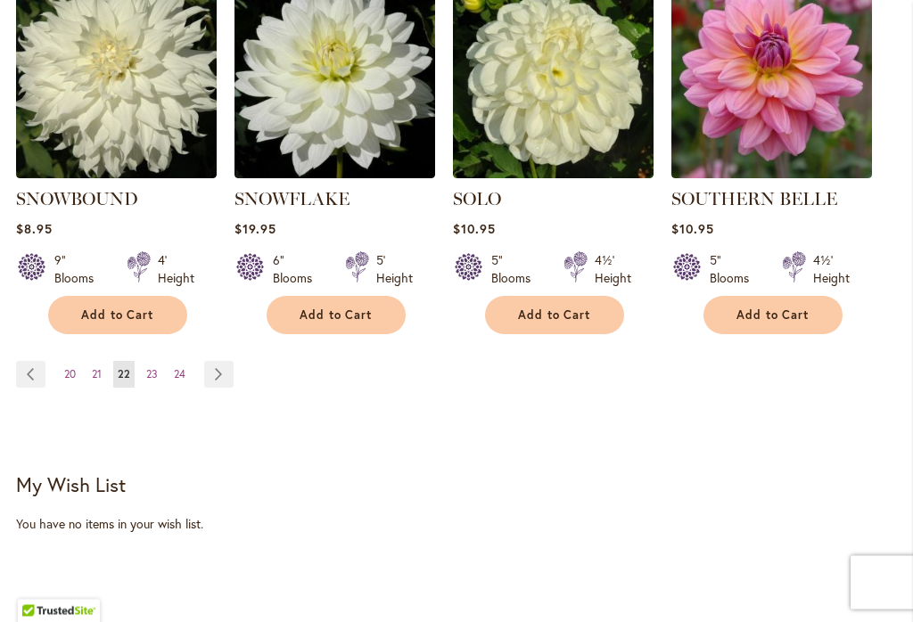
scroll to position [1898, 0]
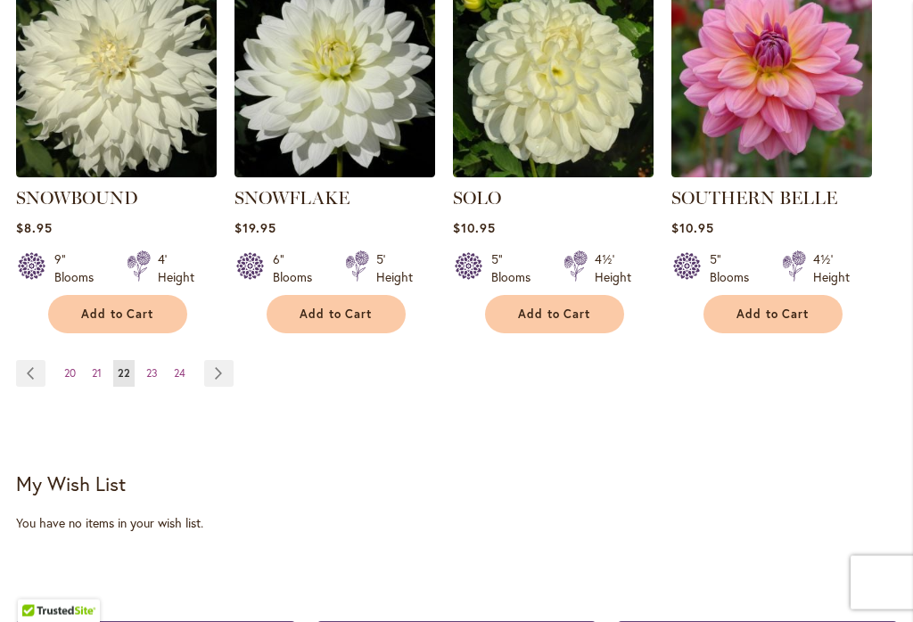
click at [226, 361] on link "Page Next" at bounding box center [218, 374] width 29 height 27
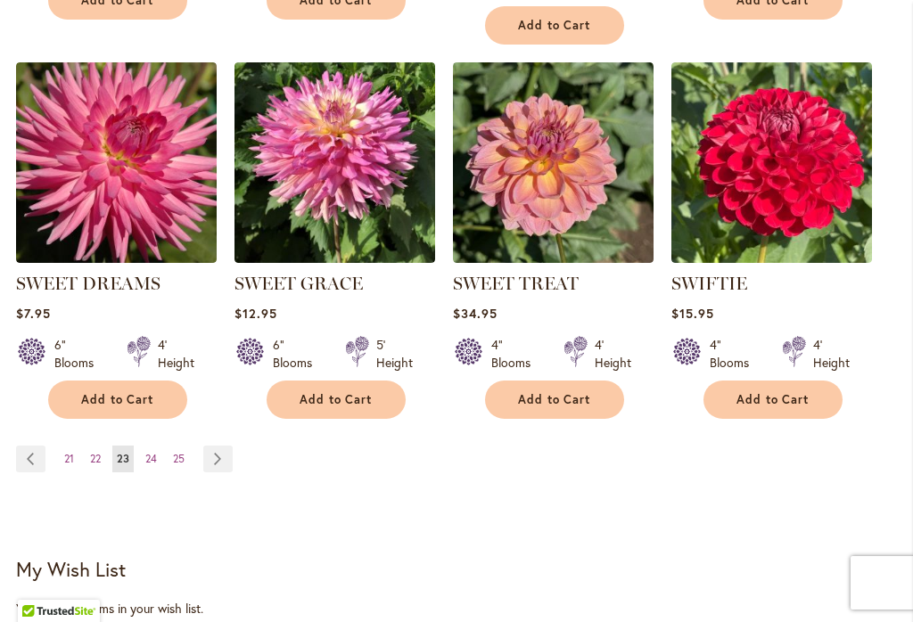
scroll to position [1849, 0]
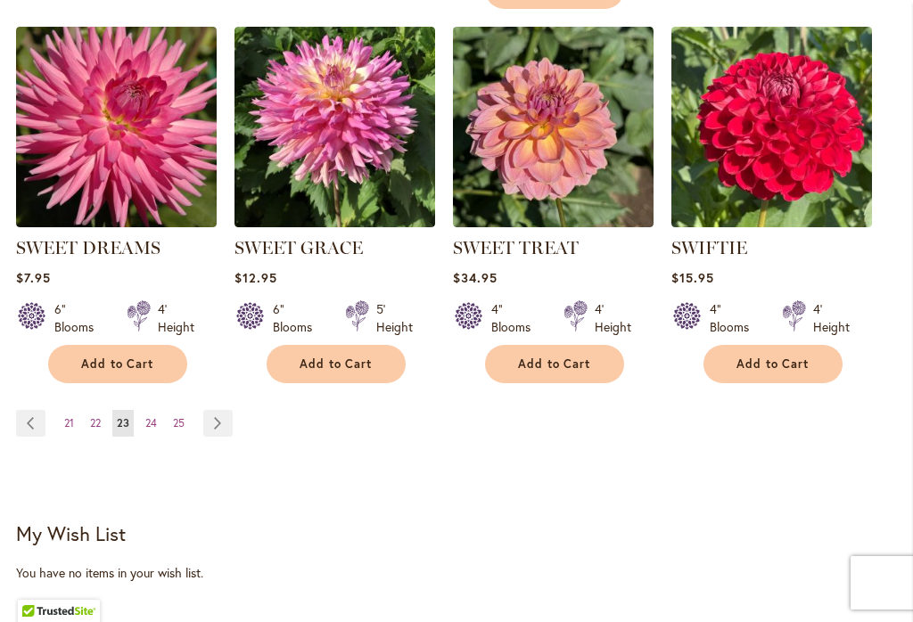
click at [229, 429] on link "Page Next" at bounding box center [217, 423] width 29 height 27
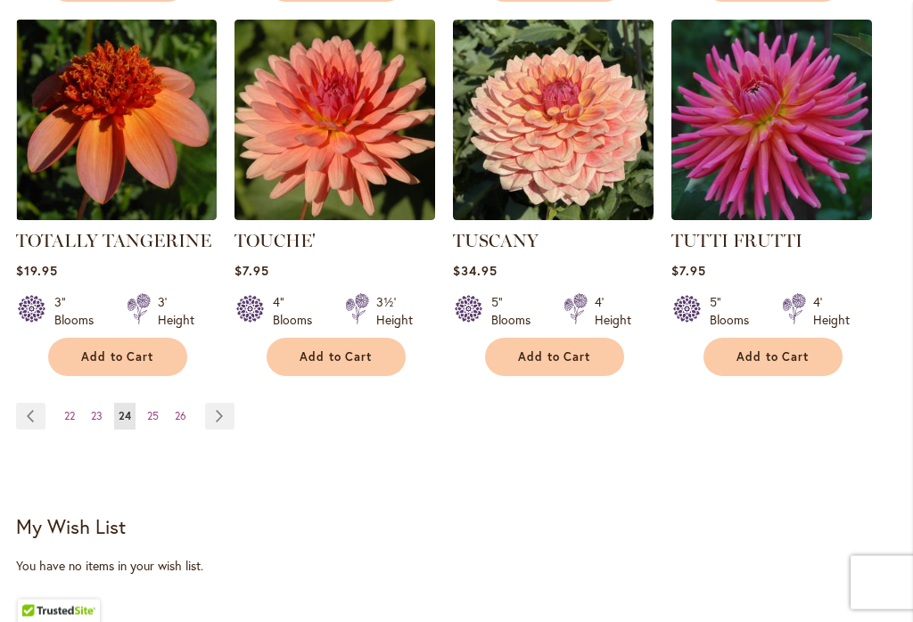
scroll to position [1856, 0]
click at [220, 403] on link "Page Next" at bounding box center [219, 416] width 29 height 27
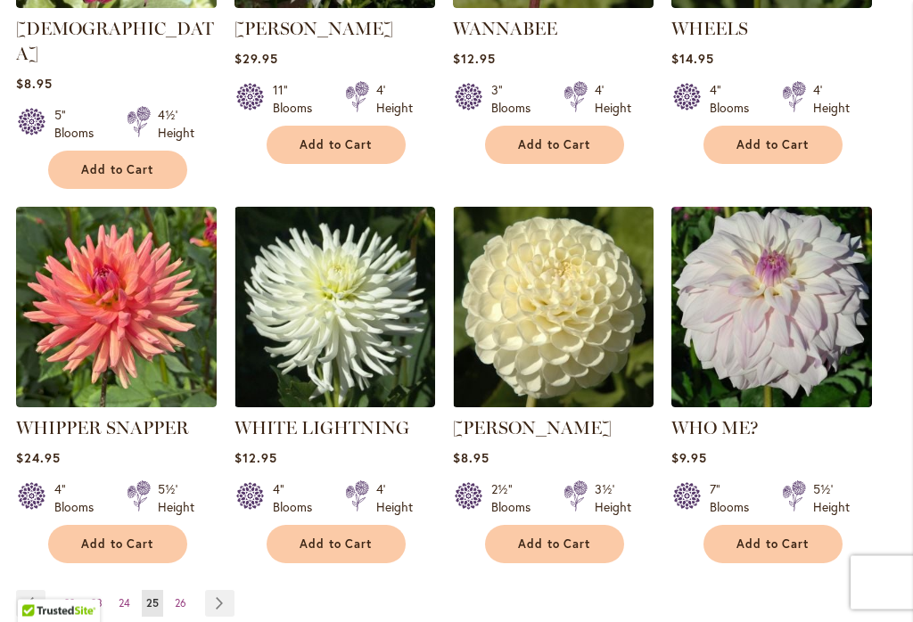
scroll to position [1688, 0]
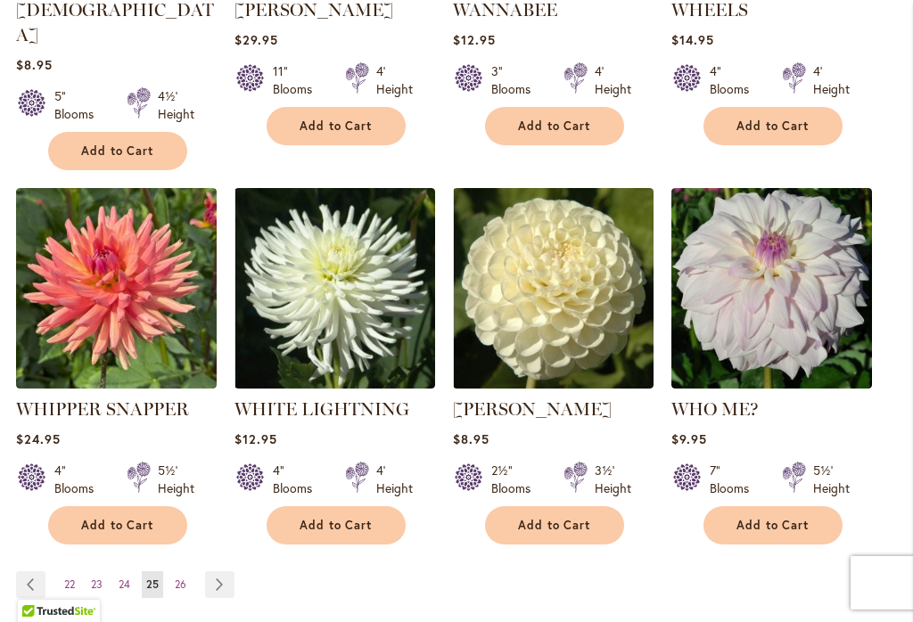
click at [227, 571] on link "Page Next" at bounding box center [219, 584] width 29 height 27
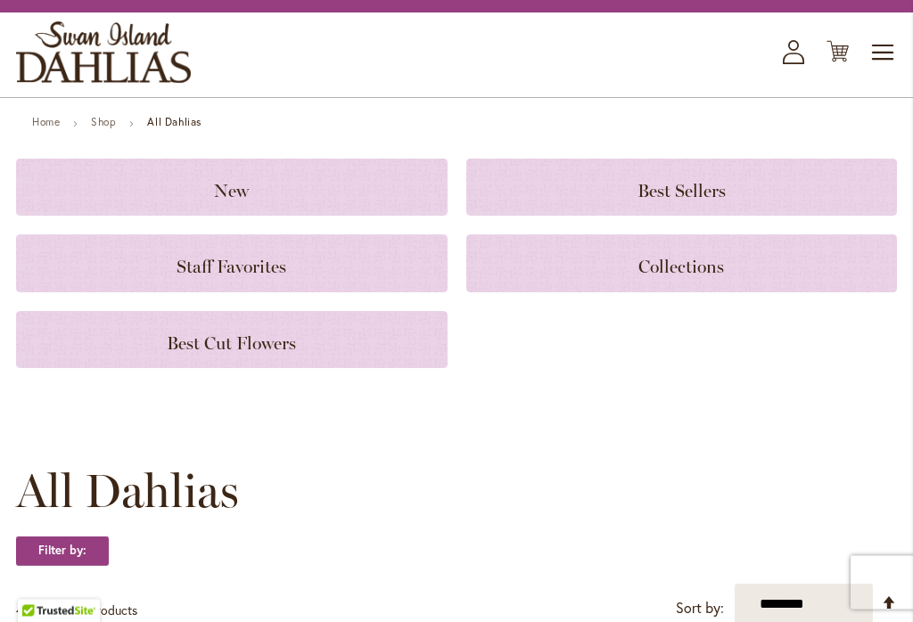
scroll to position [76, 0]
click at [208, 340] on span "Best Cut Flowers" at bounding box center [231, 343] width 129 height 21
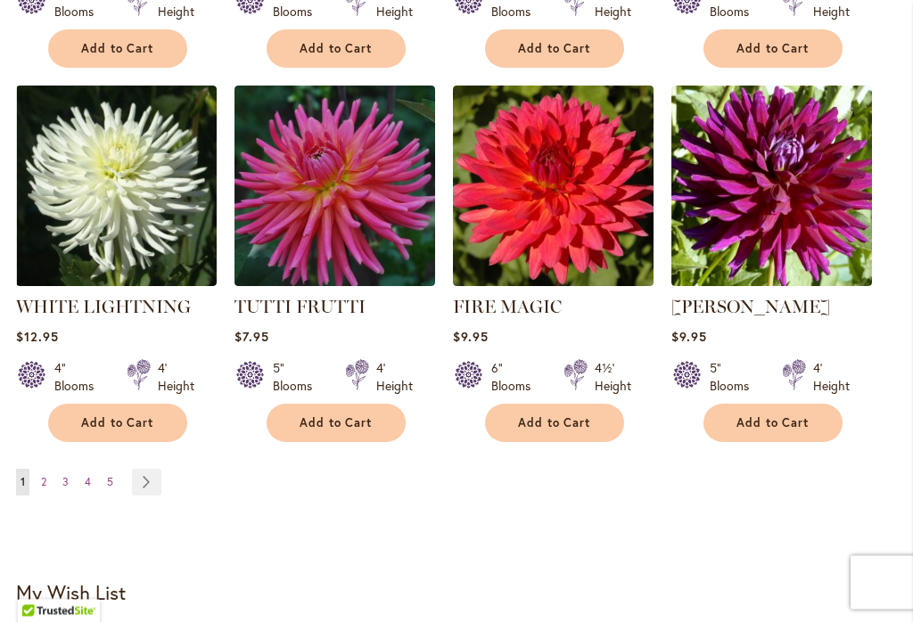
scroll to position [1513, 0]
click at [157, 472] on link "Page Next" at bounding box center [146, 482] width 29 height 27
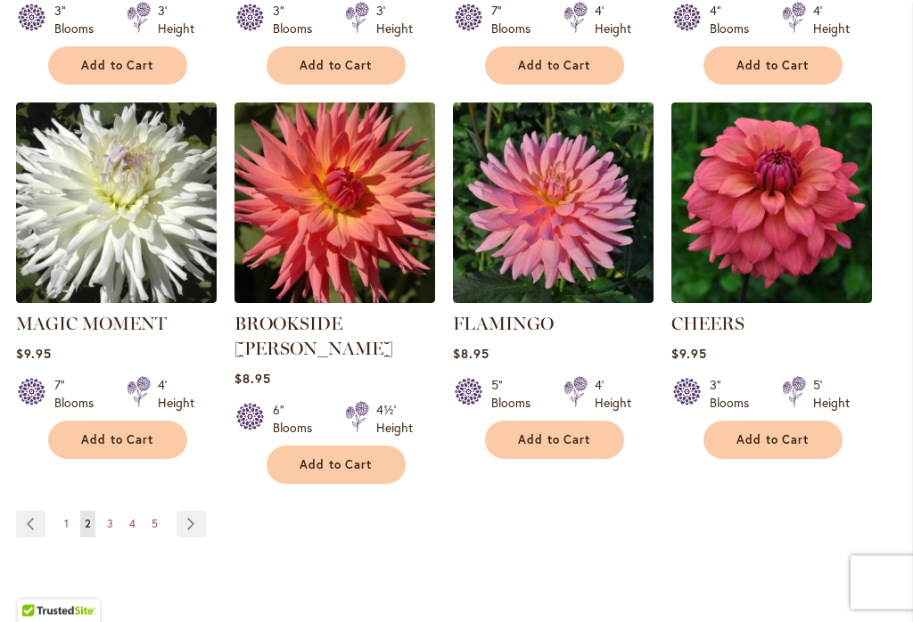
scroll to position [1496, 0]
click at [194, 511] on link "Page Next" at bounding box center [191, 524] width 29 height 27
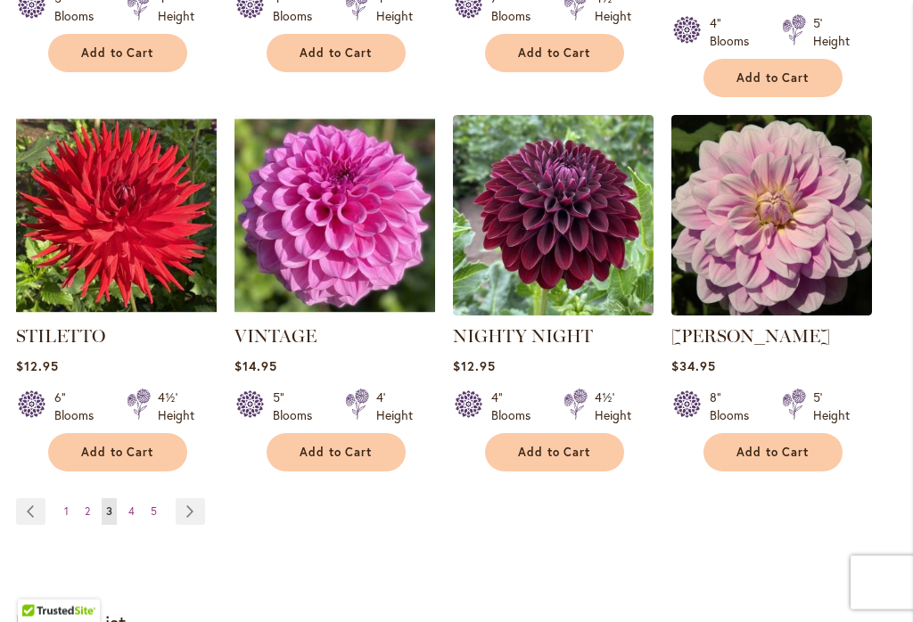
scroll to position [1552, 0]
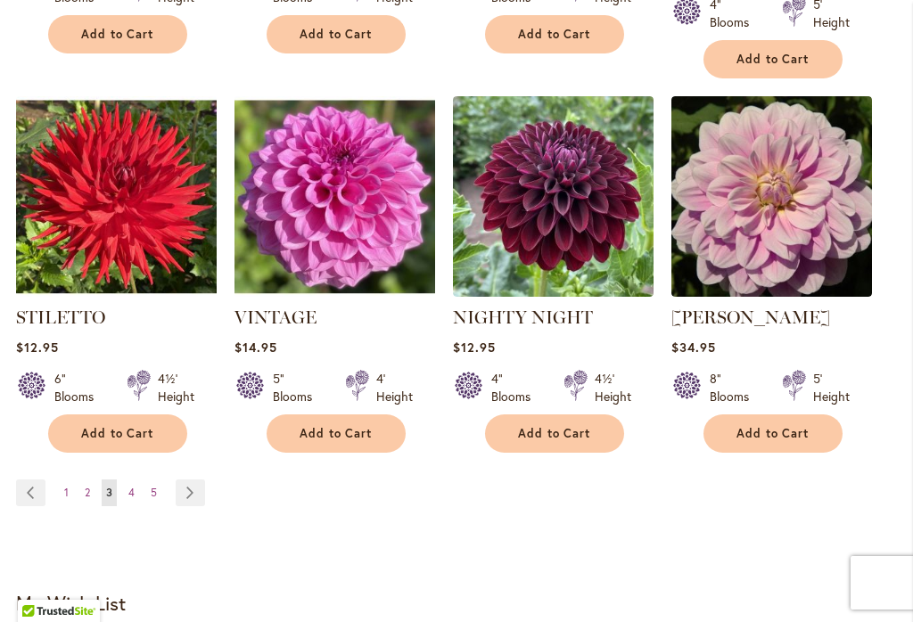
click at [193, 480] on link "Page Next" at bounding box center [190, 493] width 29 height 27
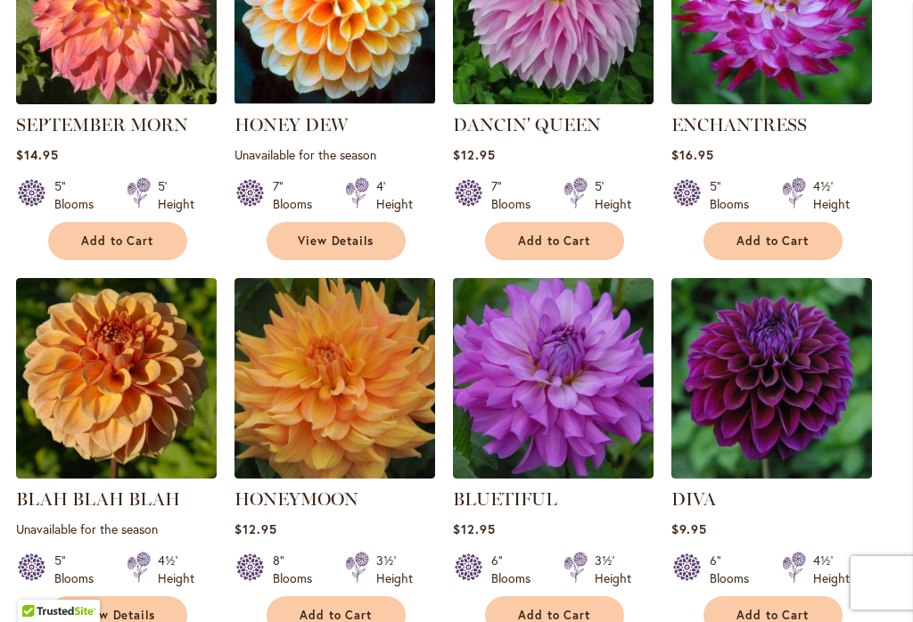
scroll to position [964, 0]
